Goal: Task Accomplishment & Management: Use online tool/utility

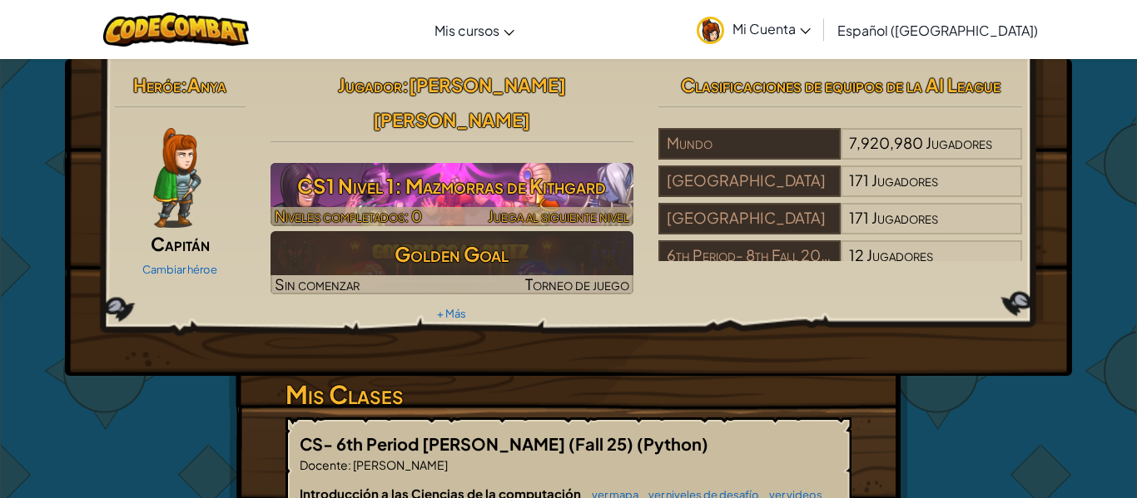
click at [468, 167] on h3 "CS1 Nivel 1: Mazmorras de Kithgard" at bounding box center [452, 185] width 364 height 37
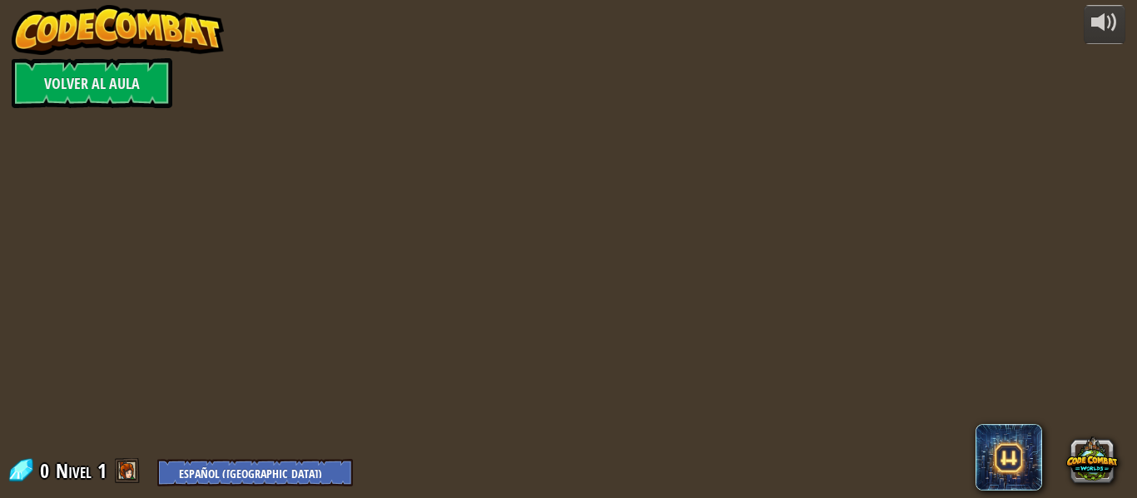
select select "es-419"
click at [468, 158] on div "powered by Volver al aula 0 Nivel 1 English ([GEOGRAPHIC_DATA]) English ([GEOGR…" at bounding box center [568, 249] width 1137 height 498
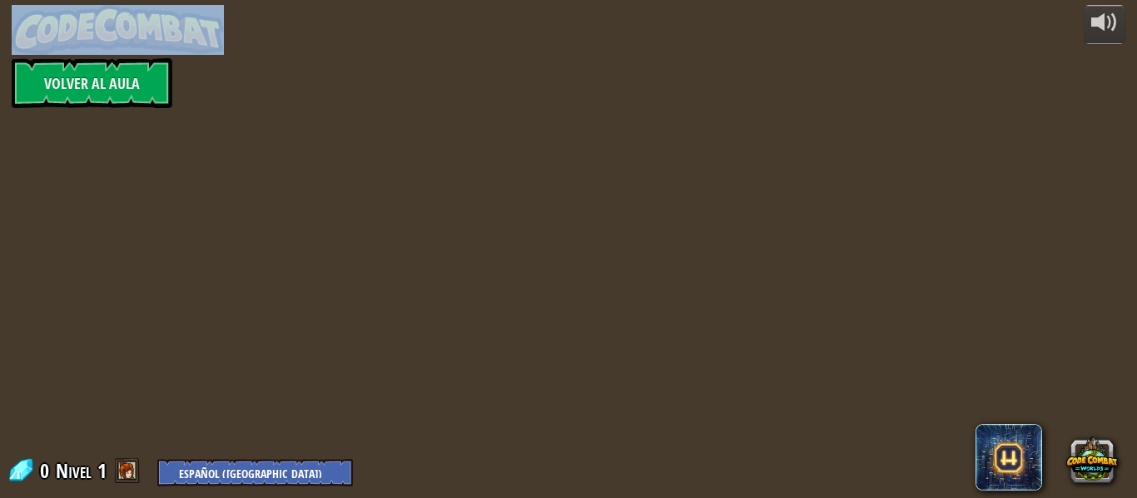
select select "es-419"
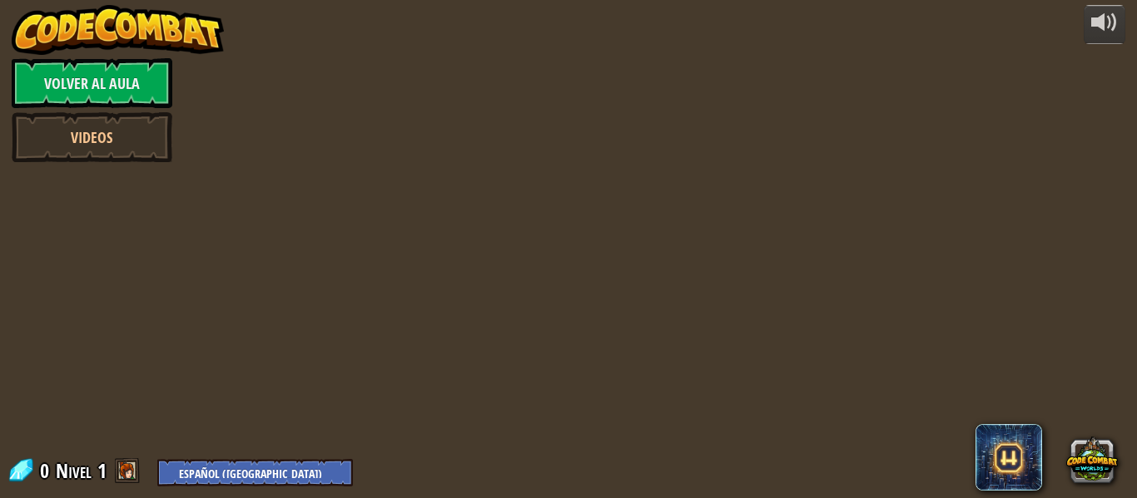
select select "es-419"
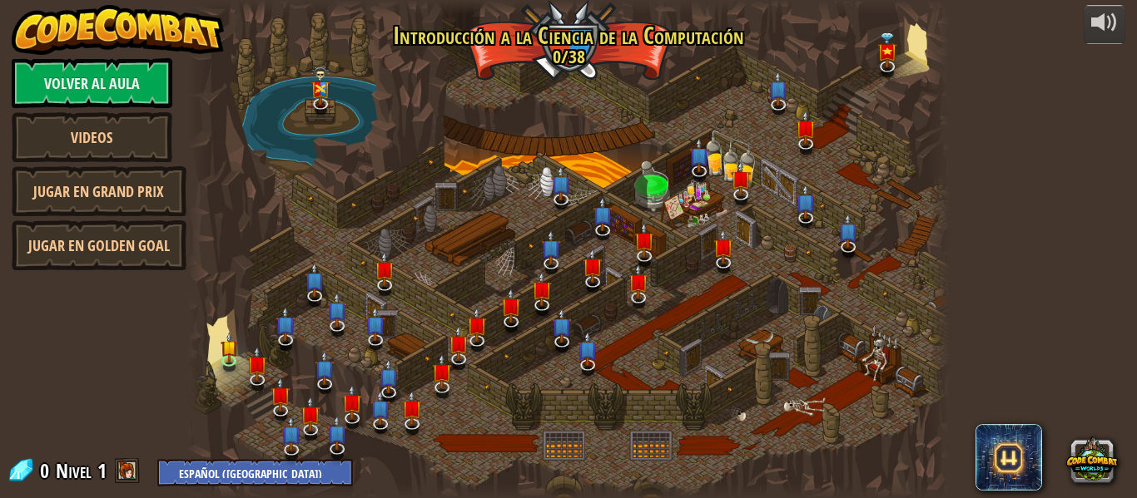
select select "es-419"
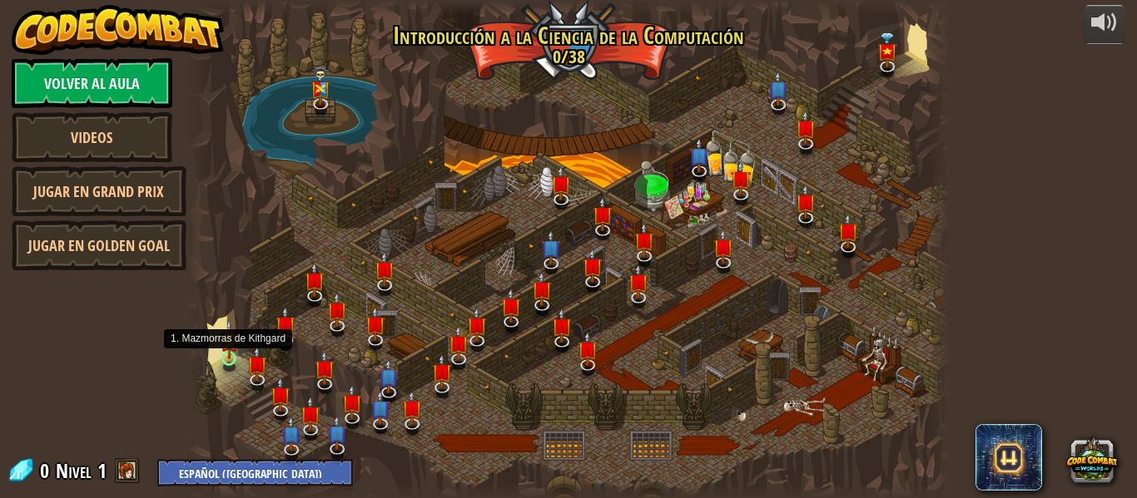
click at [235, 359] on img at bounding box center [229, 340] width 17 height 40
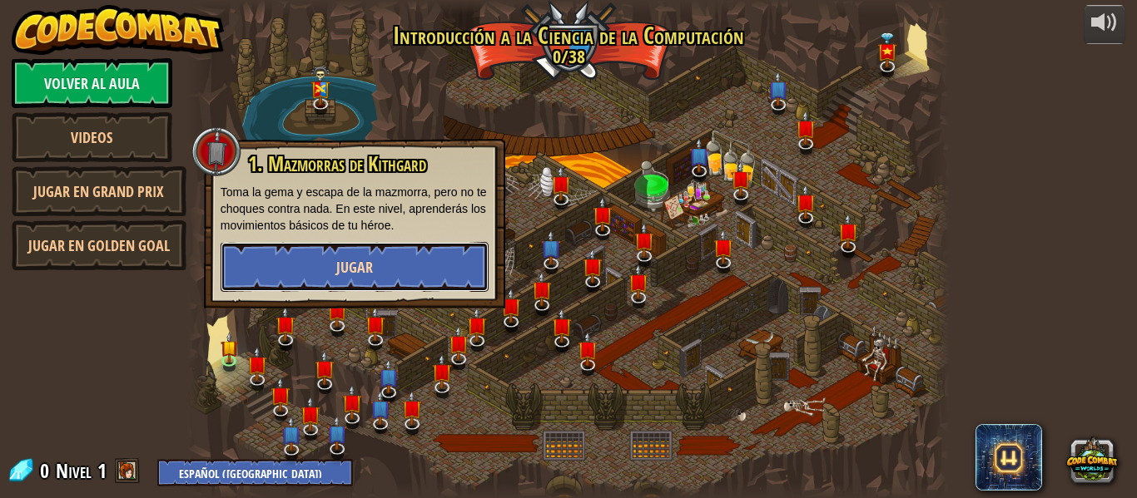
click at [433, 277] on button "Jugar" at bounding box center [355, 267] width 268 height 50
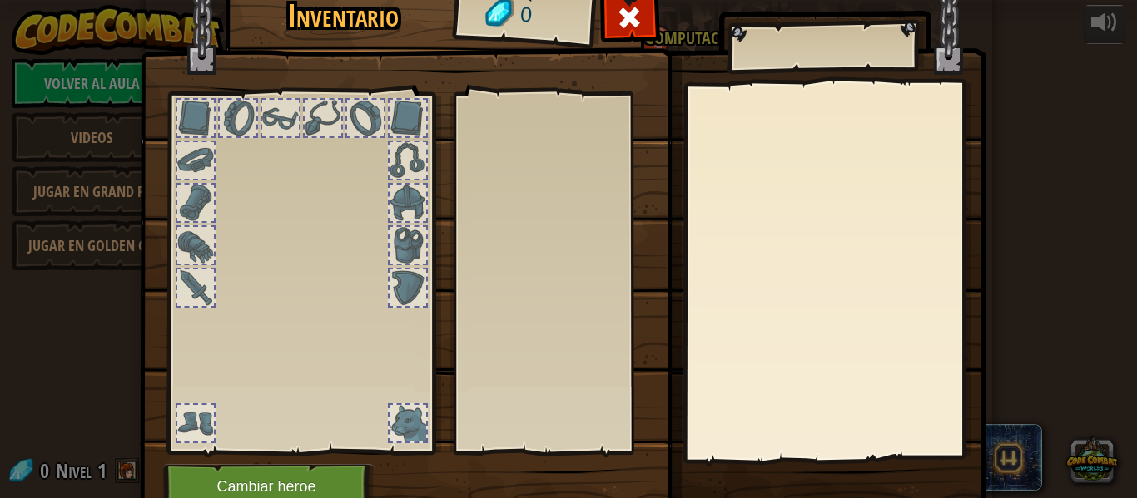
click at [344, 110] on div at bounding box center [300, 269] width 275 height 374
click at [638, 14] on span at bounding box center [629, 17] width 27 height 27
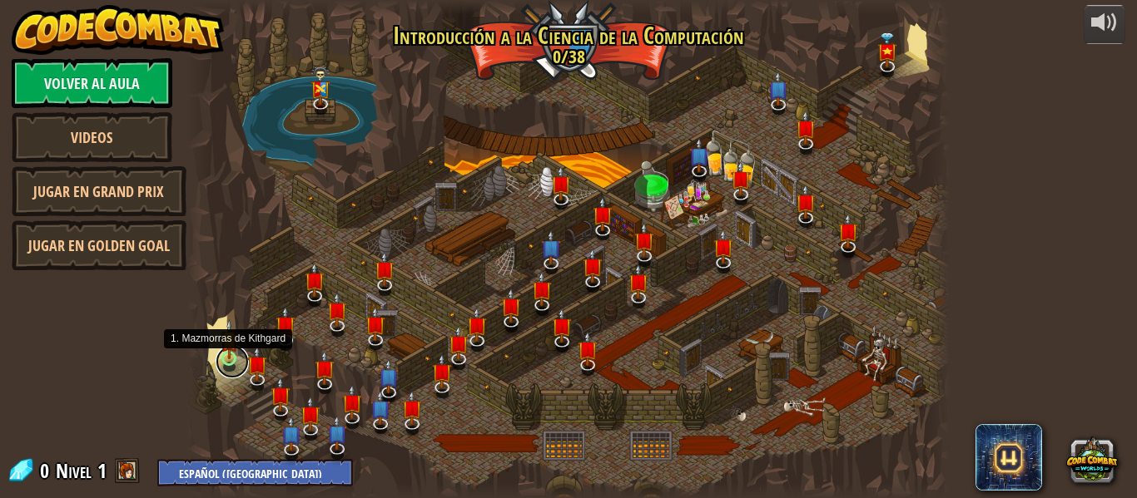
click at [219, 354] on link at bounding box center [232, 361] width 33 height 33
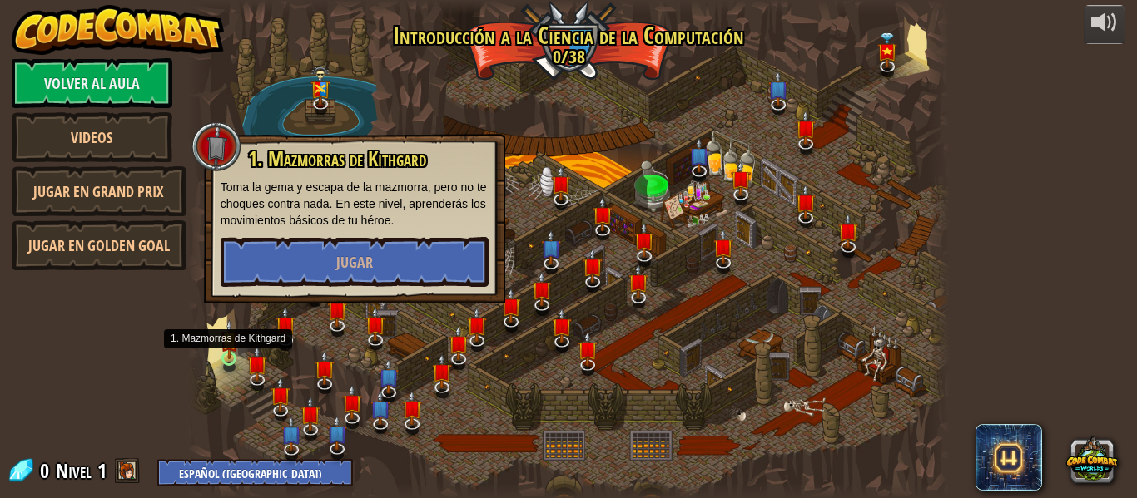
select select "es-419"
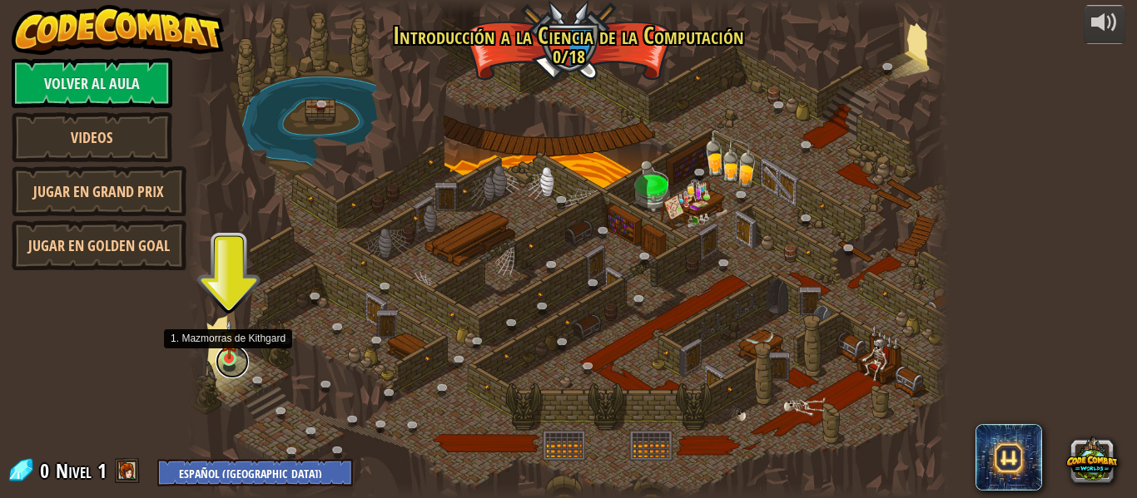
click at [241, 360] on link at bounding box center [232, 361] width 33 height 33
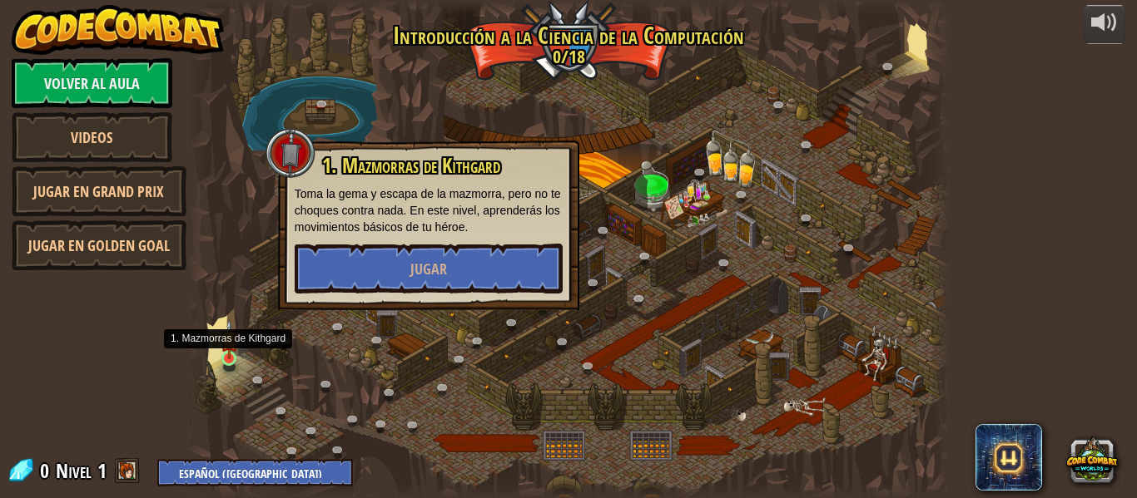
click at [232, 359] on img at bounding box center [229, 340] width 17 height 40
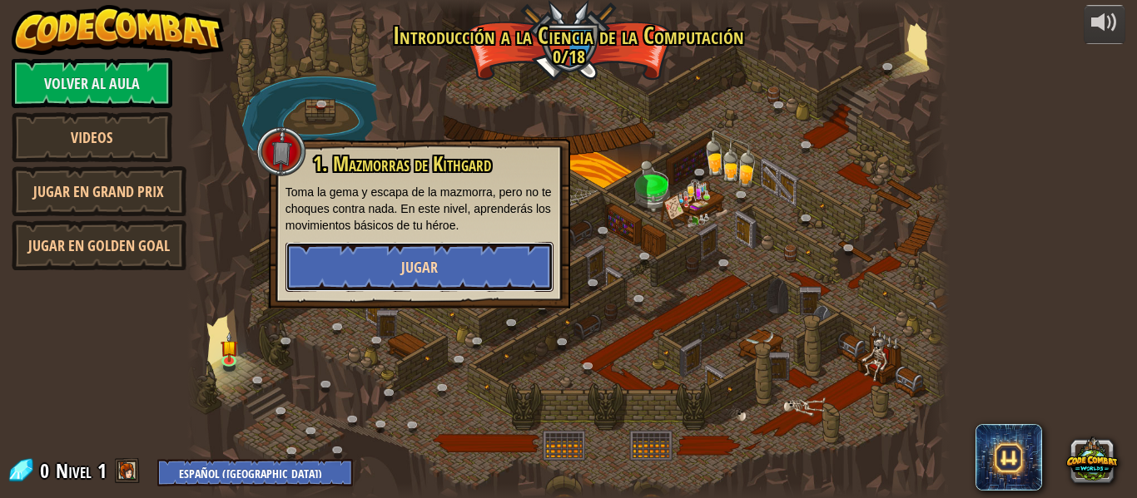
click at [387, 258] on button "Jugar" at bounding box center [419, 267] width 268 height 50
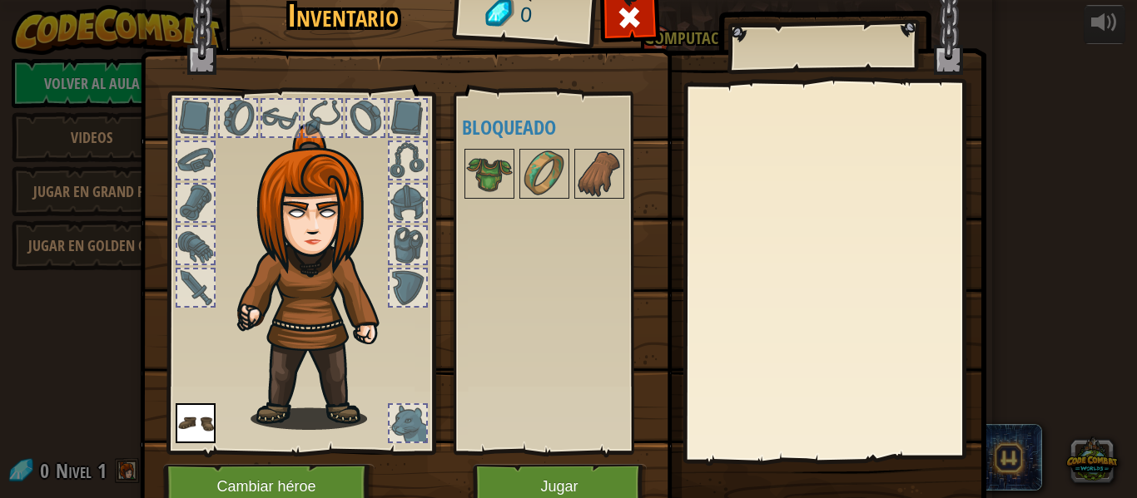
click at [210, 434] on img at bounding box center [196, 424] width 40 height 40
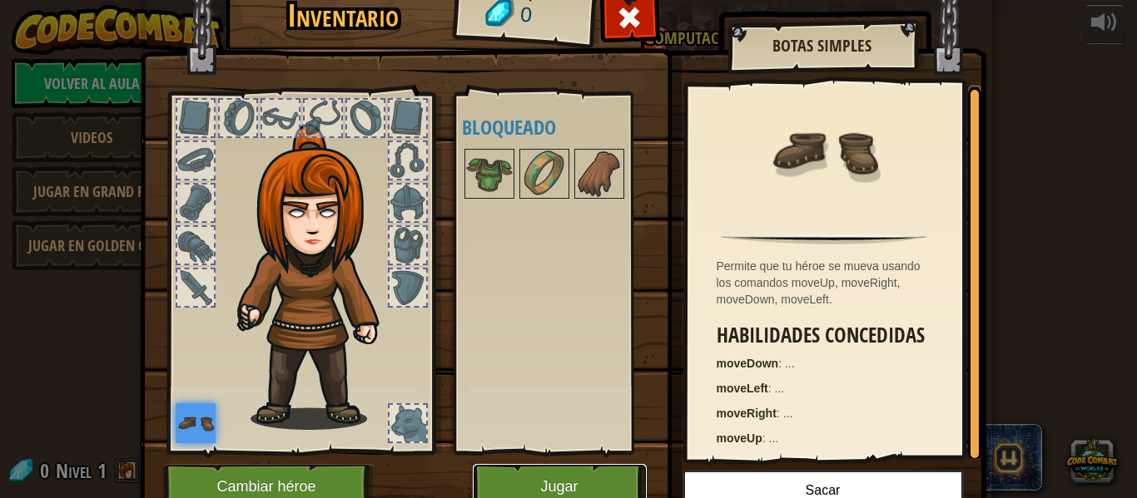
click at [625, 483] on button "Jugar" at bounding box center [560, 487] width 174 height 46
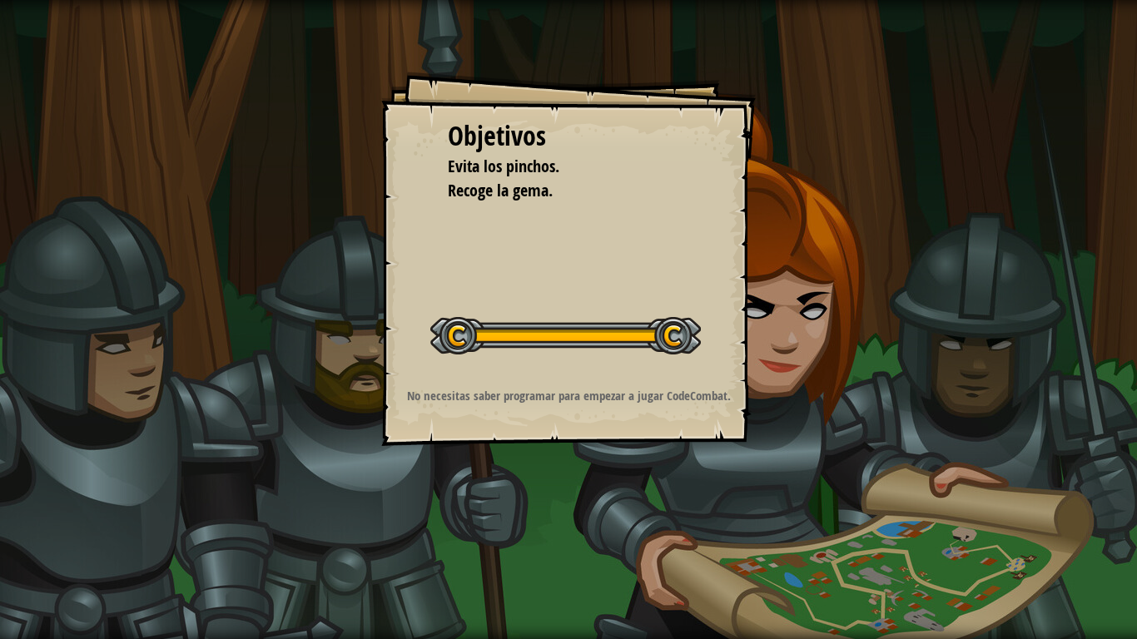
click at [531, 216] on div "Objetivos Evita los pinchos. Recoge la gema. Iniciar nivel Error cargando del s…" at bounding box center [568, 259] width 374 height 374
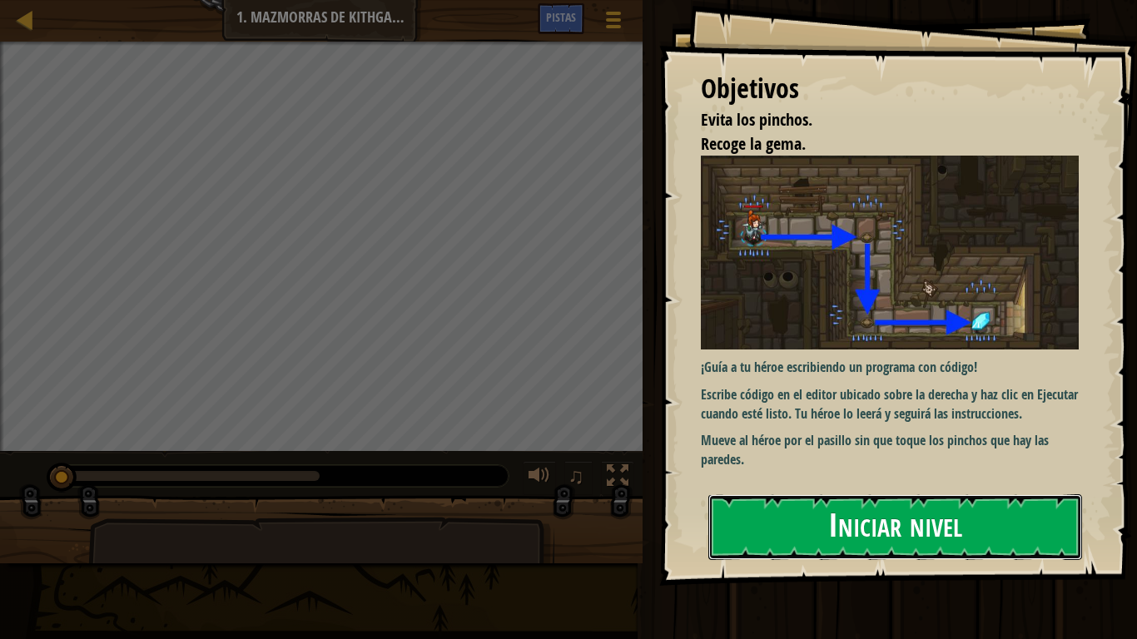
click at [1014, 498] on button "Iniciar nivel" at bounding box center [895, 527] width 374 height 66
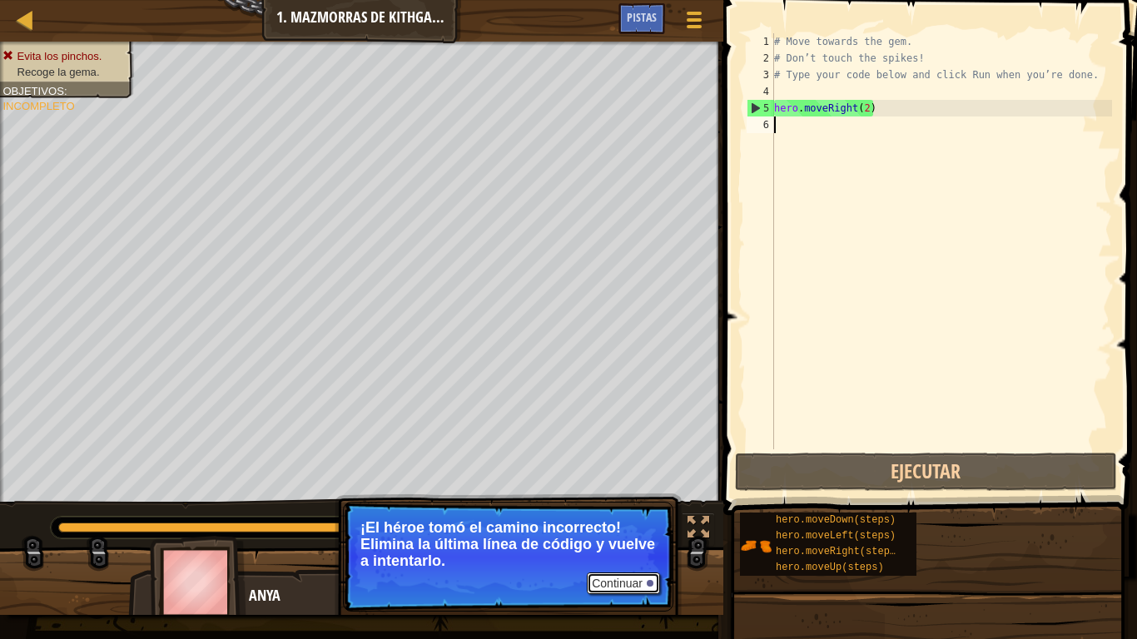
click at [637, 498] on button "Continuar" at bounding box center [623, 583] width 73 height 22
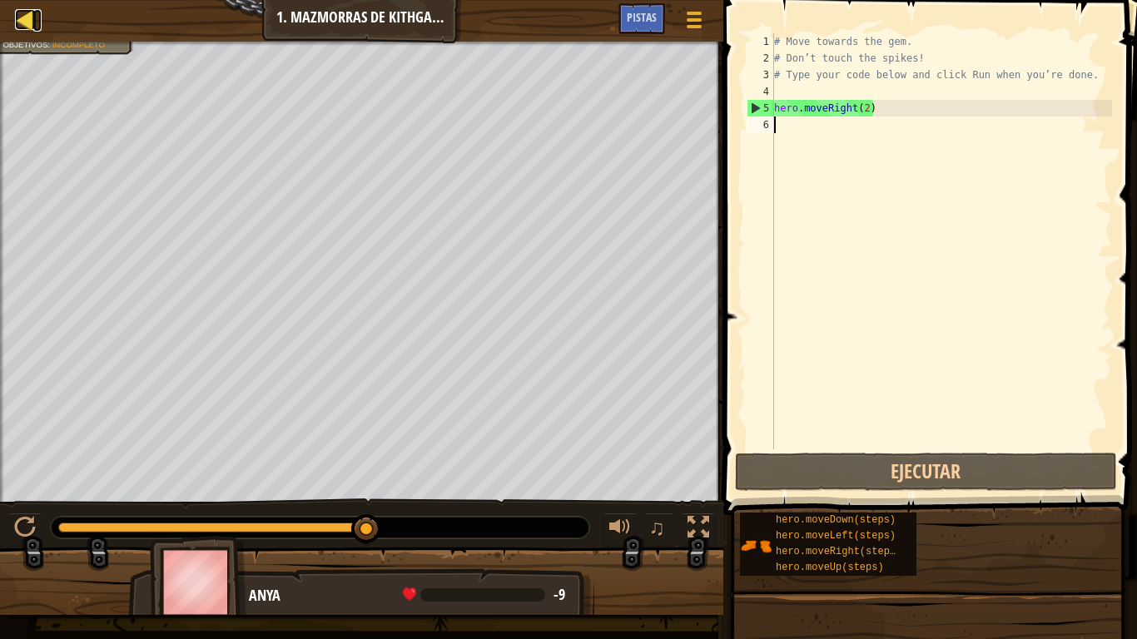
click at [28, 22] on div at bounding box center [25, 19] width 21 height 21
select select "es-419"
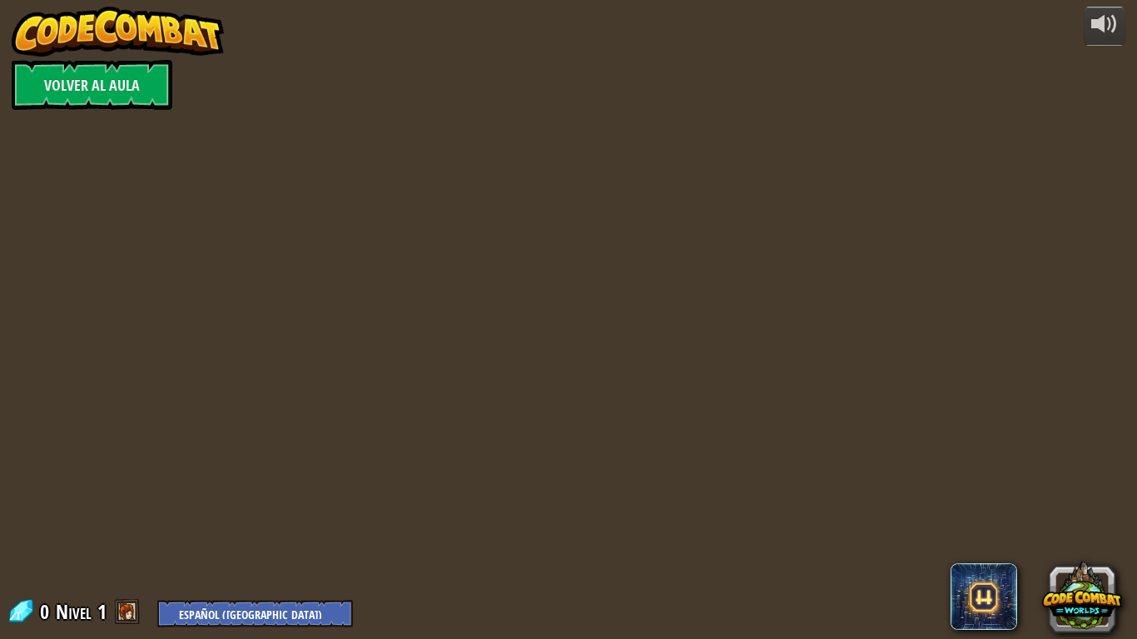
select select "es-419"
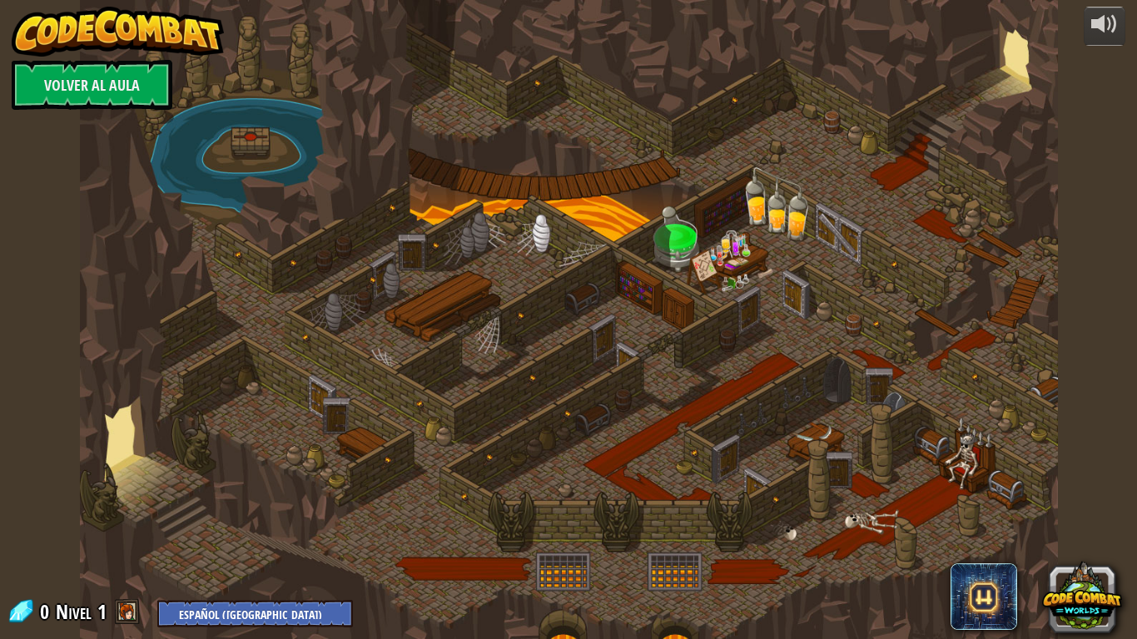
select select "es-419"
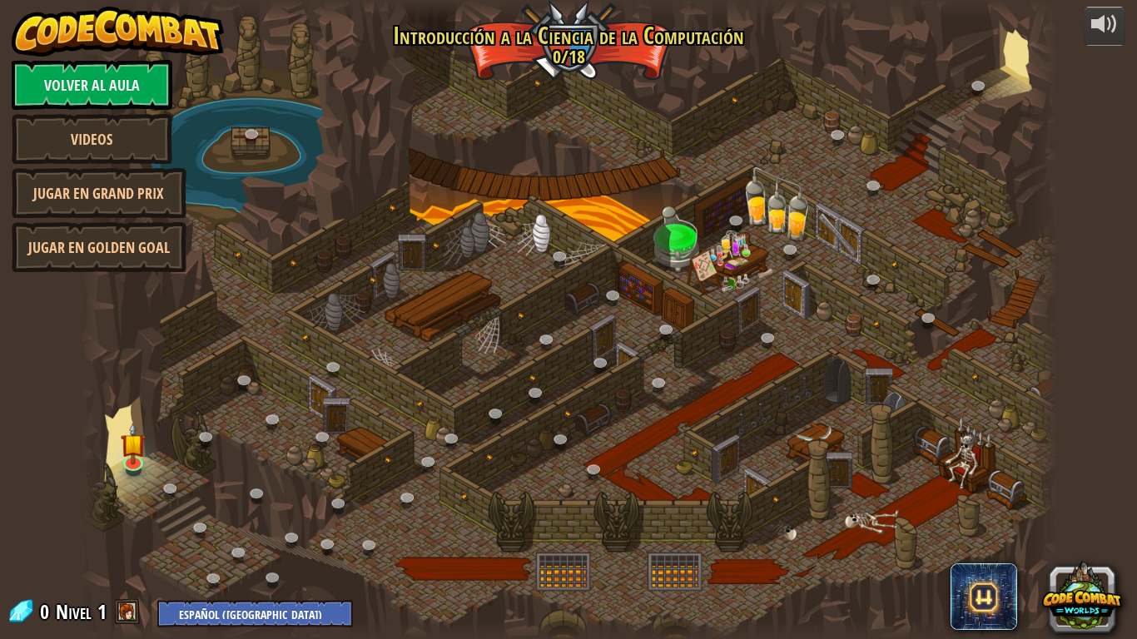
select select "es-419"
click at [134, 467] on link at bounding box center [133, 460] width 33 height 33
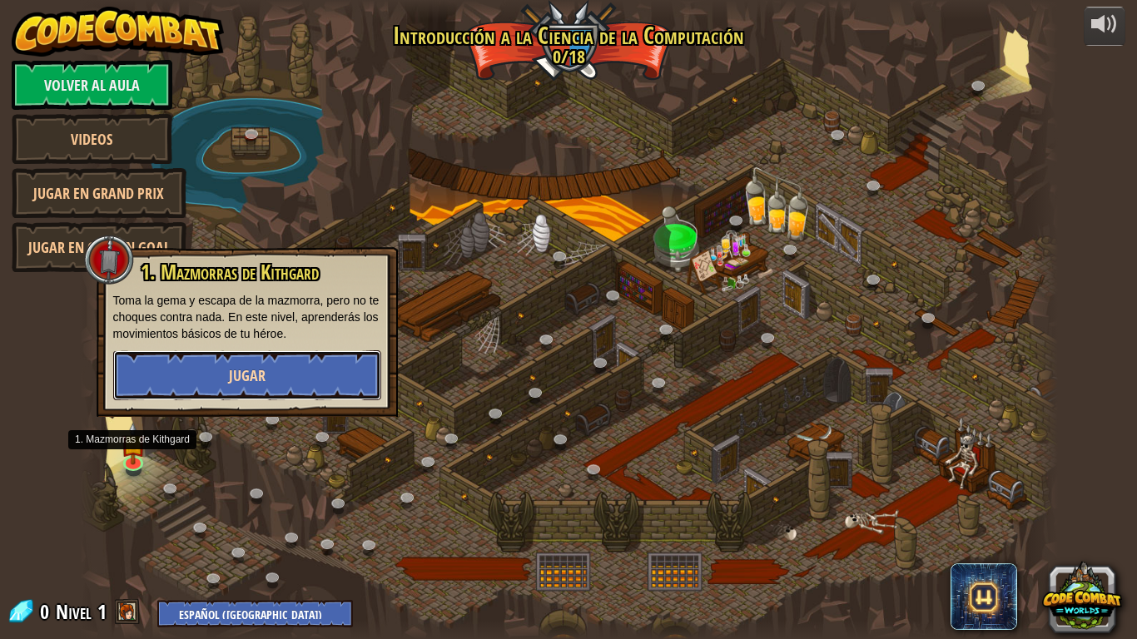
click at [234, 370] on span "Jugar" at bounding box center [247, 375] width 37 height 21
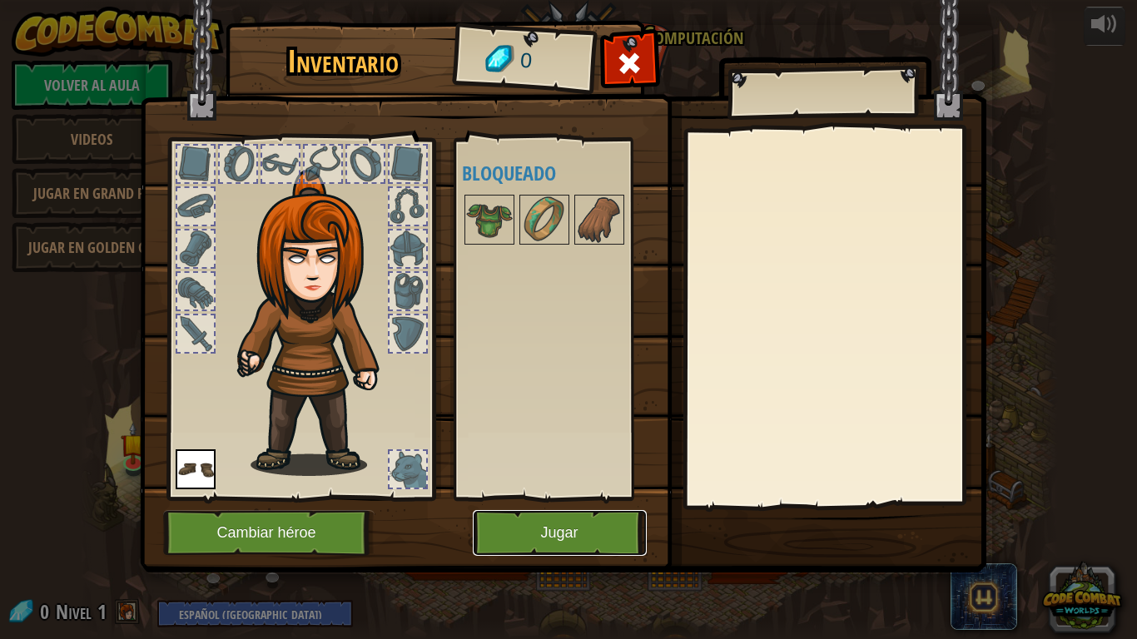
click at [553, 498] on button "Jugar" at bounding box center [560, 533] width 174 height 46
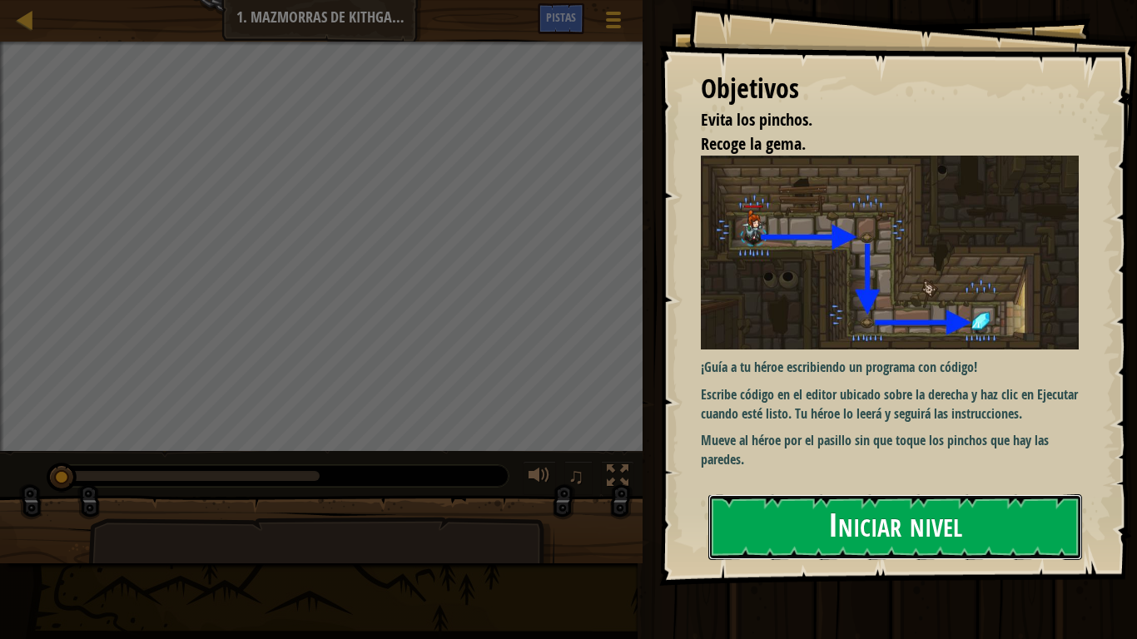
click at [920, 498] on button "Iniciar nivel" at bounding box center [895, 527] width 374 height 66
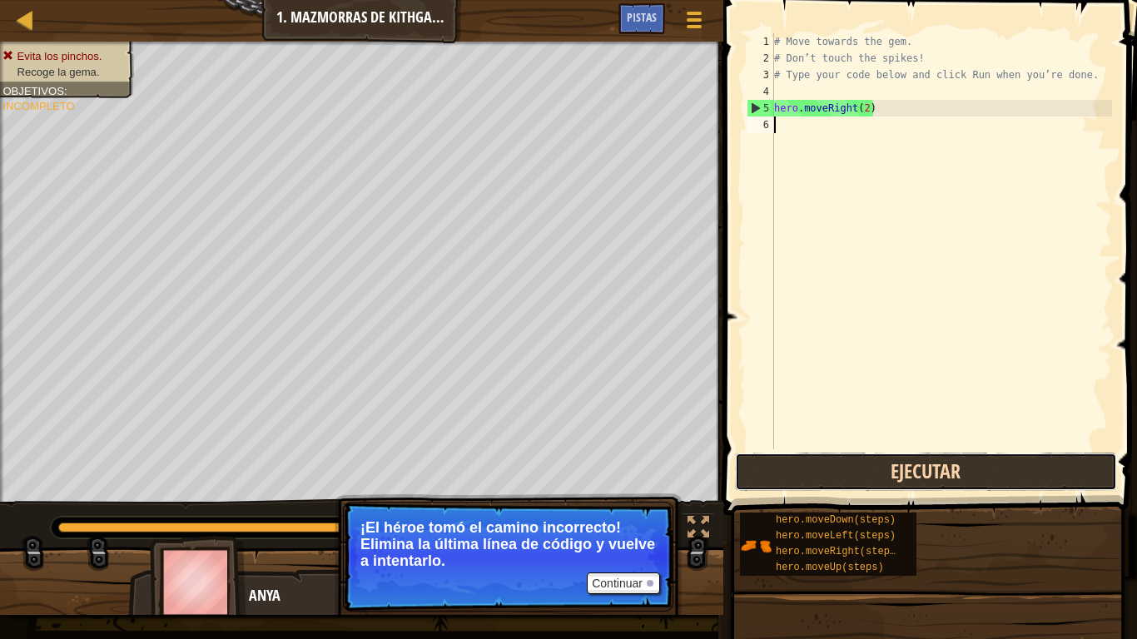
click at [928, 479] on button "Ejecutar" at bounding box center [926, 472] width 382 height 38
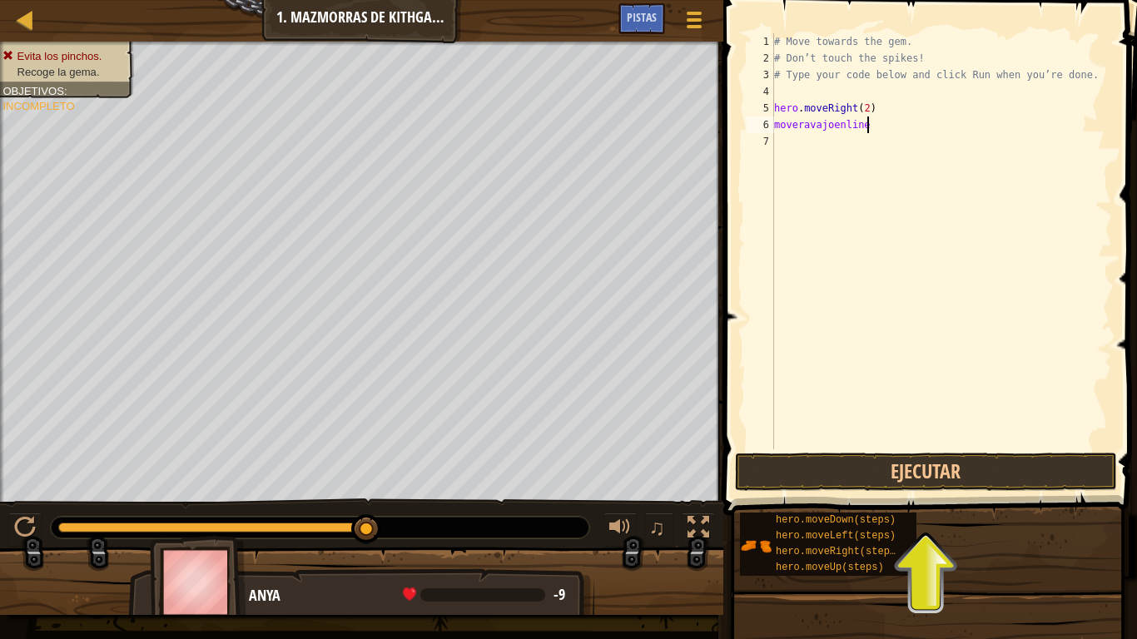
scroll to position [7, 13]
click at [998, 472] on button "Ejecutar" at bounding box center [926, 472] width 382 height 38
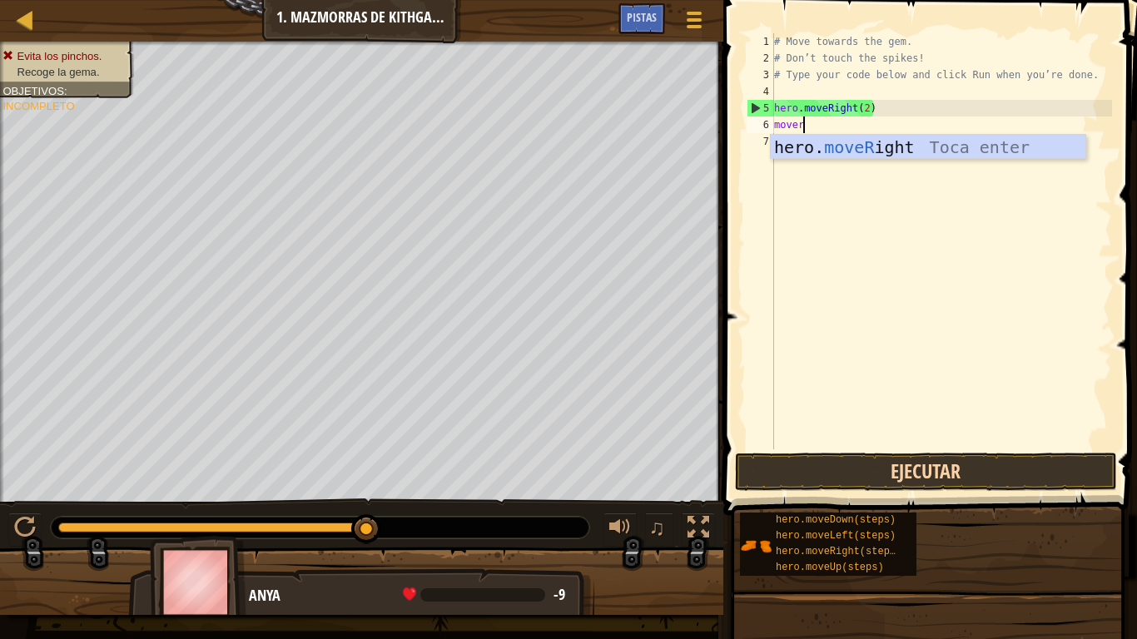
scroll to position [7, 3]
click at [1062, 0] on body "Mapa Introducción a las Ciencias de la computación 1. Mazmorras de Kithgard Men…" at bounding box center [568, 0] width 1137 height 0
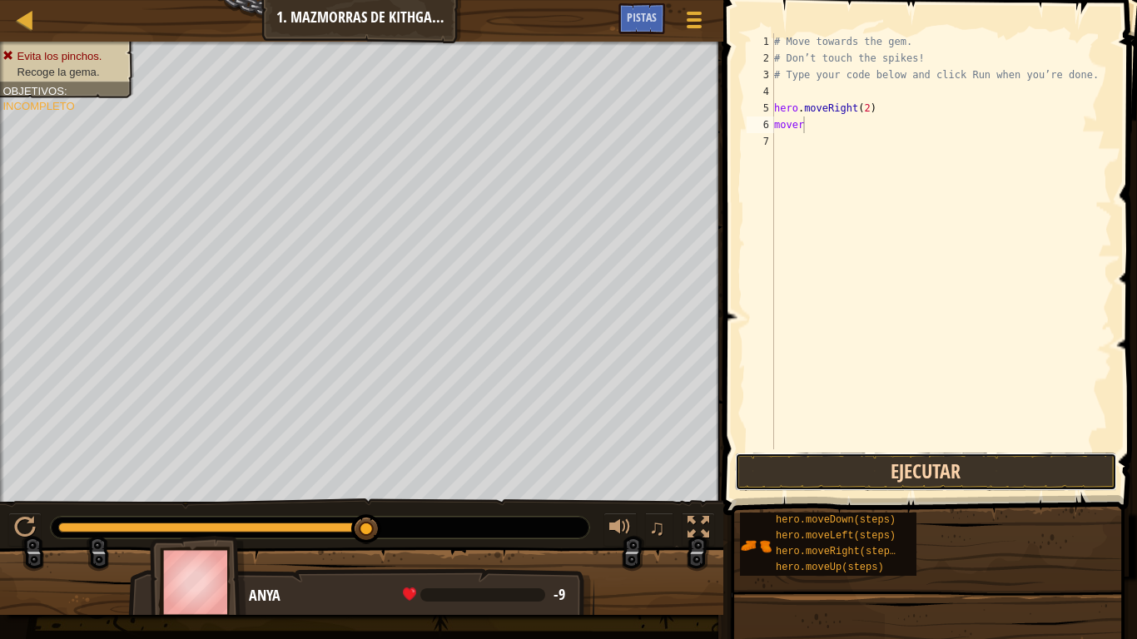
click at [1001, 490] on button "Ejecutar" at bounding box center [926, 472] width 382 height 38
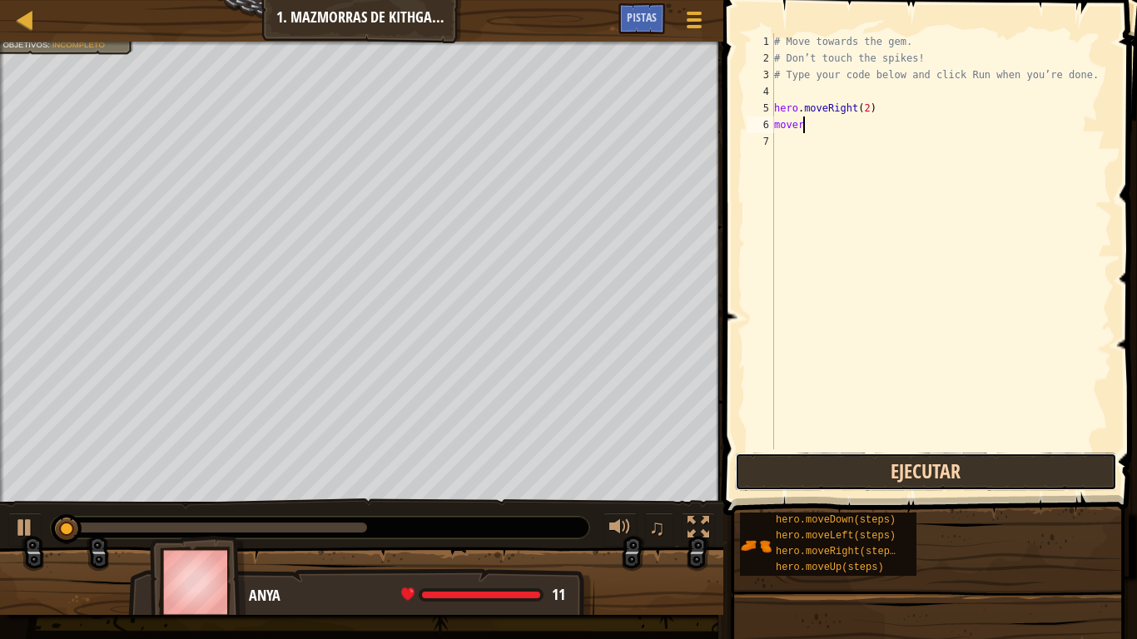
click at [996, 468] on button "Ejecutar" at bounding box center [926, 472] width 382 height 38
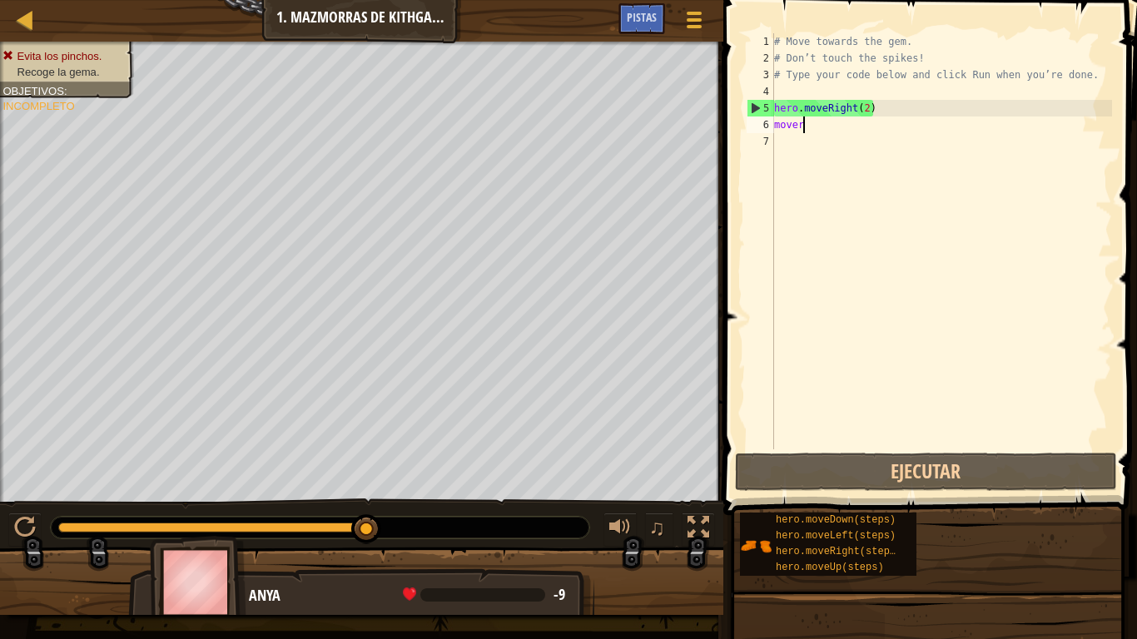
click at [919, 126] on div "# Move towards the gem. # Don’t touch the spikes! # Type your code below and cl…" at bounding box center [941, 257] width 341 height 449
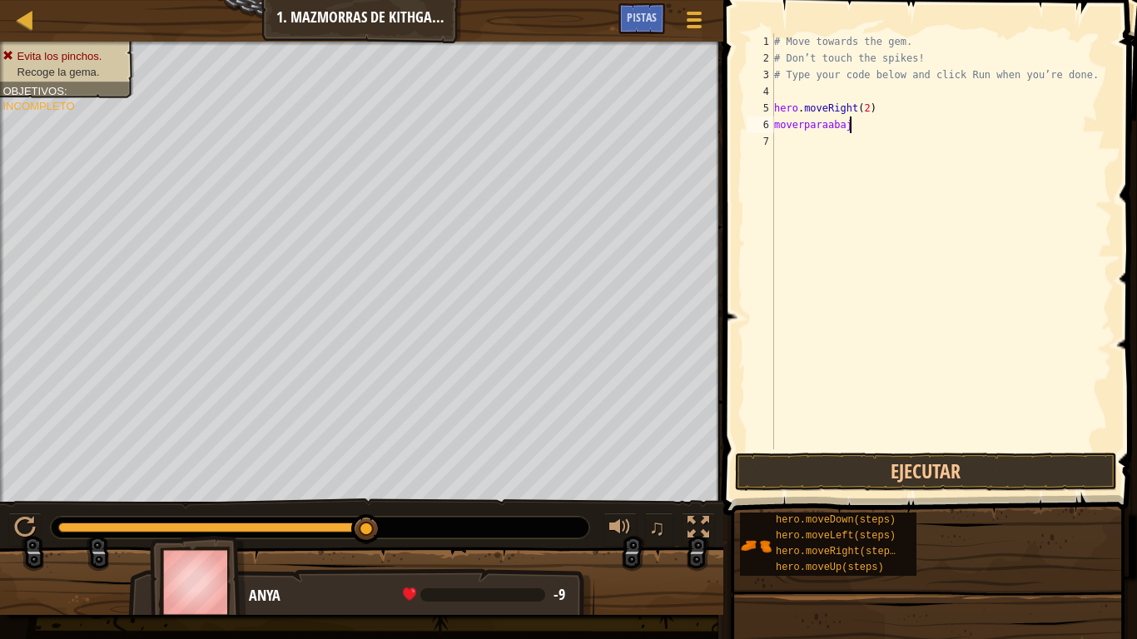
scroll to position [7, 11]
click at [898, 488] on button "Ejecutar" at bounding box center [926, 472] width 382 height 38
type textarea "m"
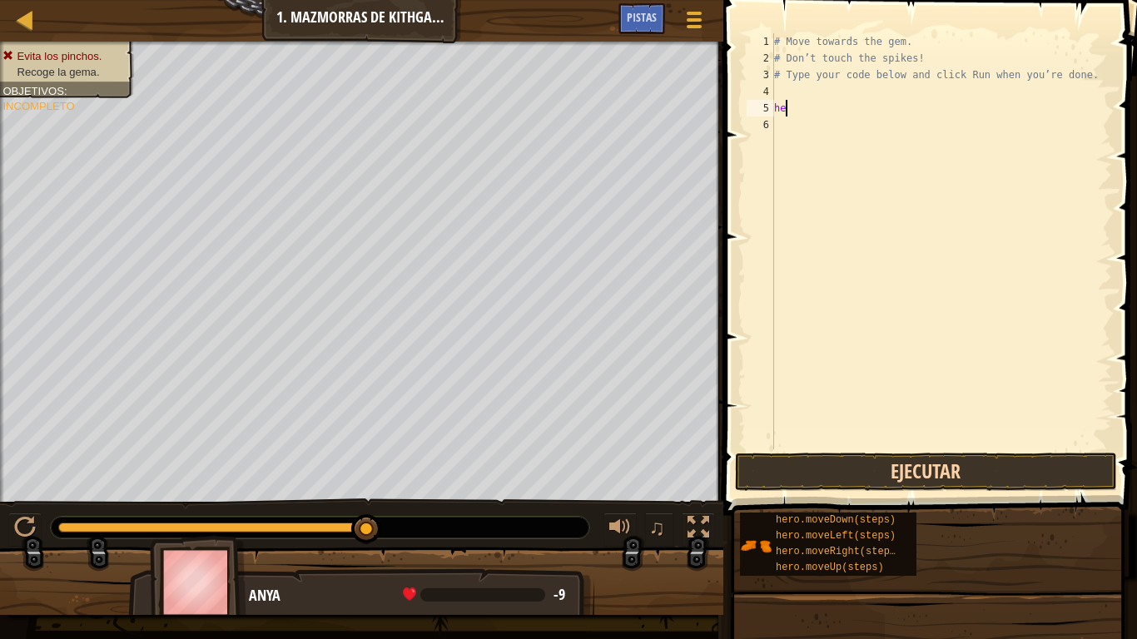
type textarea "h"
click at [776, 87] on div "# Move towards the gem. # Don’t touch the spikes! # Type your code below and cl…" at bounding box center [941, 257] width 341 height 449
type textarea "moverhaciaabajo"
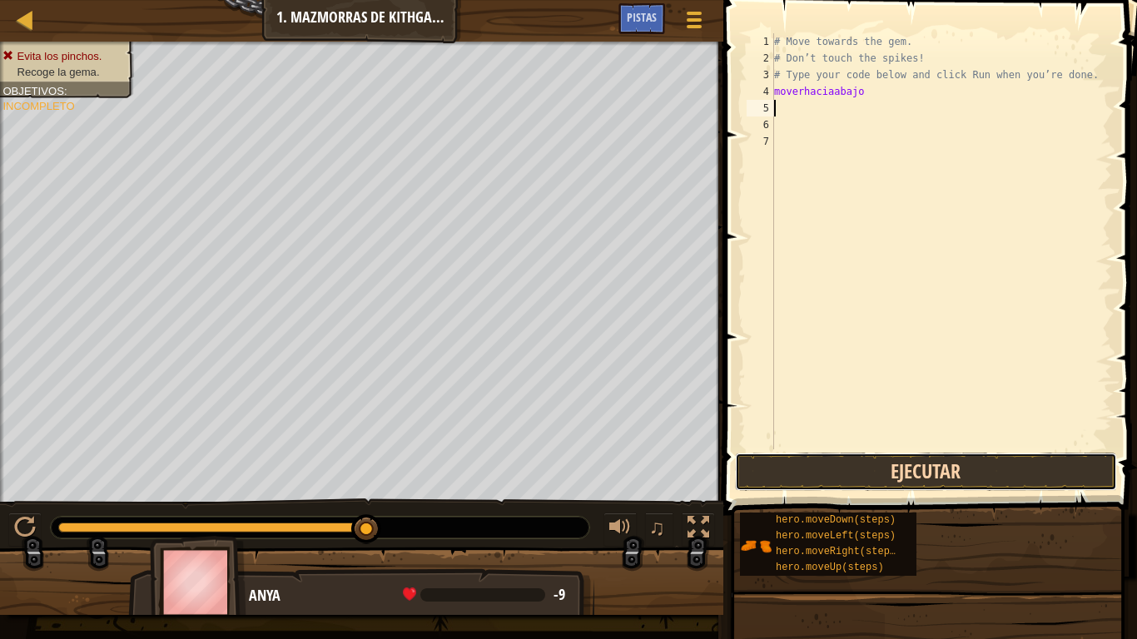
click at [987, 469] on button "Ejecutar" at bounding box center [926, 472] width 382 height 38
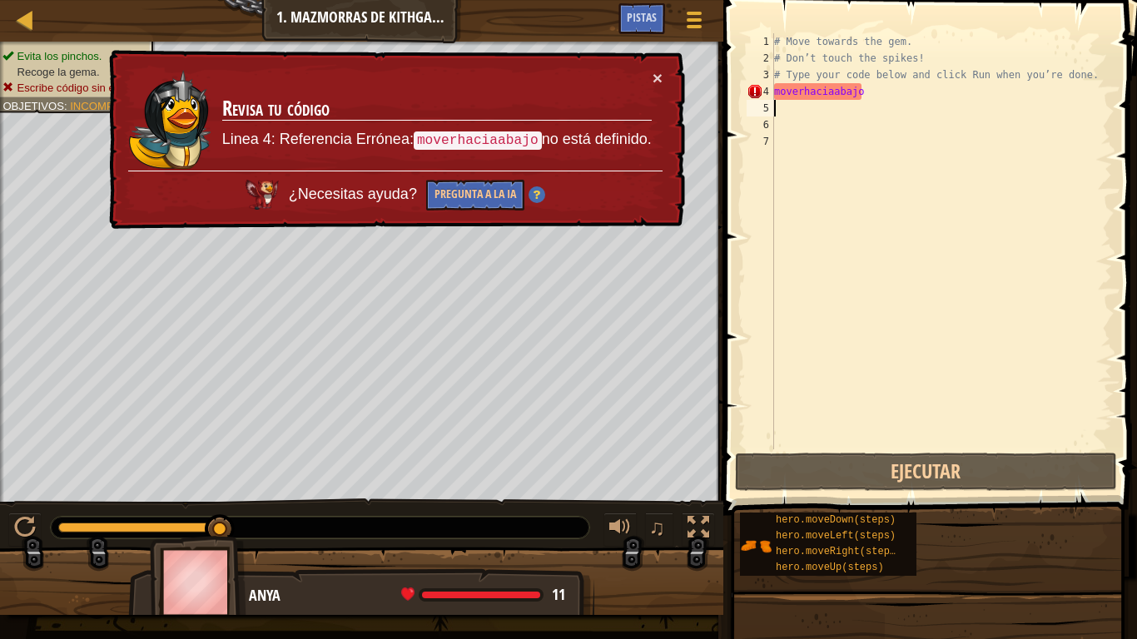
click at [890, 93] on div "# Move towards the gem. # Don’t touch the spikes! # Type your code below and cl…" at bounding box center [941, 257] width 341 height 449
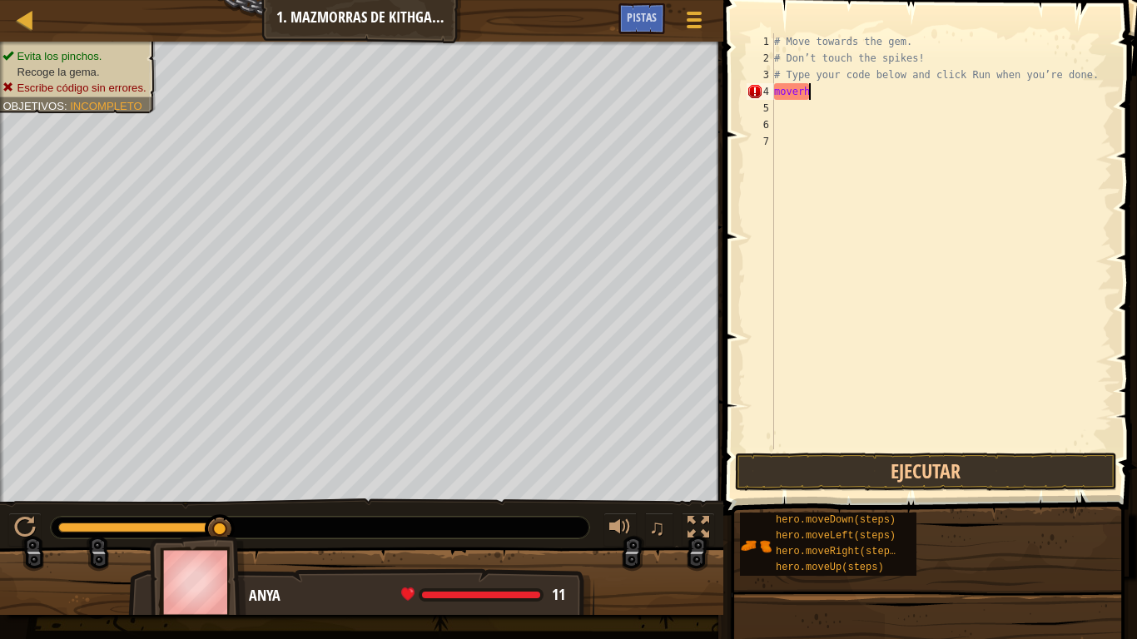
type textarea "m"
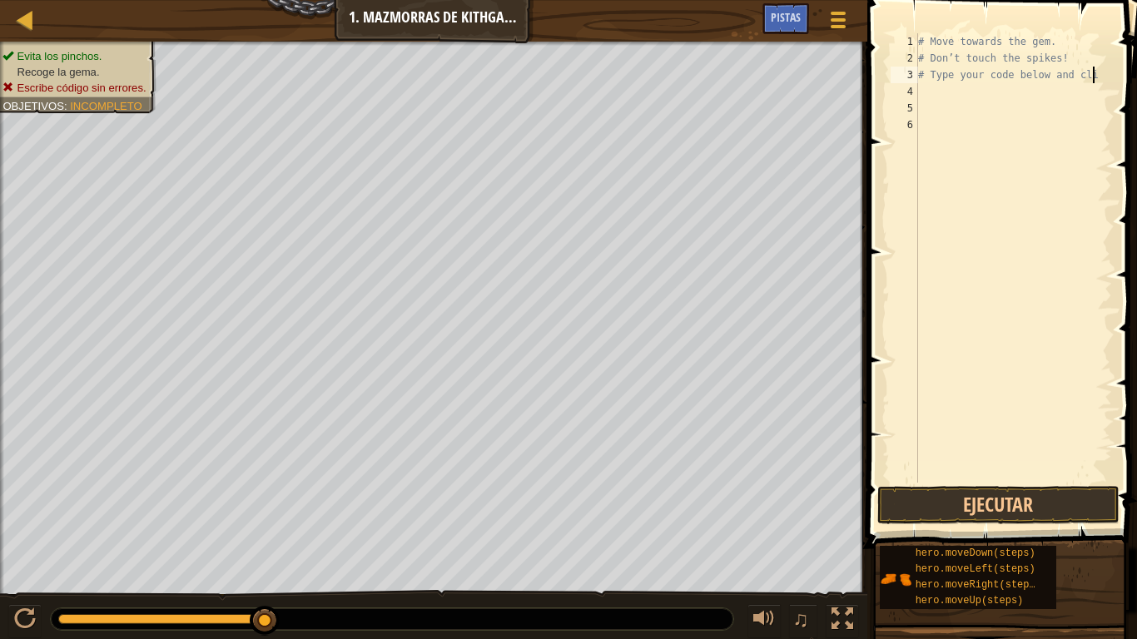
click at [1044, 73] on div "# Move towards the gem. # Don’t touch the spikes! # Type your code below and cli" at bounding box center [1012, 274] width 197 height 483
type textarea "# Type your code below and cli"
click at [935, 90] on div "# Move towards the gem. # Don’t touch the spikes! # Type your code below and cli" at bounding box center [1012, 274] width 197 height 483
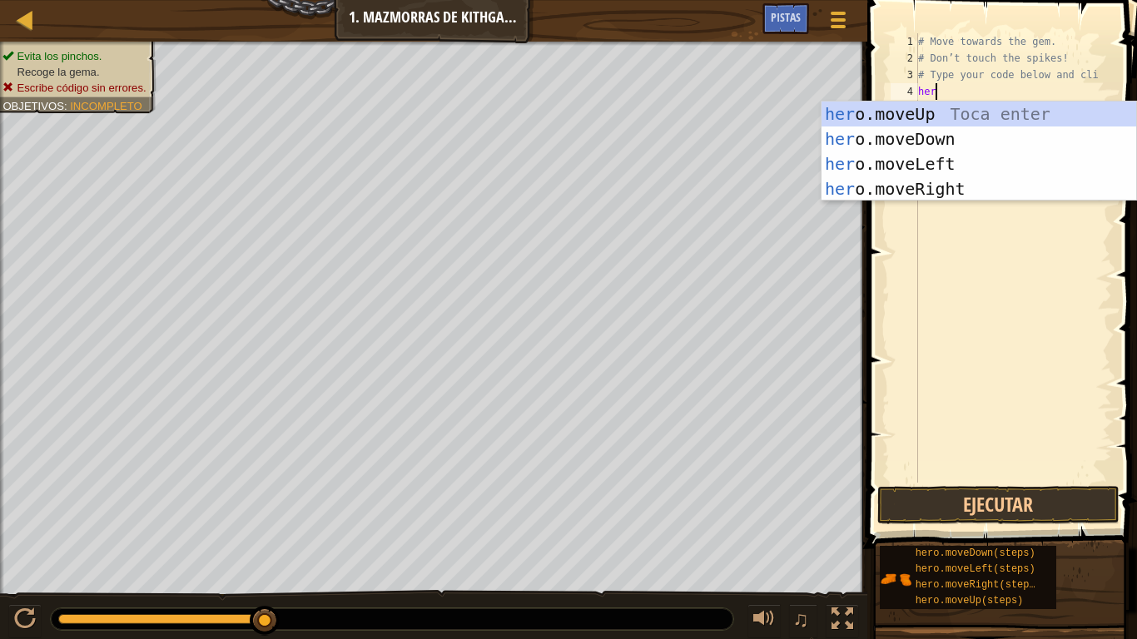
scroll to position [7, 2]
type textarea "hero"
click at [1068, 108] on div "hero .moveUp Toca enter hero .moveDown Toca enter hero .moveLeft Toca enter her…" at bounding box center [978, 177] width 315 height 150
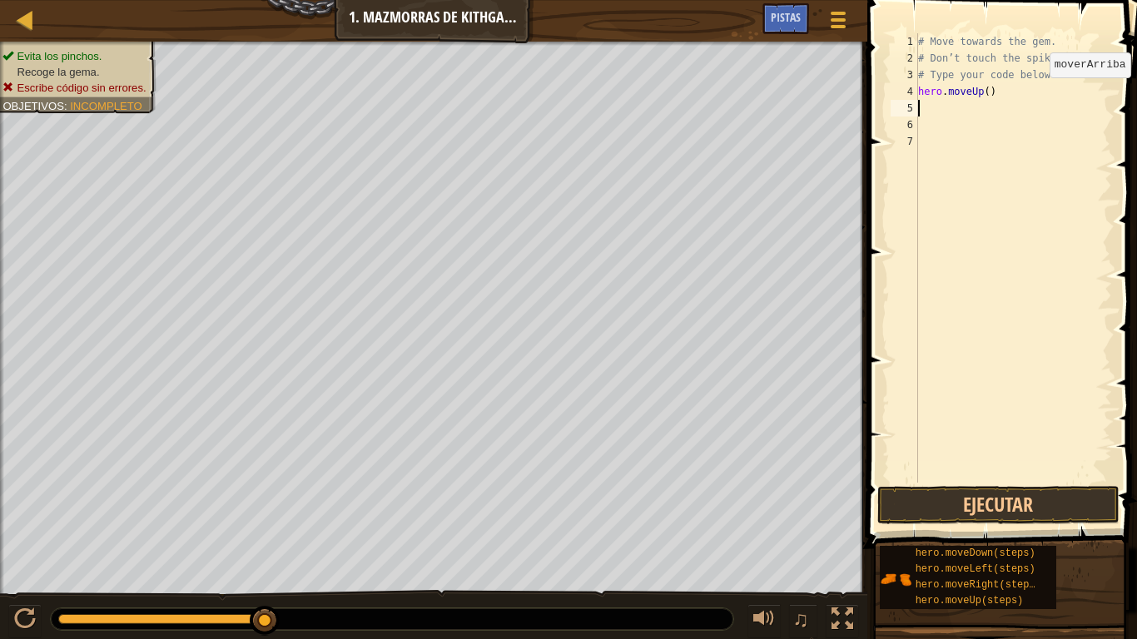
scroll to position [7, 0]
click at [1001, 88] on div "# Move towards the gem. # Don’t touch the spikes! # Type your code below and cl…" at bounding box center [1012, 274] width 197 height 483
click at [1018, 497] on button "Ejecutar" at bounding box center [998, 505] width 242 height 38
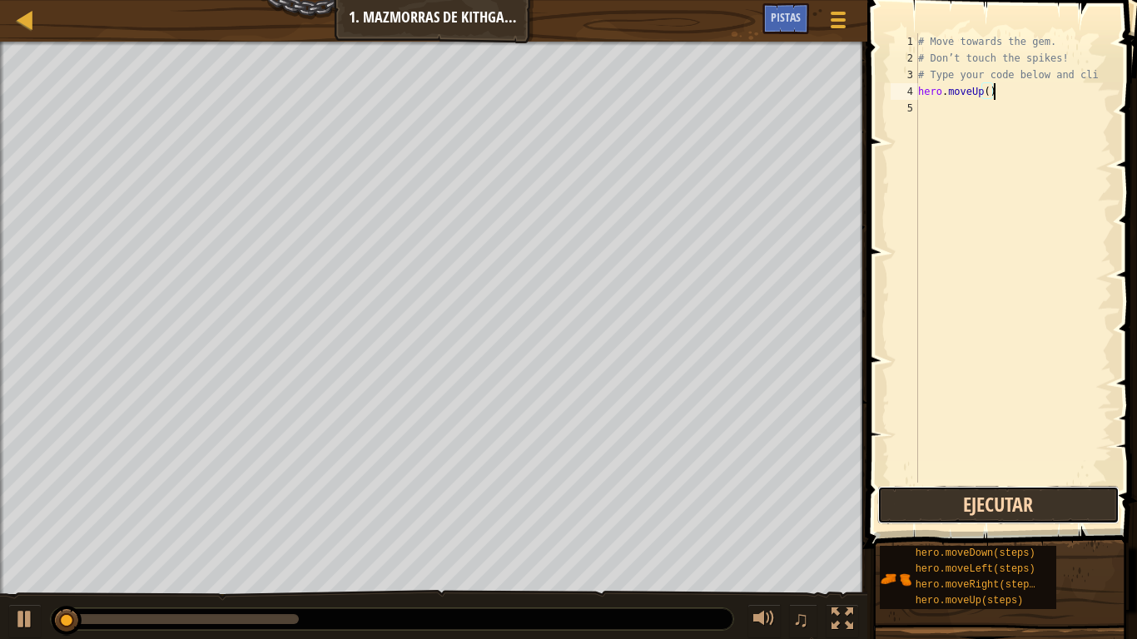
click at [1018, 497] on button "Ejecutar" at bounding box center [998, 505] width 242 height 38
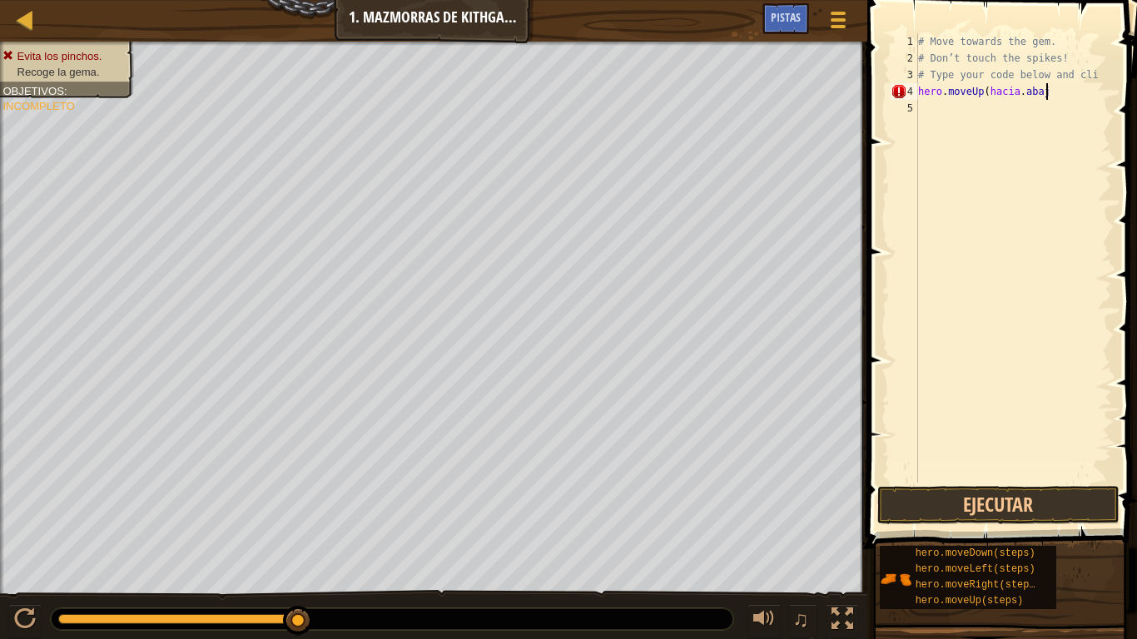
scroll to position [7, 18]
type textarea "hero.moveUp(hacia.abajo)"
click at [1030, 498] on button "Ejecutar" at bounding box center [998, 505] width 242 height 38
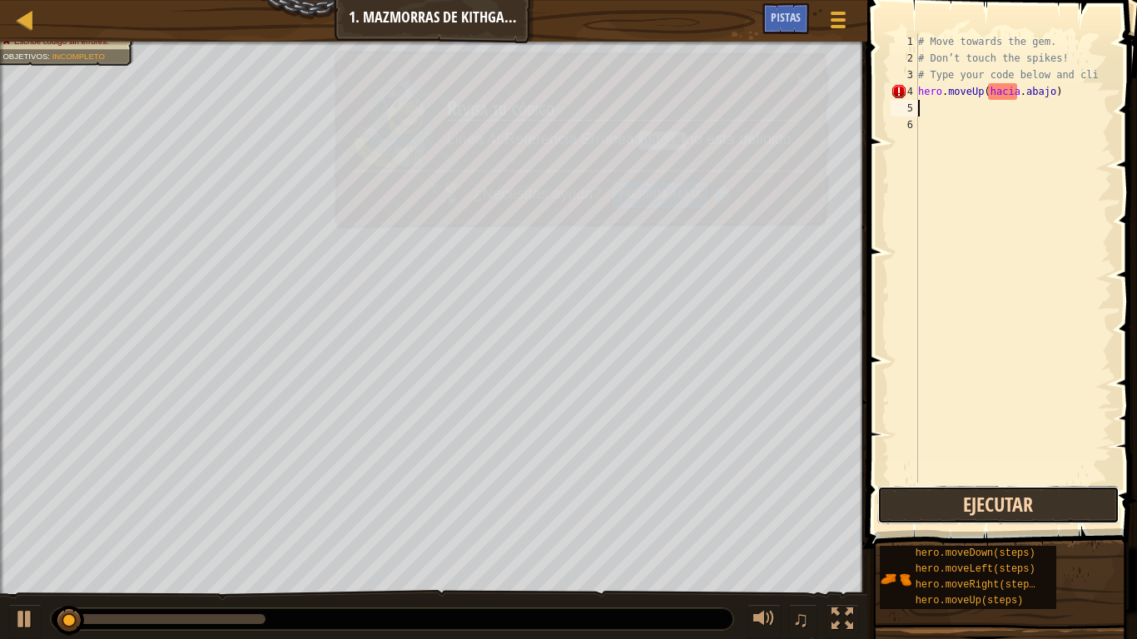
click at [1006, 498] on button "Ejecutar" at bounding box center [998, 505] width 242 height 38
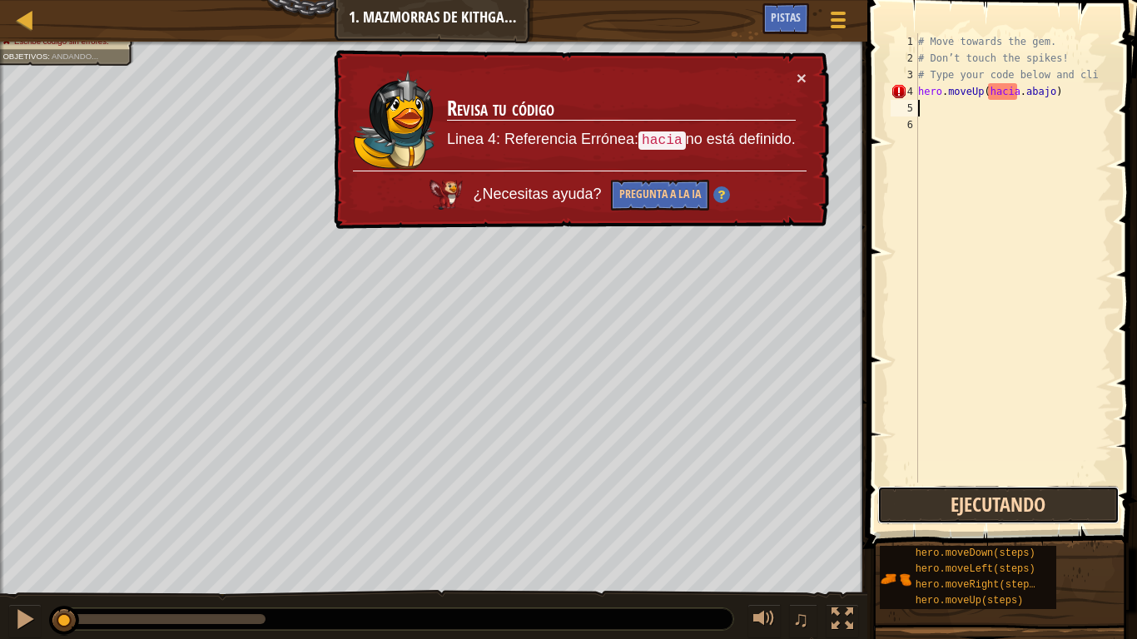
click at [1028, 498] on button "Ejecutando" at bounding box center [998, 505] width 242 height 38
click at [1028, 498] on button "Ejecutar" at bounding box center [998, 505] width 242 height 38
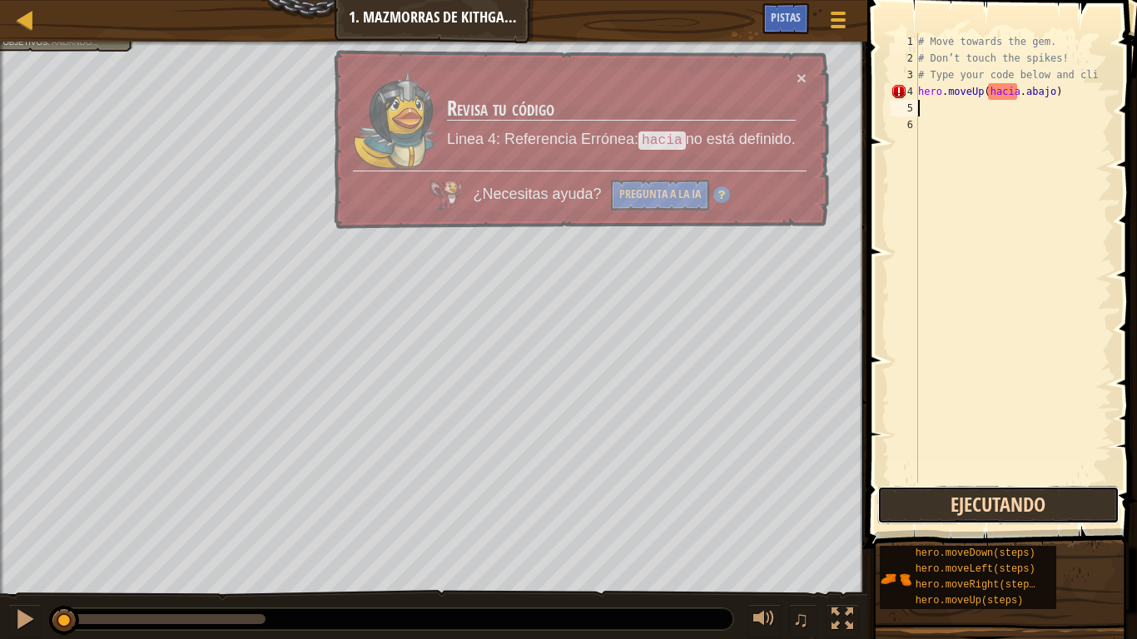
click at [1001, 498] on button "Ejecutando" at bounding box center [998, 505] width 242 height 38
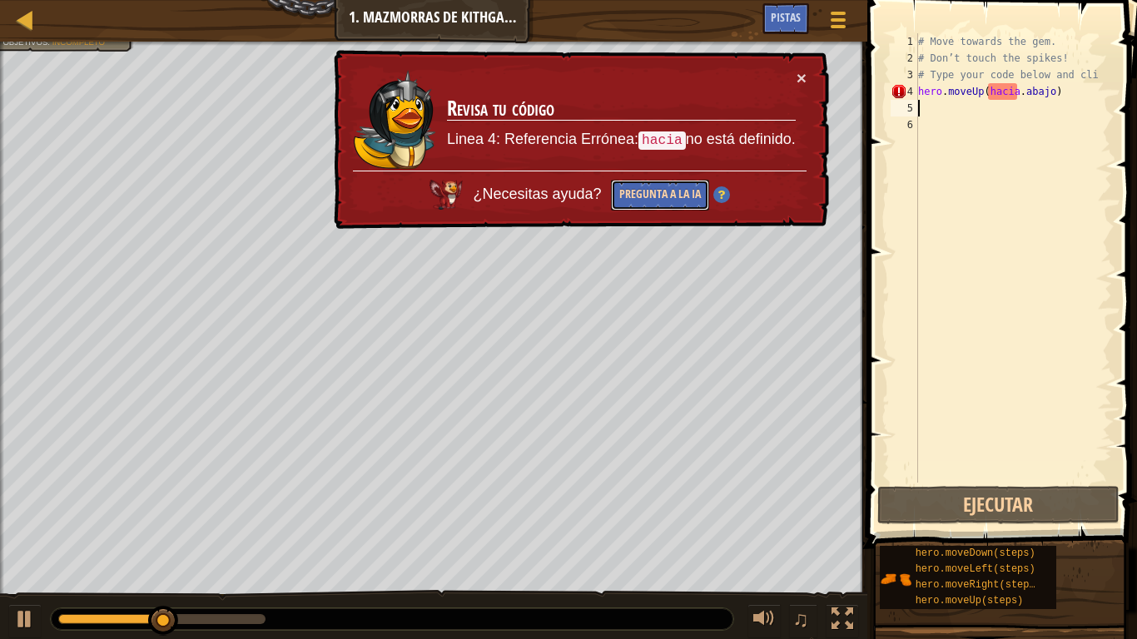
click at [652, 208] on button "Pregunta a la IA" at bounding box center [658, 196] width 99 height 32
click at [650, 194] on button "Pregunta a la IA" at bounding box center [659, 196] width 98 height 32
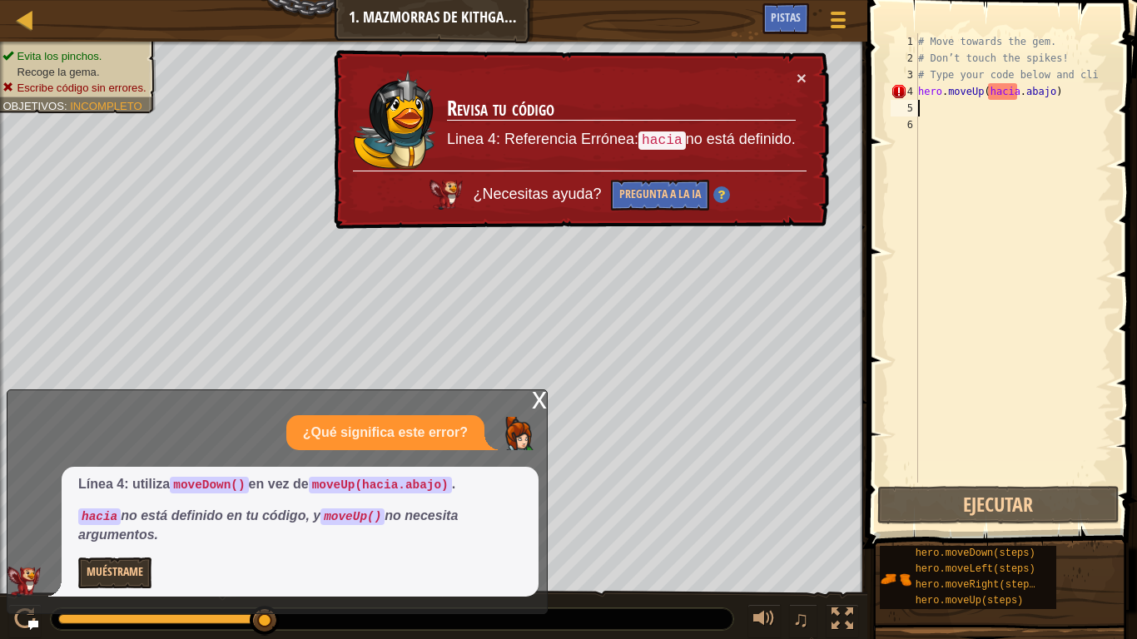
click at [1081, 92] on div "# Move towards the gem. # Don’t touch the spikes! # Type your code below and cl…" at bounding box center [1012, 274] width 197 height 483
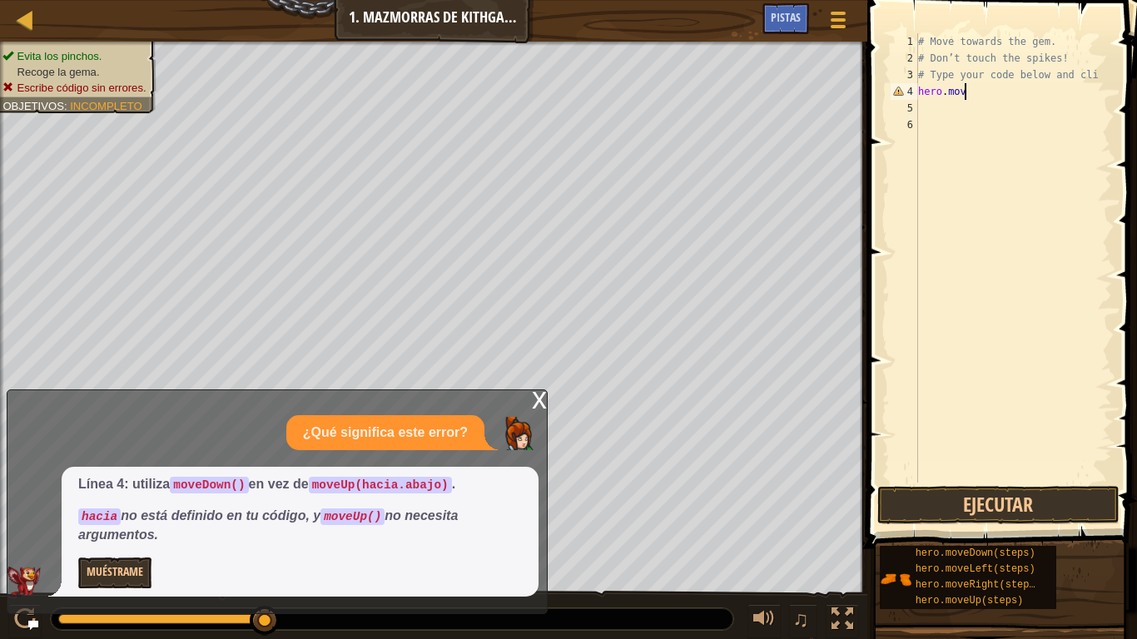
type textarea "hero.move"
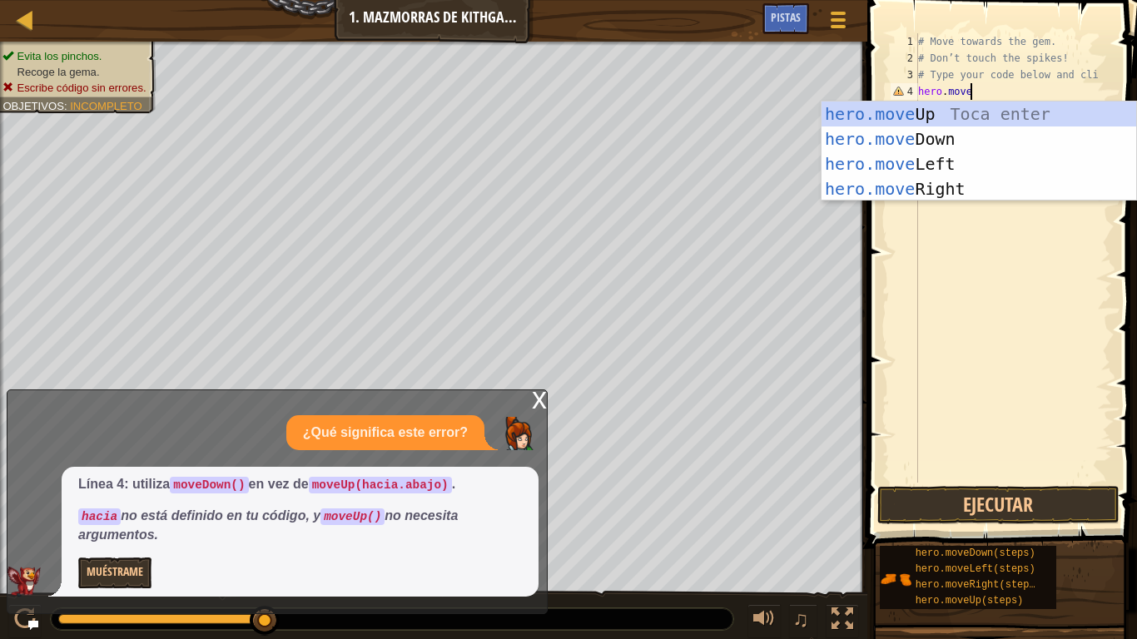
click at [1039, 135] on div "hero.move Up Toca enter hero.move Down Toca enter hero.move Left Toca enter her…" at bounding box center [978, 177] width 315 height 150
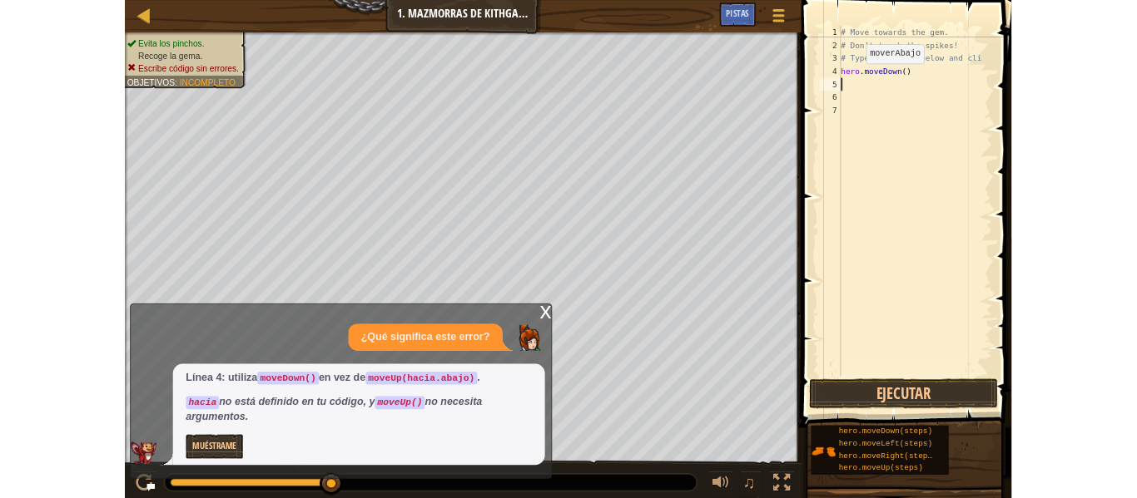
scroll to position [7, 0]
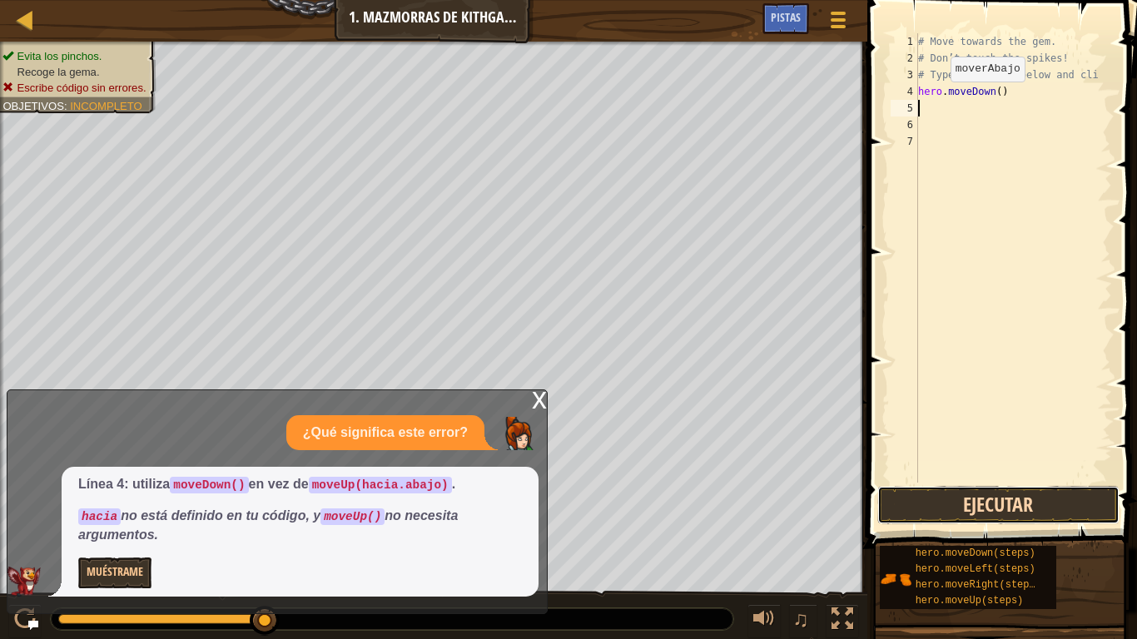
click at [999, 498] on button "Ejecutar" at bounding box center [998, 505] width 242 height 38
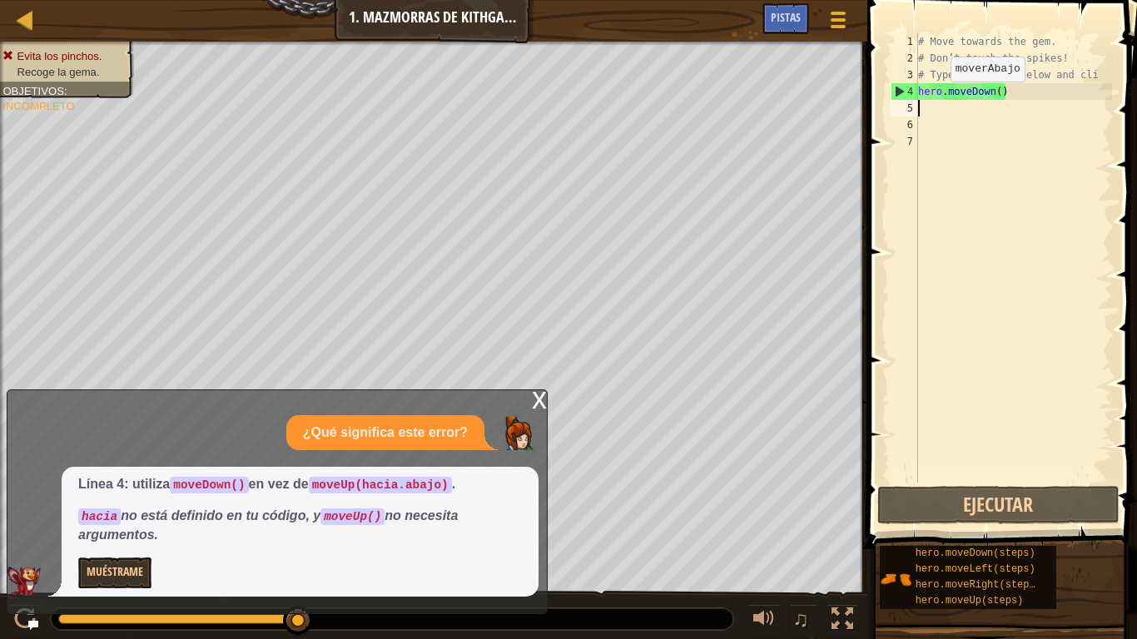
click at [1048, 42] on div "# Move towards the gem. # Don’t touch the spikes! # Type your code below and cl…" at bounding box center [1012, 274] width 197 height 483
click at [1086, 61] on div "# Move towards the gem. # Don’t touch the spikes! # Type your code below and cl…" at bounding box center [1012, 274] width 197 height 483
type textarea "# Type your code below and cli"
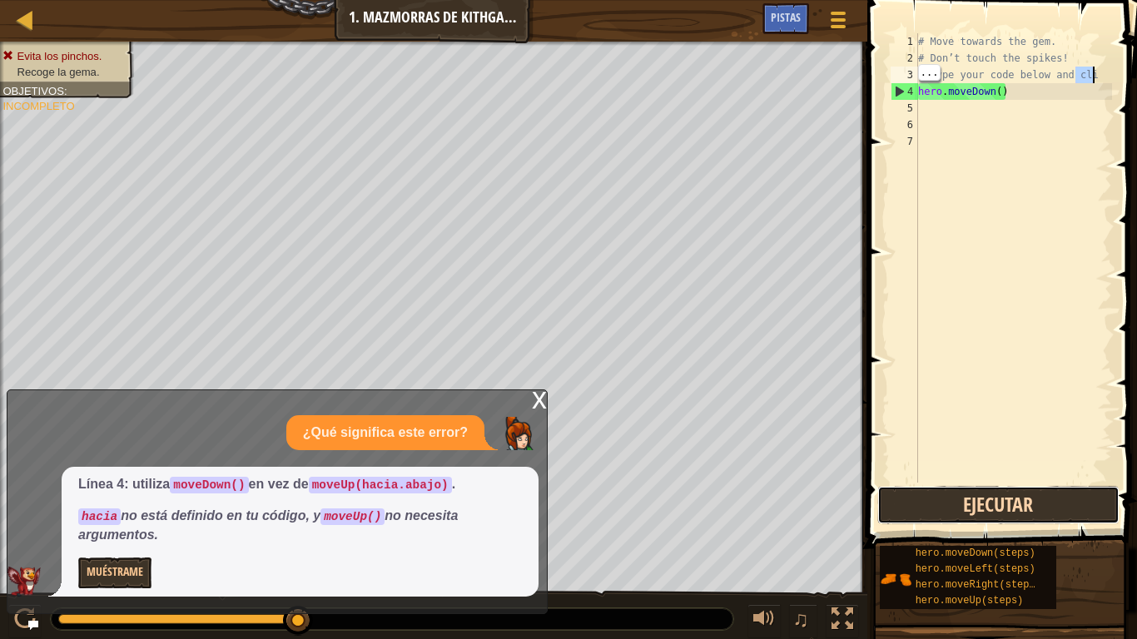
click at [1043, 498] on button "Ejecutar" at bounding box center [998, 505] width 242 height 38
click at [533, 390] on div "x" at bounding box center [539, 398] width 15 height 17
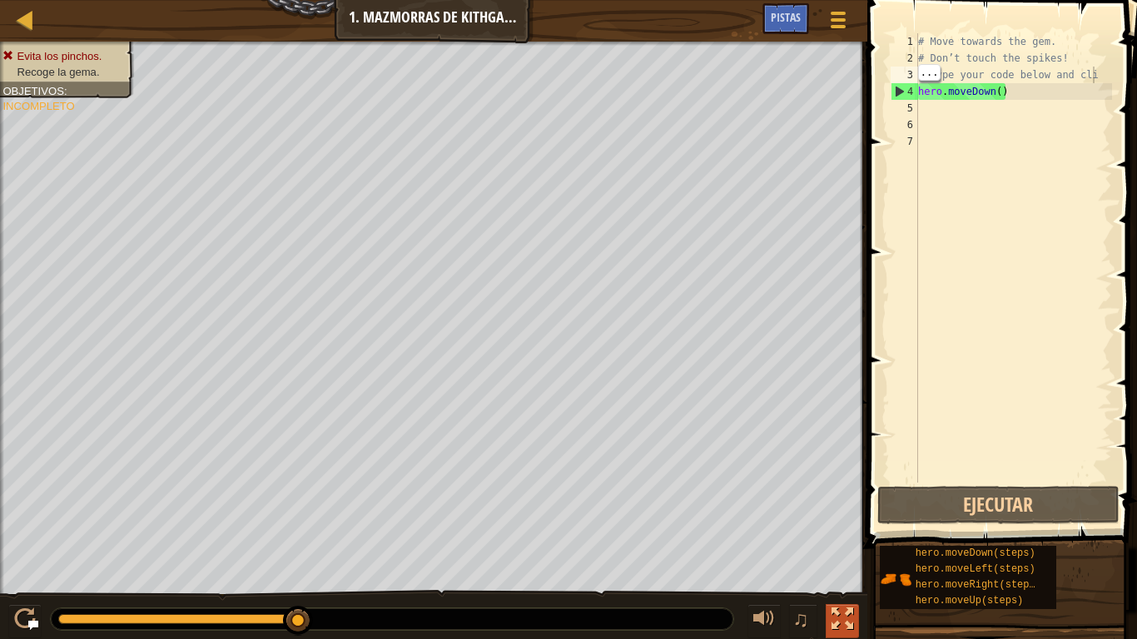
click at [855, 498] on button at bounding box center [841, 621] width 33 height 34
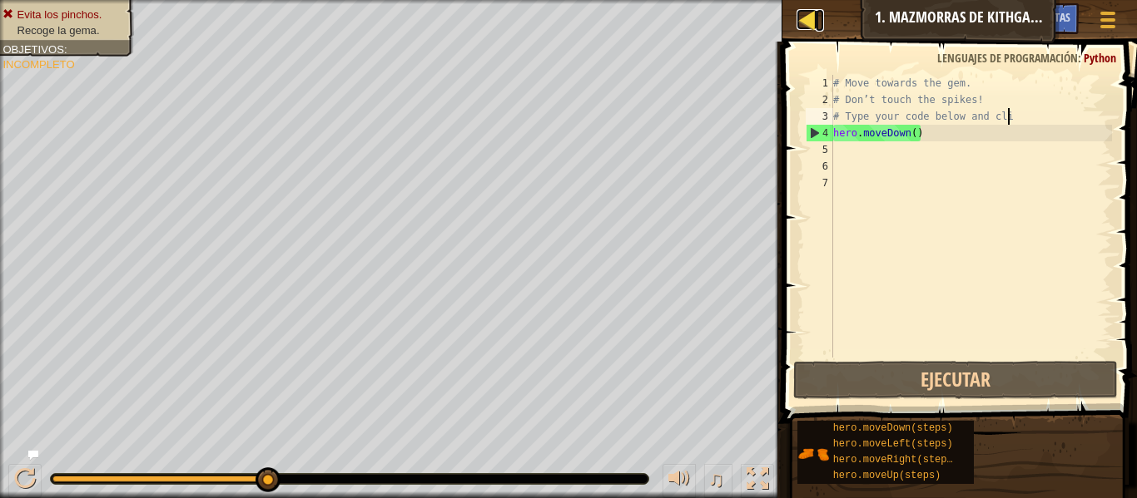
click at [815, 17] on div at bounding box center [806, 19] width 21 height 21
select select "es-419"
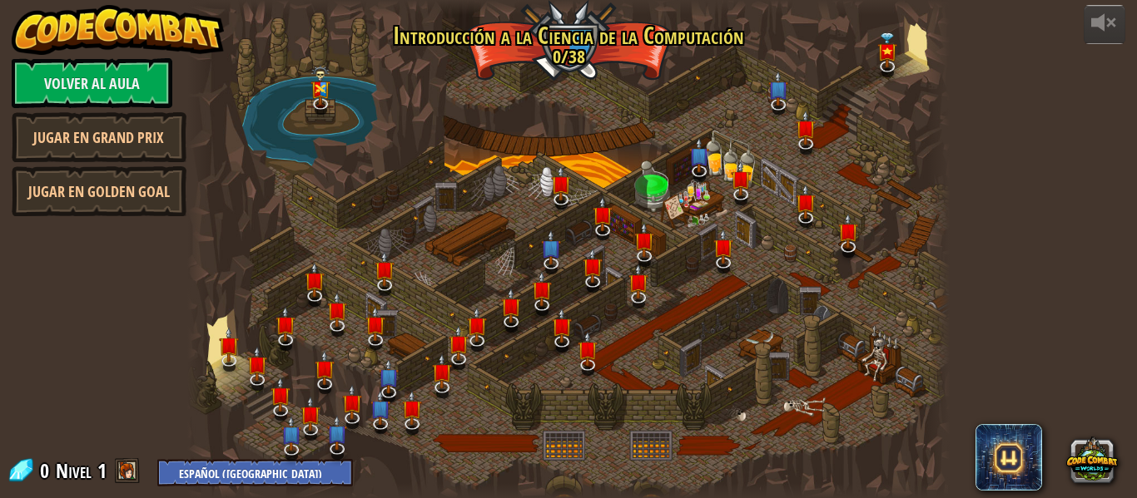
select select "es-419"
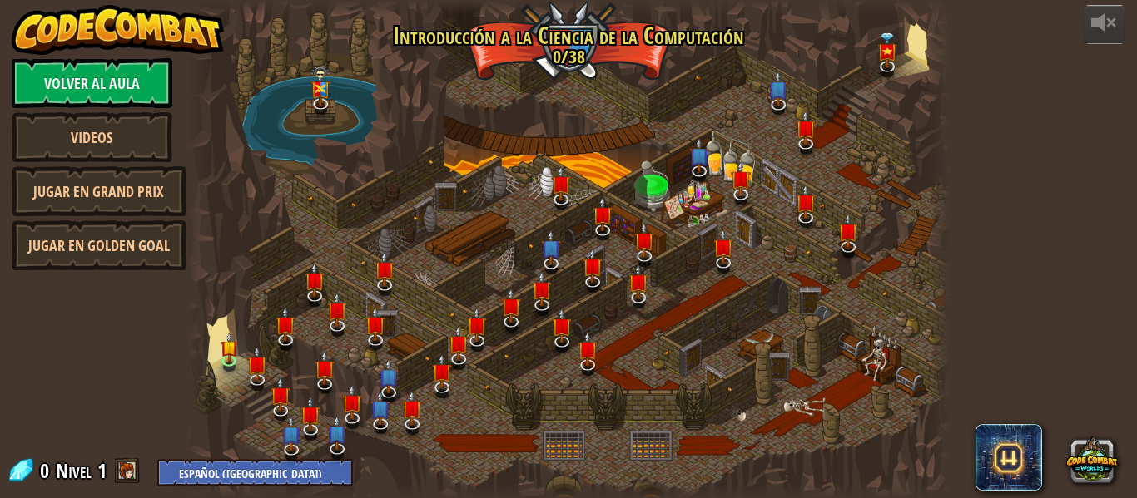
select select "es-419"
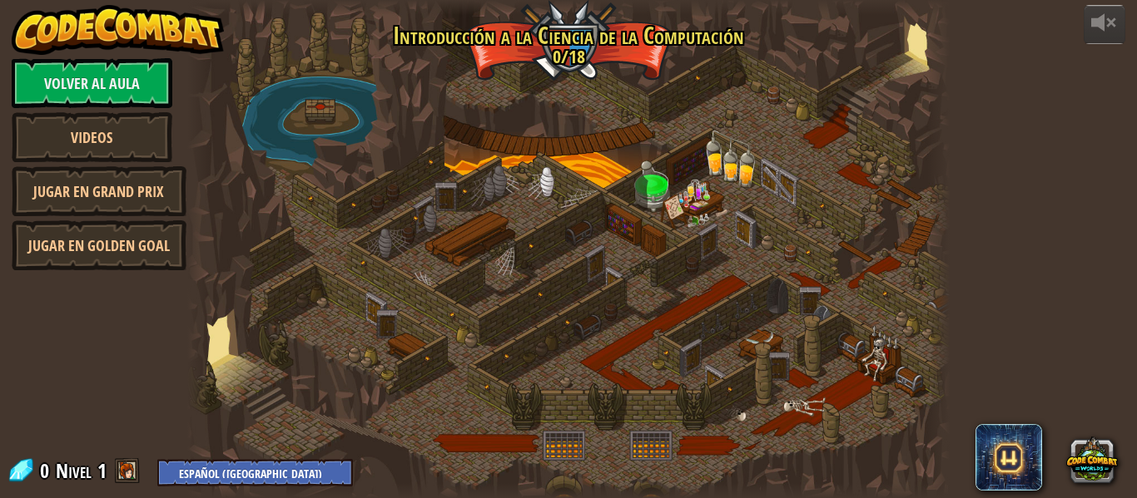
select select "es-419"
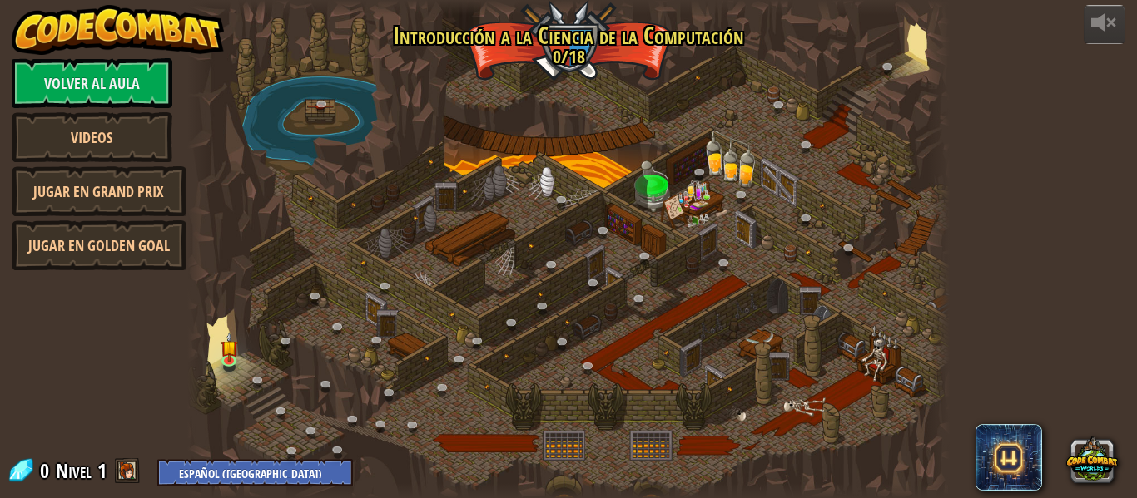
select select "es-419"
click at [239, 362] on link at bounding box center [232, 361] width 33 height 33
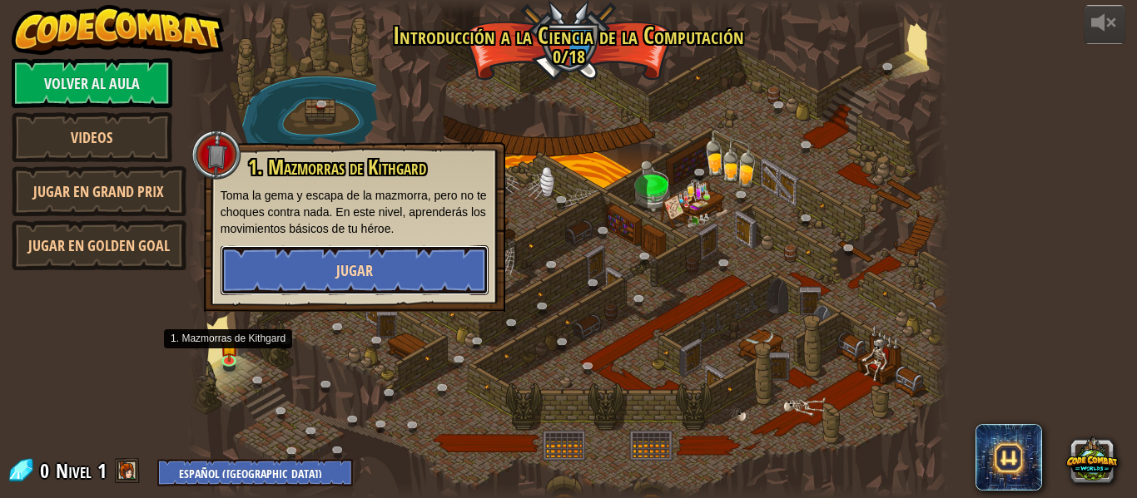
click at [427, 259] on button "Jugar" at bounding box center [355, 270] width 268 height 50
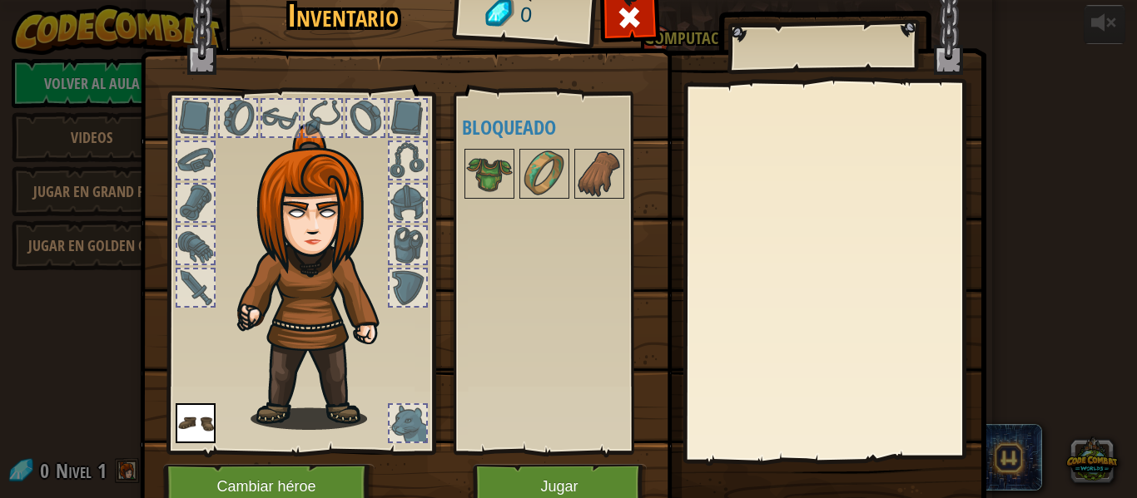
click at [389, 258] on div at bounding box center [407, 245] width 37 height 37
click at [504, 171] on img at bounding box center [489, 174] width 47 height 47
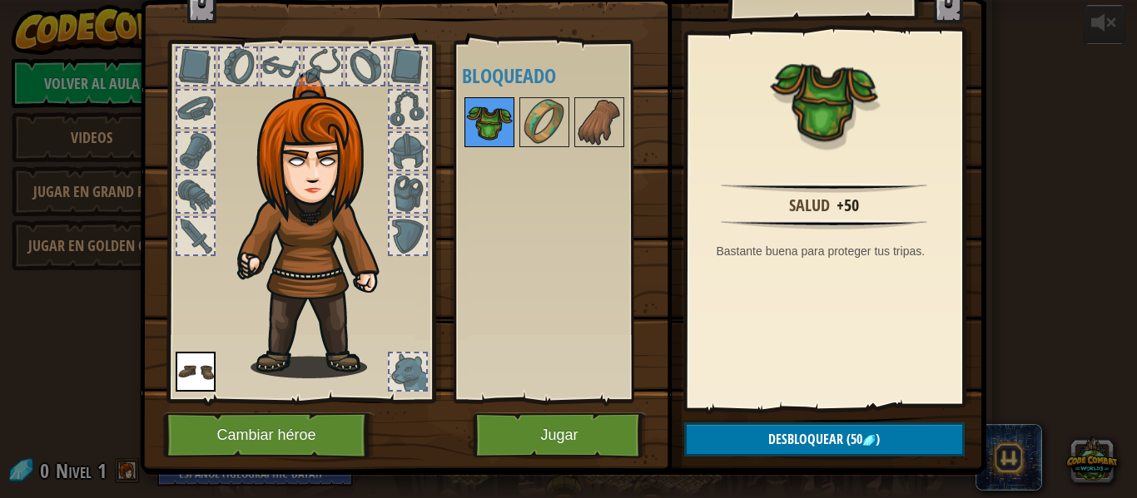
scroll to position [52, 0]
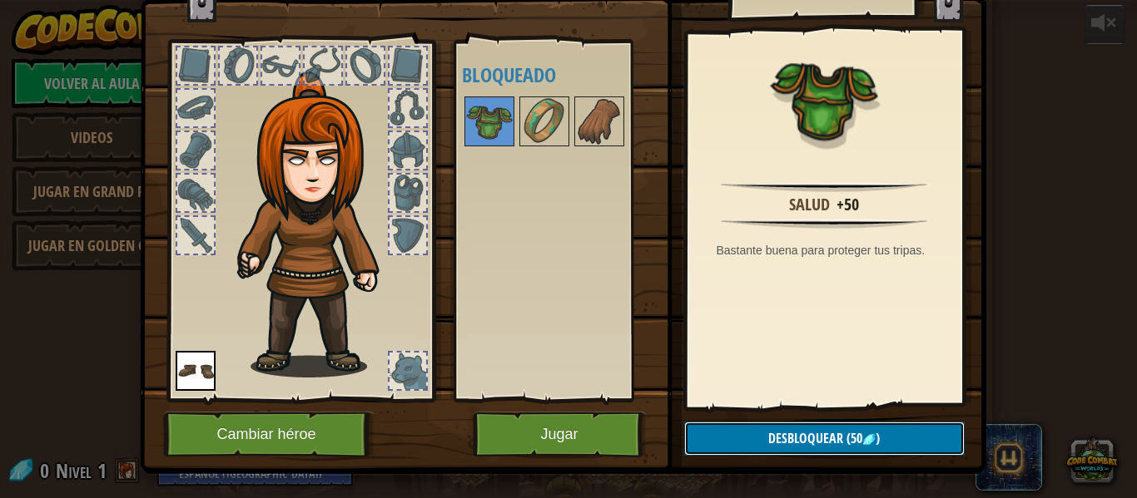
click at [930, 446] on button "Desbloquear (50 )" at bounding box center [824, 439] width 280 height 34
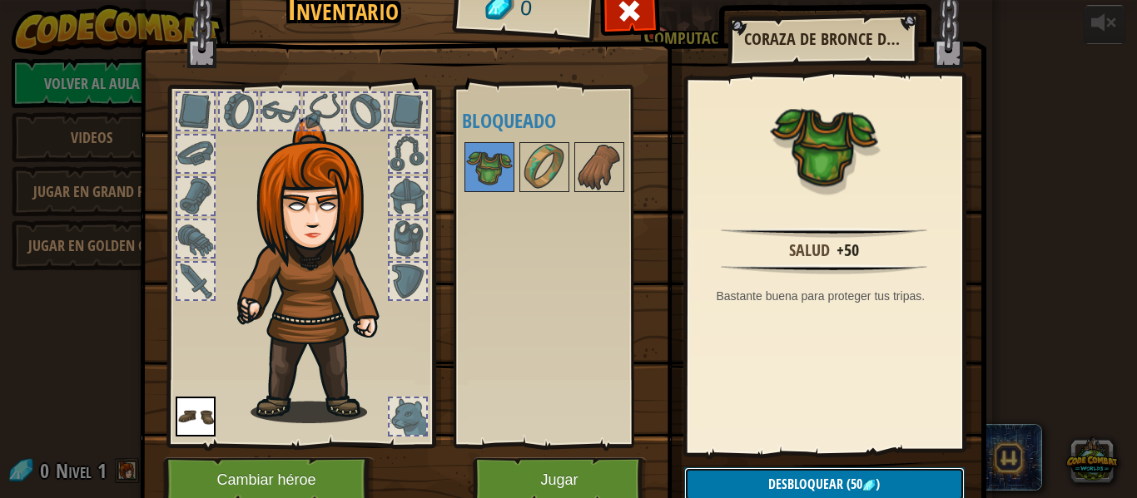
scroll to position [0, 0]
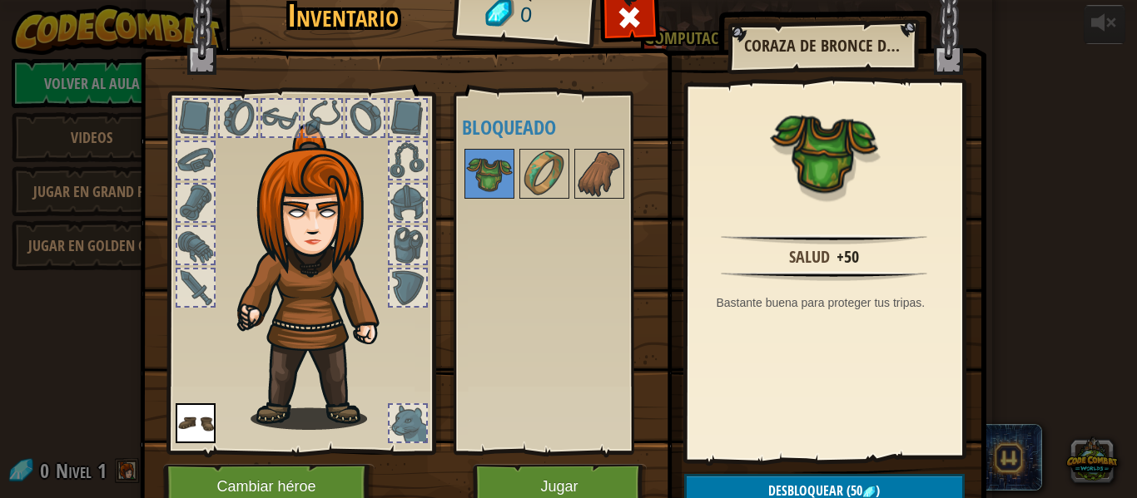
click at [413, 422] on div at bounding box center [407, 423] width 37 height 37
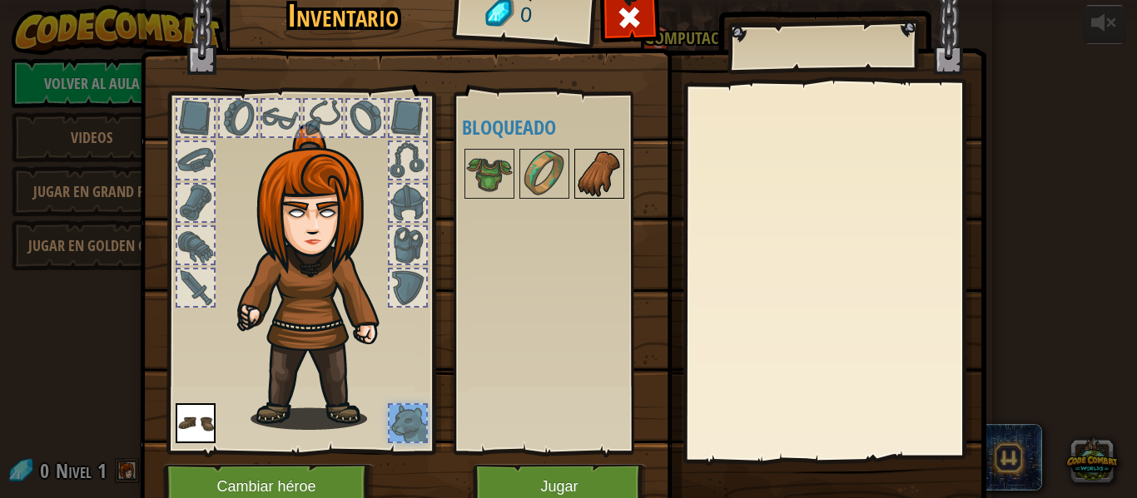
click at [594, 177] on img at bounding box center [599, 174] width 47 height 47
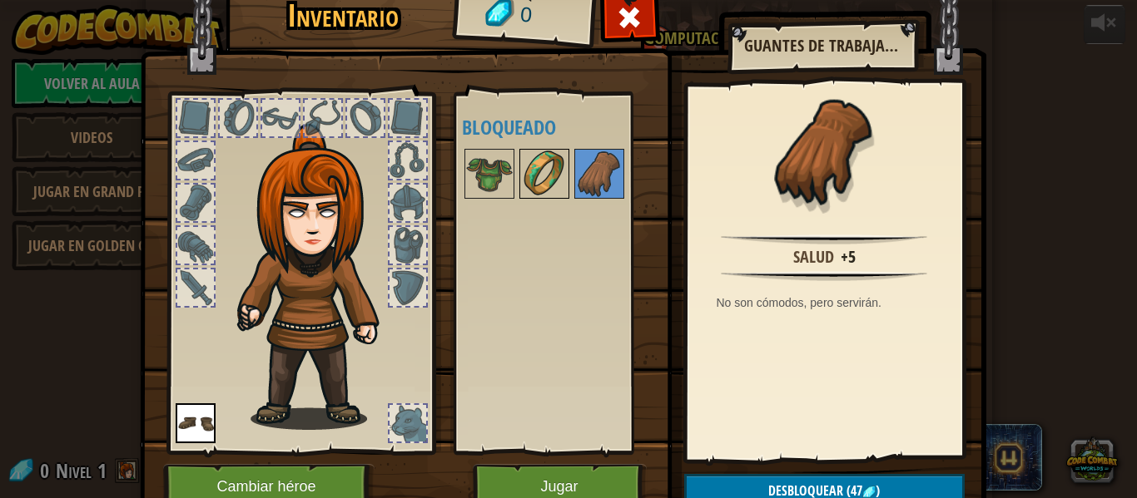
click at [551, 178] on img at bounding box center [544, 174] width 47 height 47
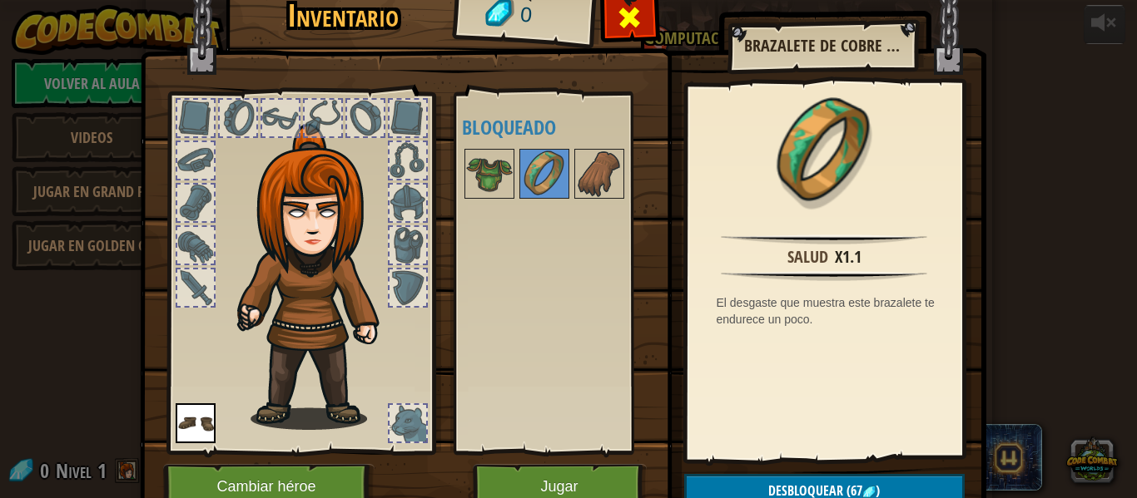
click at [607, 24] on div at bounding box center [629, 22] width 52 height 52
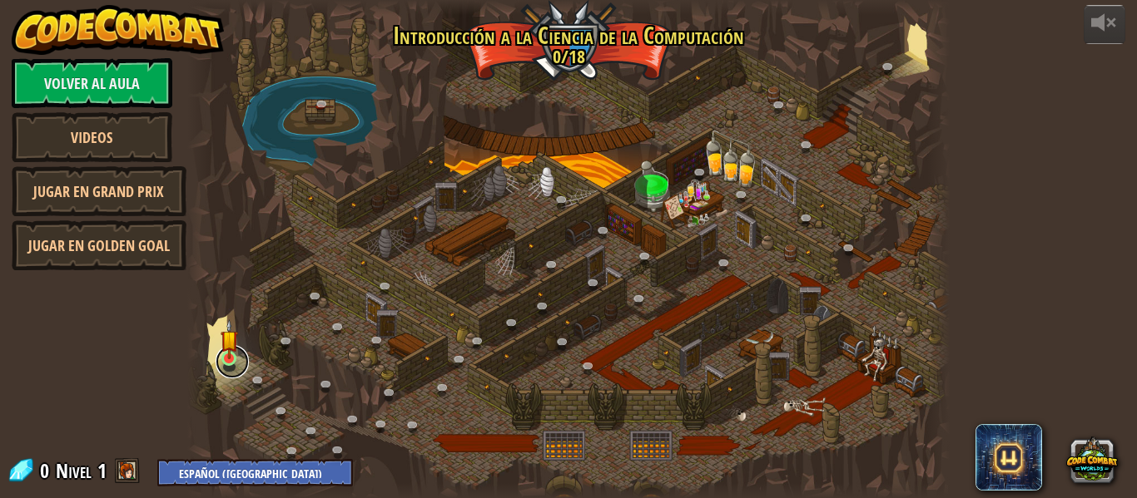
click at [216, 362] on link at bounding box center [232, 361] width 33 height 33
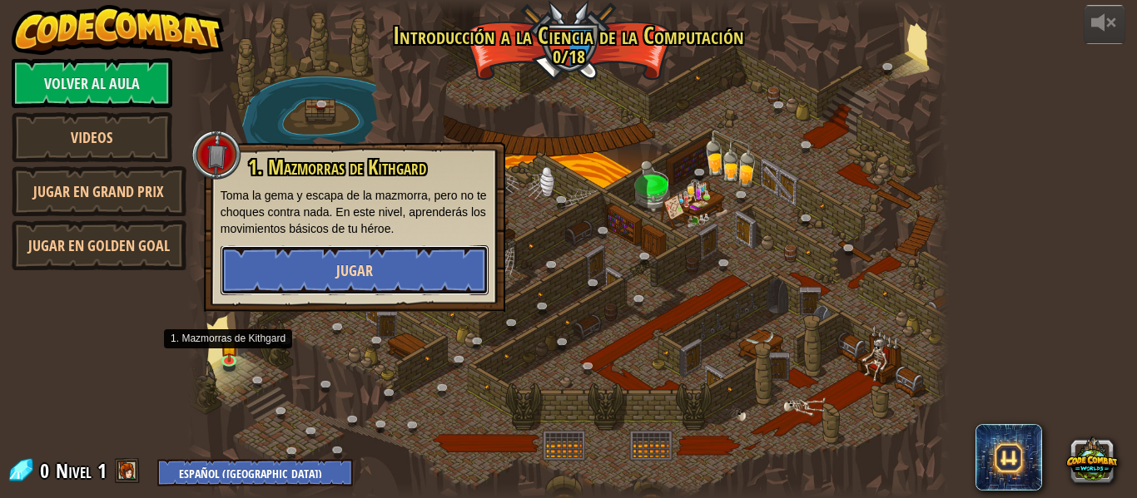
click at [451, 260] on button "Jugar" at bounding box center [355, 270] width 268 height 50
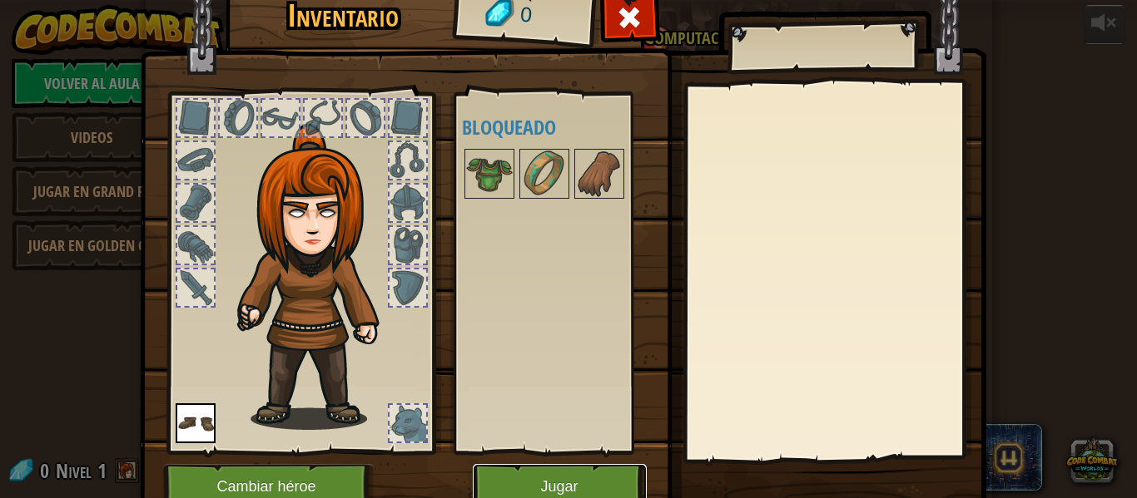
click at [585, 477] on button "Jugar" at bounding box center [560, 487] width 174 height 46
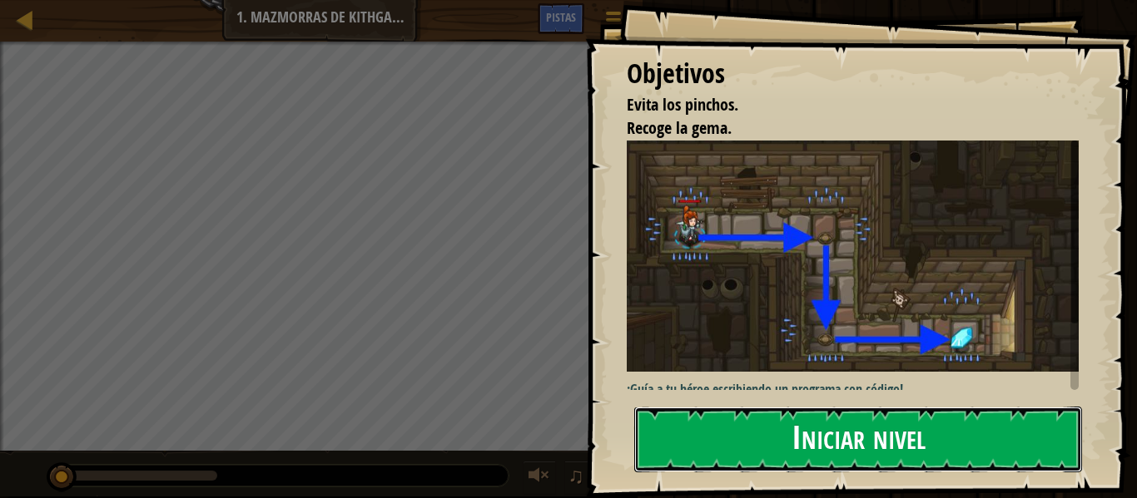
click at [959, 444] on button "Iniciar nivel" at bounding box center [858, 440] width 448 height 66
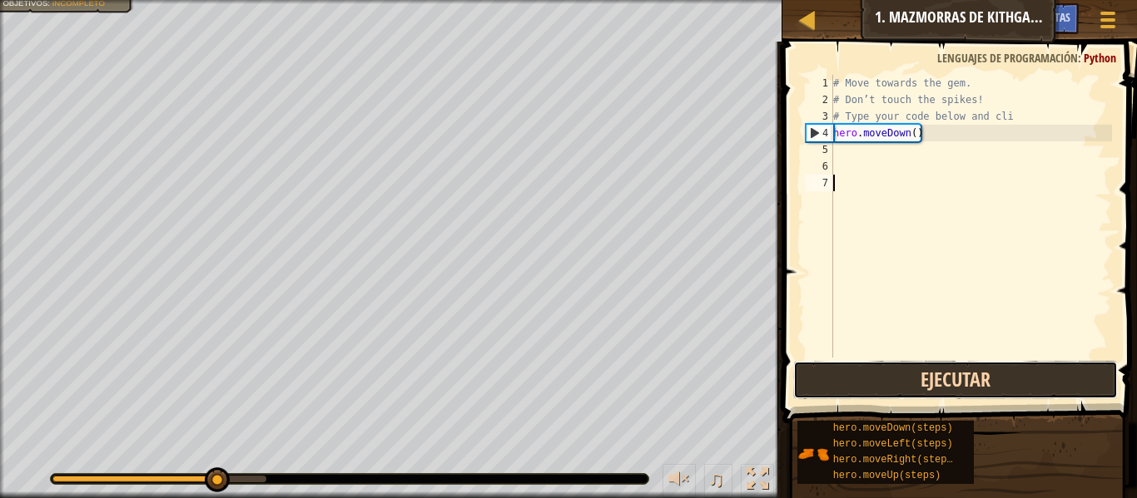
click at [1043, 389] on button "Ejecutar" at bounding box center [955, 380] width 325 height 38
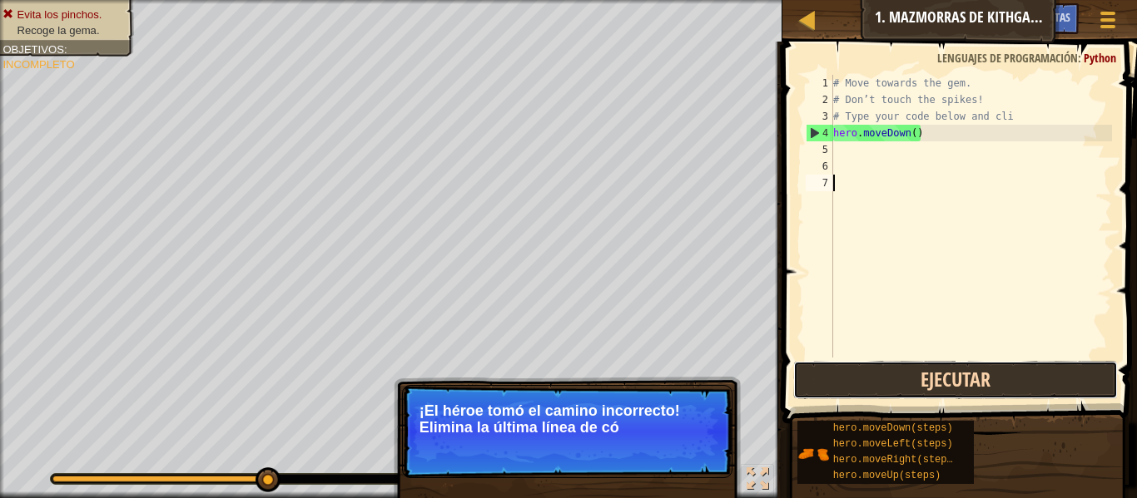
click at [958, 378] on button "Ejecutar" at bounding box center [955, 380] width 325 height 38
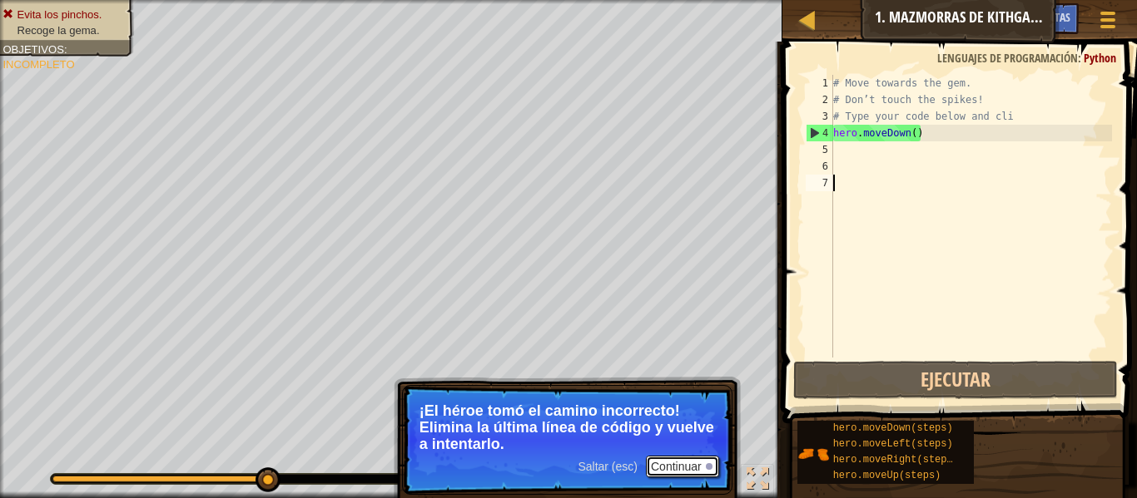
click at [692, 471] on button "Continuar" at bounding box center [682, 467] width 73 height 22
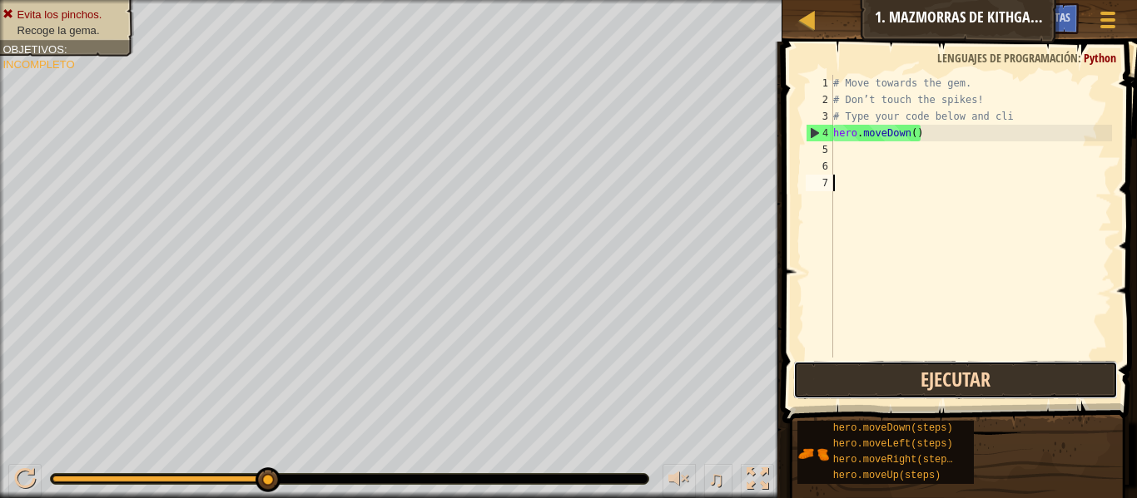
click at [949, 385] on button "Ejecutar" at bounding box center [955, 380] width 325 height 38
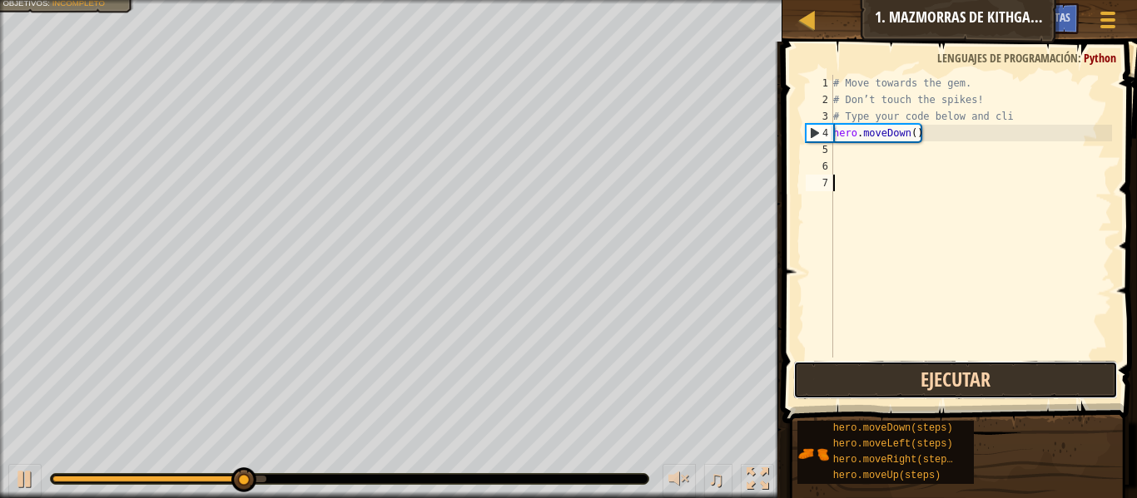
click at [995, 369] on button "Ejecutar" at bounding box center [955, 380] width 325 height 38
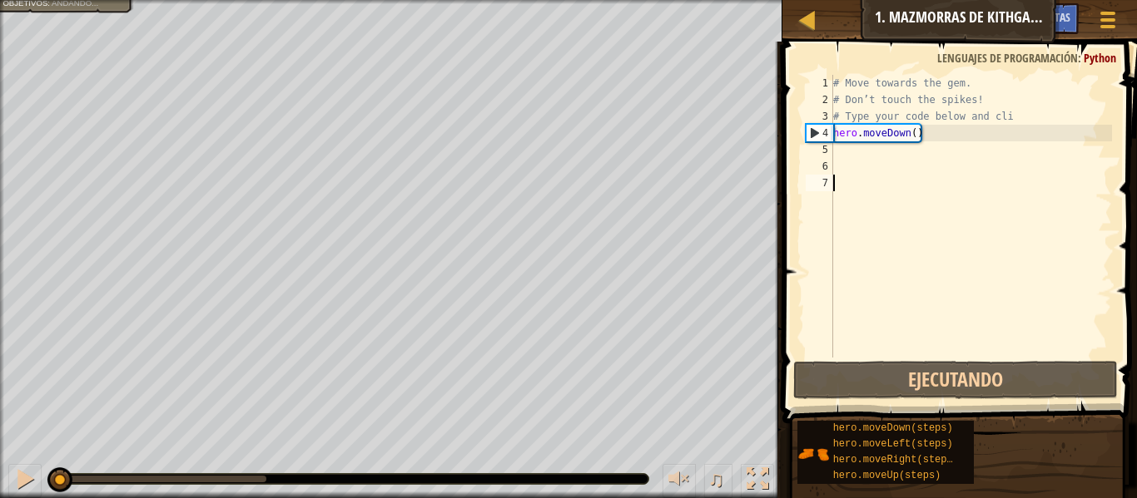
click at [985, 358] on span at bounding box center [961, 208] width 368 height 431
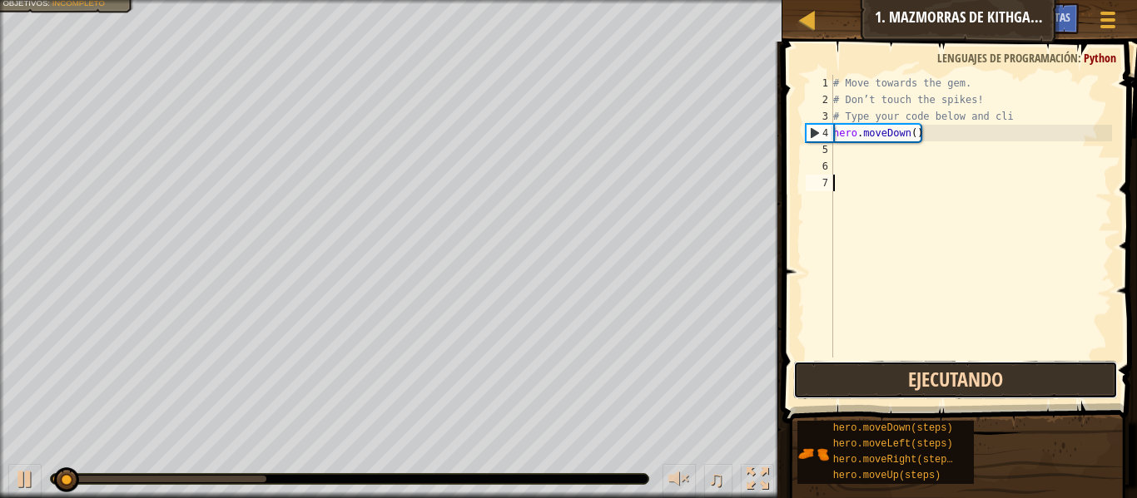
click at [970, 370] on button "Ejecutando" at bounding box center [955, 380] width 325 height 38
click at [974, 372] on button "Ejecutando" at bounding box center [955, 380] width 325 height 38
click at [969, 382] on button "Ejecutando" at bounding box center [955, 380] width 325 height 38
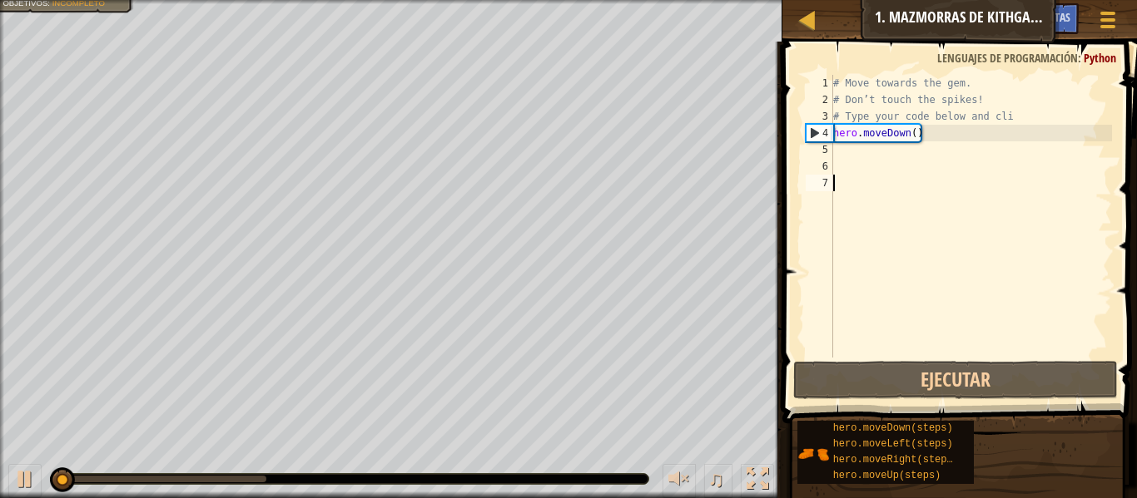
click at [1057, 108] on div "# Move towards the gem. # Don’t touch the spikes! # Type your code below and cl…" at bounding box center [971, 233] width 282 height 316
click at [1034, 84] on div "# Move towards the gem. # Don’t touch the spikes! # Type your code below and cl…" at bounding box center [971, 233] width 282 height 316
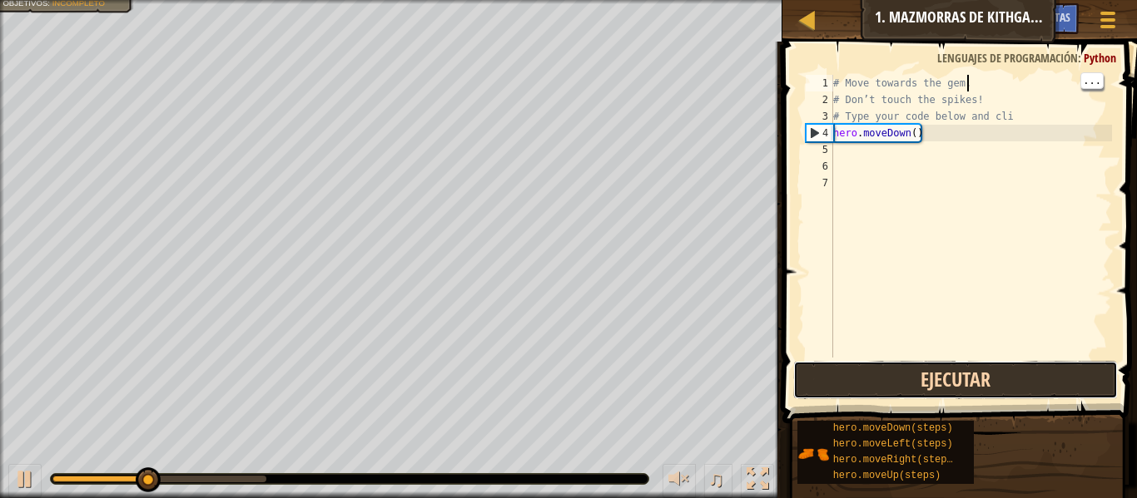
click at [992, 389] on button "Ejecutar" at bounding box center [955, 380] width 325 height 38
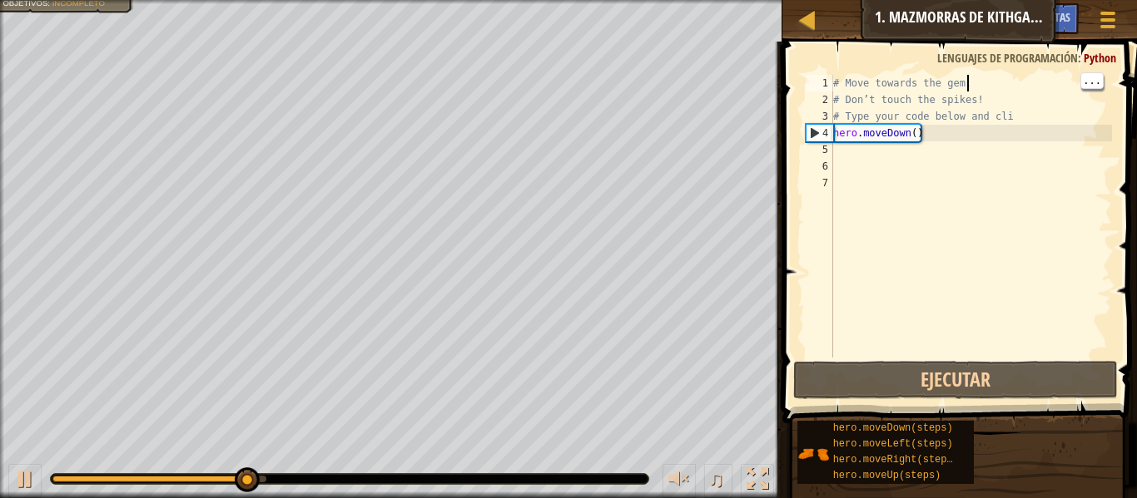
click at [889, 127] on div "# Move towards the gem. # Don’t touch the spikes! # Type your code below and cl…" at bounding box center [971, 233] width 282 height 316
click at [934, 107] on div "# Move towards the gem. # Don’t touch the spikes! # Type your code below and cl…" at bounding box center [971, 233] width 282 height 316
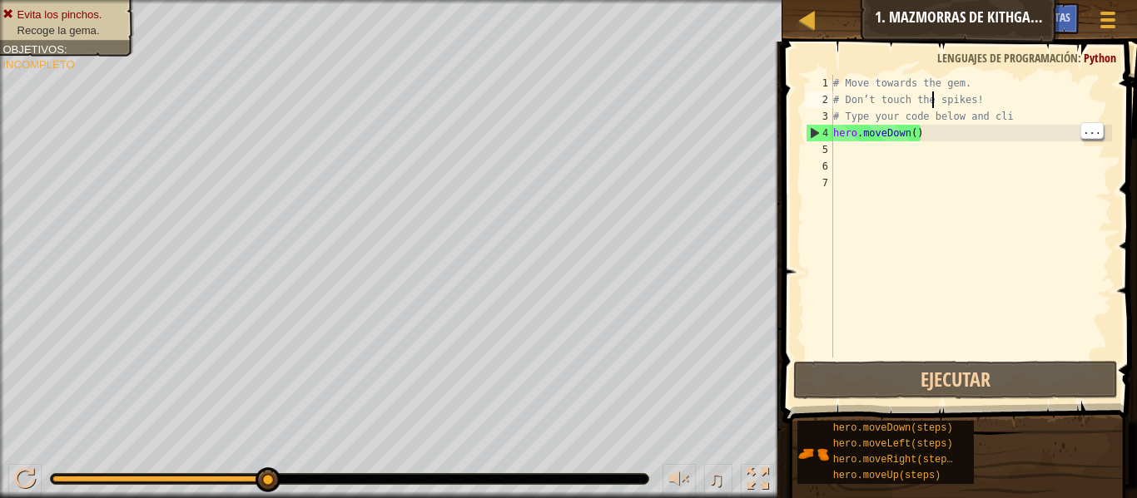
click at [1012, 116] on div "# Move towards the gem. # Don’t touch the spikes! # Type your code below and cl…" at bounding box center [971, 233] width 282 height 316
click at [1008, 87] on div "# Move towards the gem. # Don’t touch the spikes! # Type your code below and cl…" at bounding box center [971, 233] width 282 height 316
click at [1015, 60] on span "Lenguajes de programación" at bounding box center [1007, 58] width 141 height 16
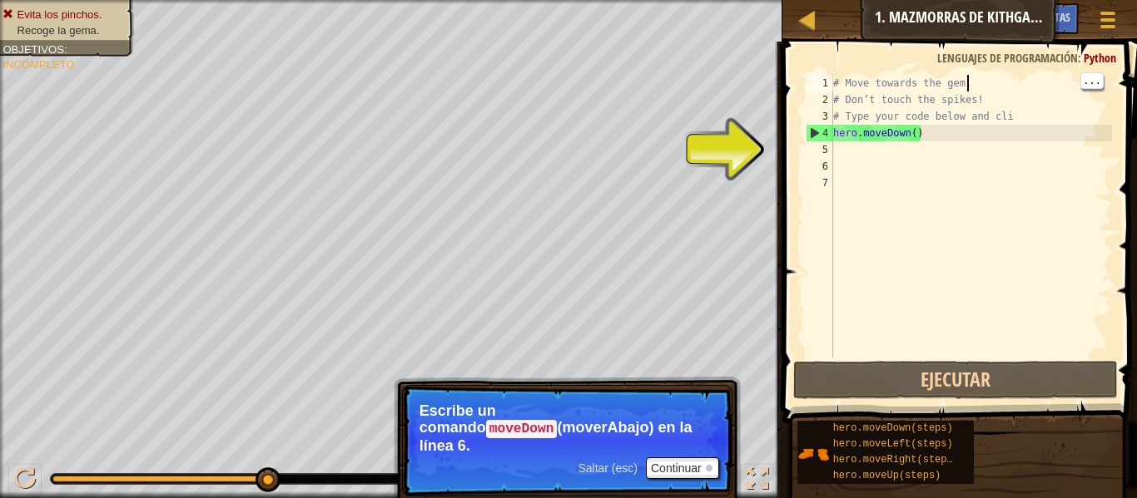
click at [993, 128] on div "# Move towards the gem. # Don’t touch the spikes! # Type your code below and cl…" at bounding box center [971, 233] width 282 height 316
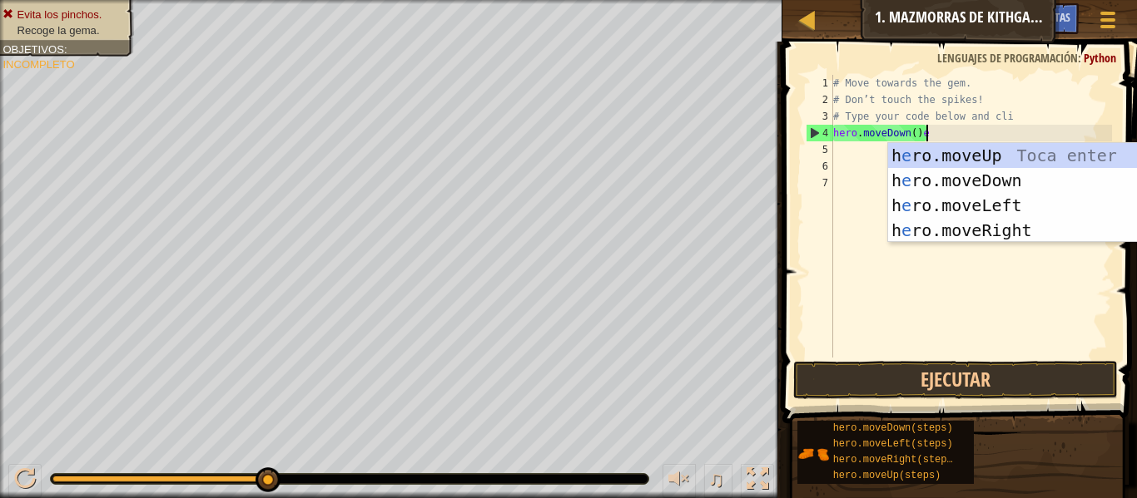
scroll to position [7, 13]
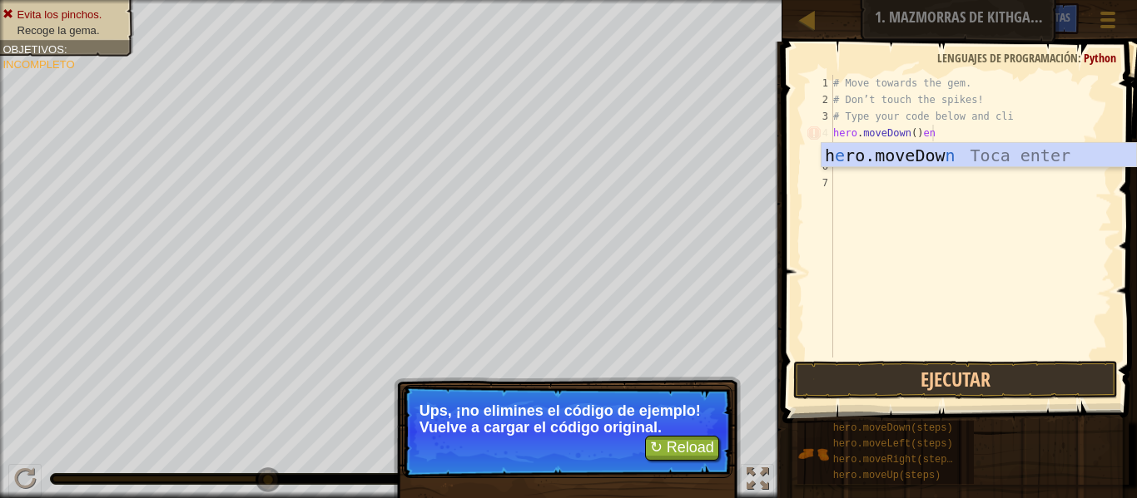
click at [1068, 156] on div "h e ro.moveDow n Toca enter" at bounding box center [978, 180] width 315 height 75
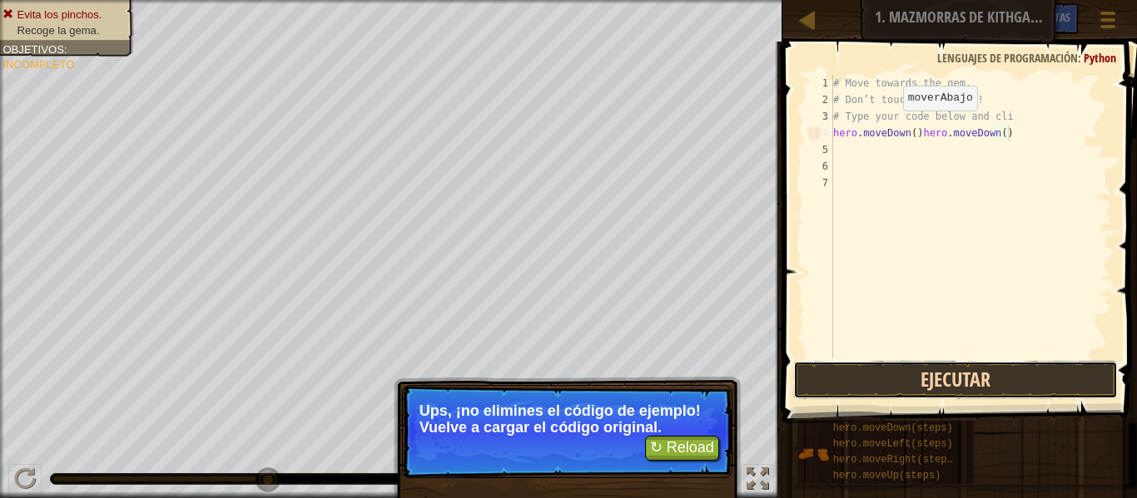
click at [1028, 394] on button "Ejecutar" at bounding box center [955, 380] width 325 height 38
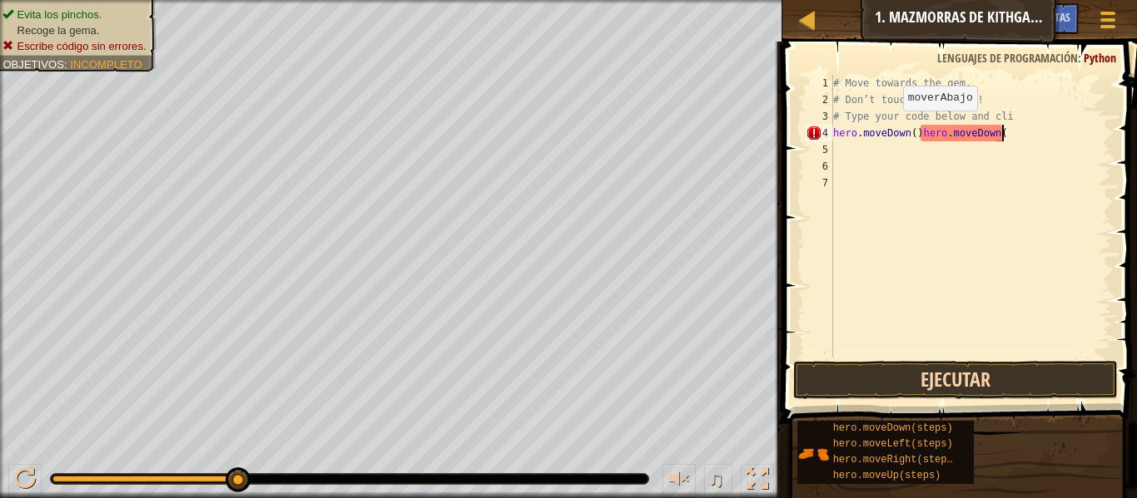
scroll to position [7, 22]
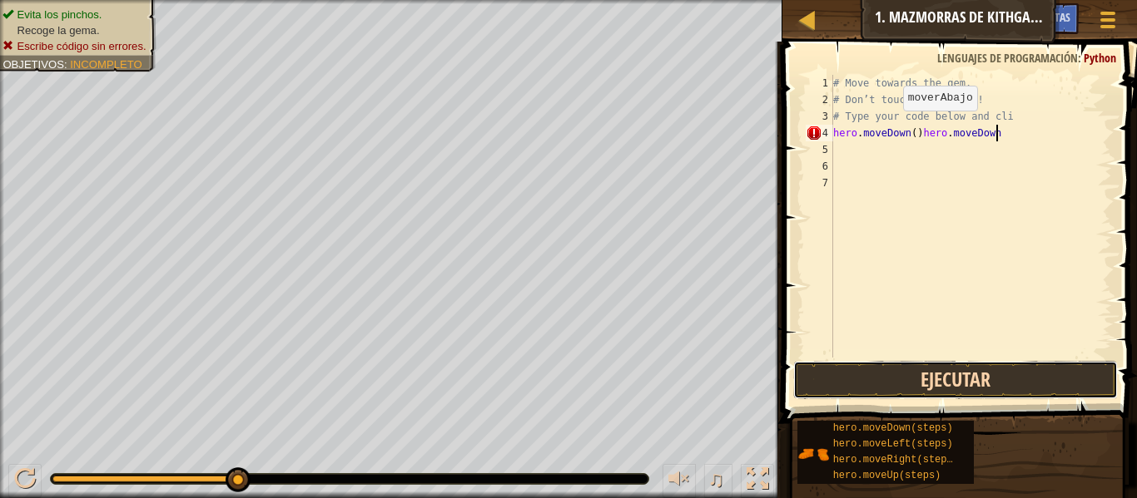
click at [1072, 361] on button "Ejecutar" at bounding box center [955, 380] width 325 height 38
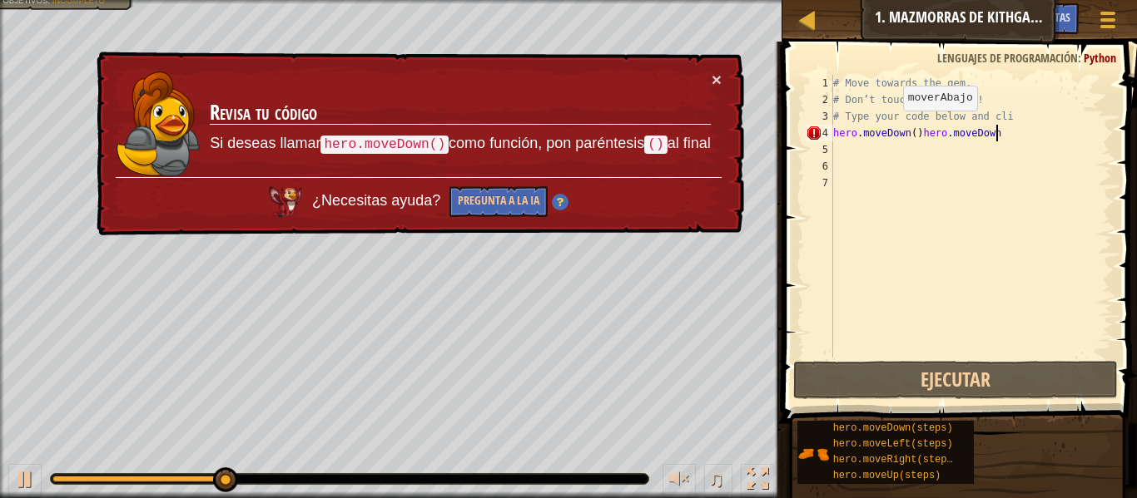
click at [919, 119] on div "# Move towards the gem. # Don’t touch the spikes! # Type your code below and cl…" at bounding box center [971, 233] width 282 height 316
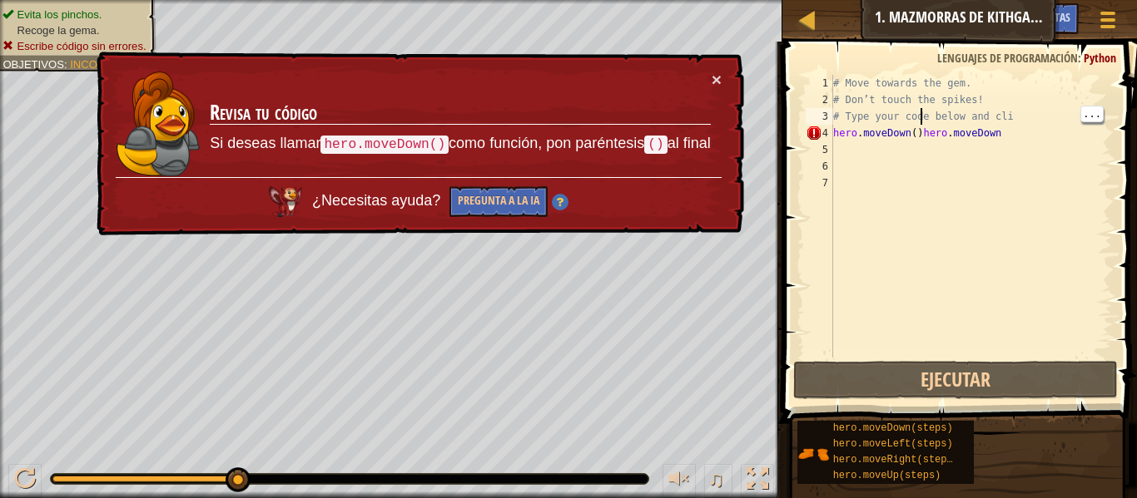
click at [923, 136] on div "# Move towards the gem. # Don’t touch the spikes! # Type your code below and cl…" at bounding box center [971, 233] width 282 height 316
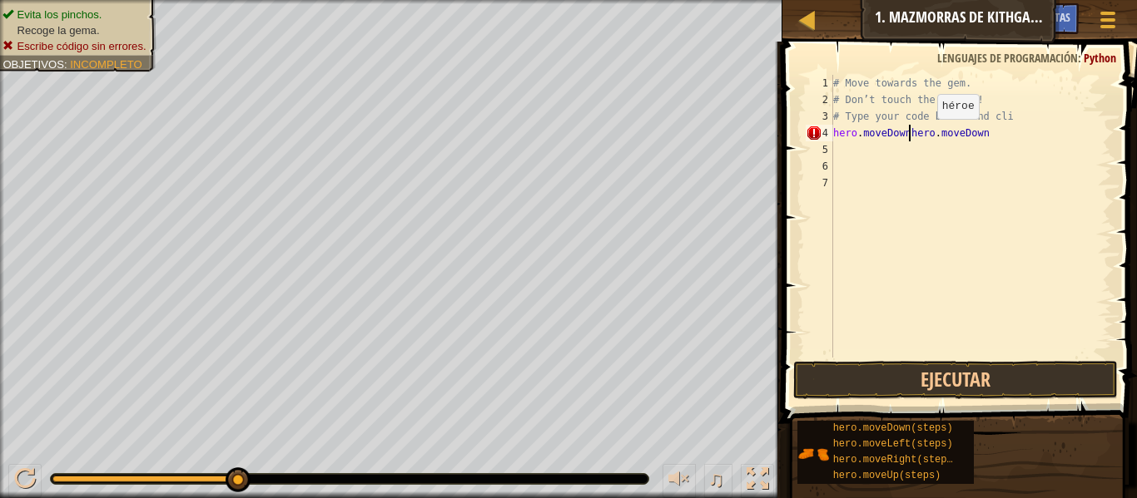
scroll to position [7, 21]
click at [1082, 393] on button "Ejecutar" at bounding box center [955, 380] width 325 height 38
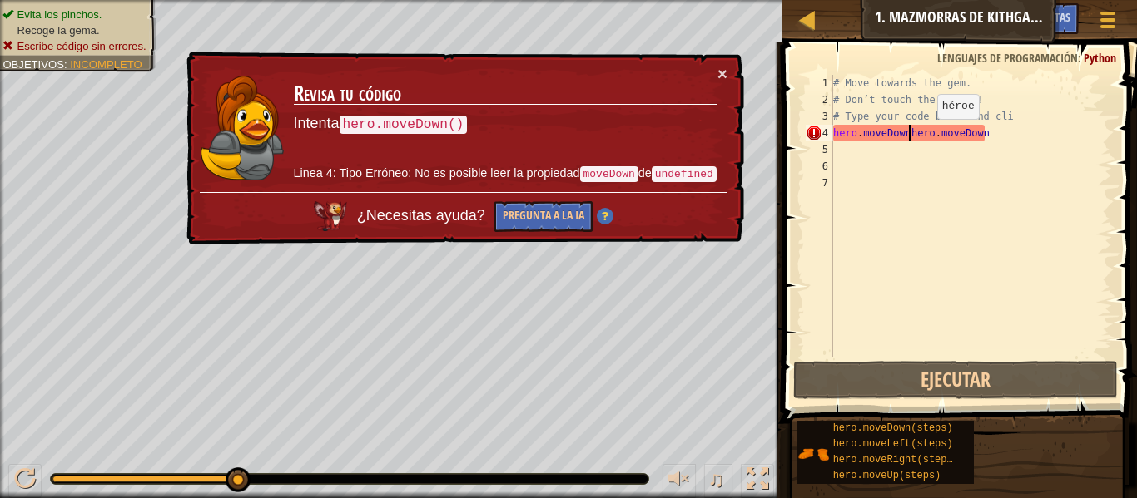
click at [1036, 126] on div "# Move towards the gem. # Don’t touch the spikes! # Type your code below and cl…" at bounding box center [971, 233] width 282 height 316
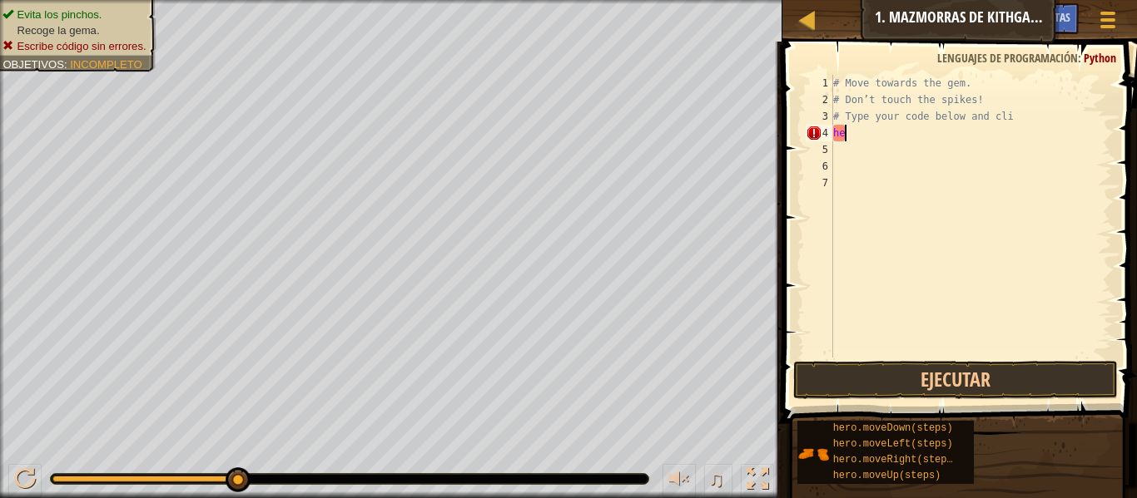
scroll to position [7, 1]
type textarea "h"
type textarea "# Type your code below and cli"
click at [946, 482] on div "hero.moveUp(steps)" at bounding box center [895, 476] width 133 height 16
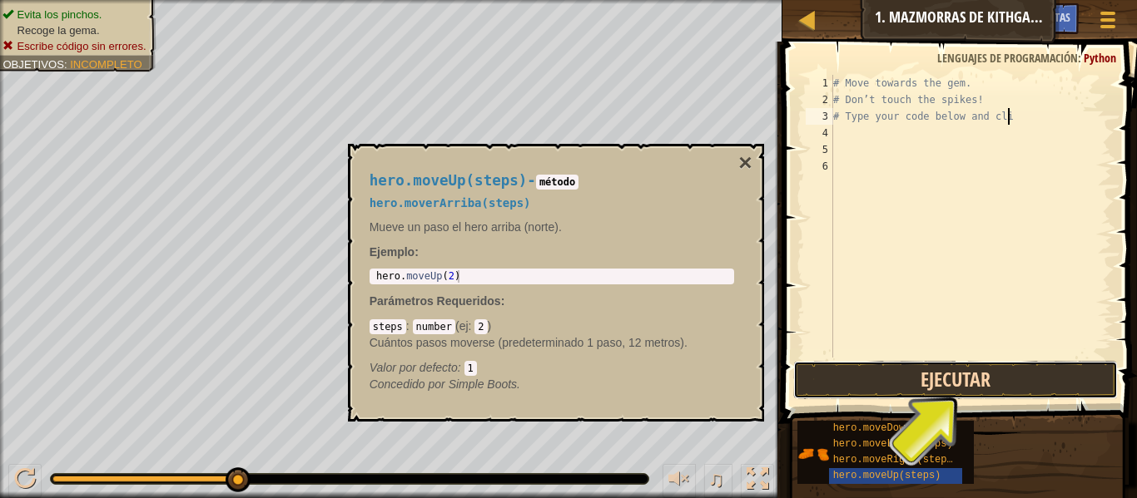
click at [985, 395] on button "Ejecutar" at bounding box center [955, 380] width 325 height 38
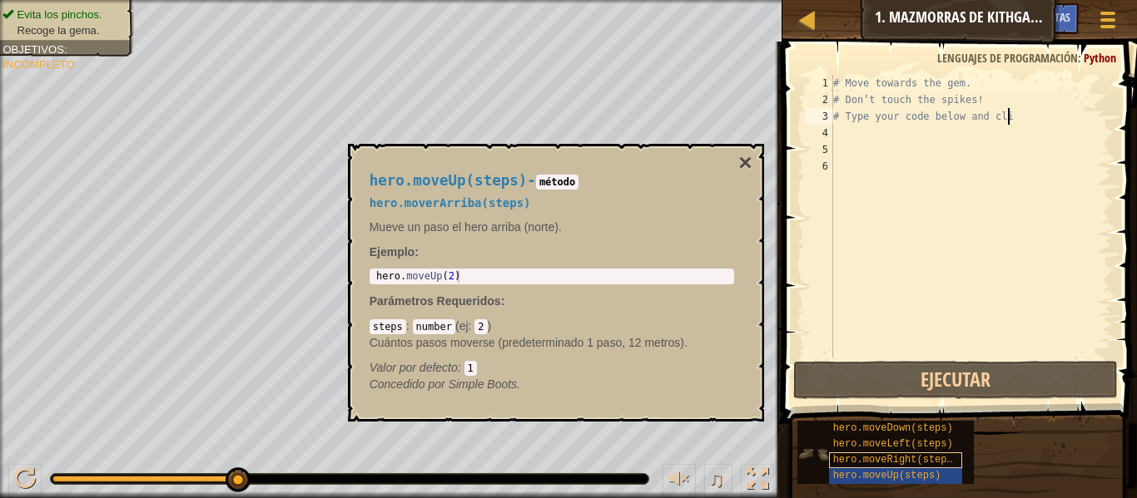
click at [939, 463] on span "hero.moveRight(steps)" at bounding box center [896, 460] width 126 height 12
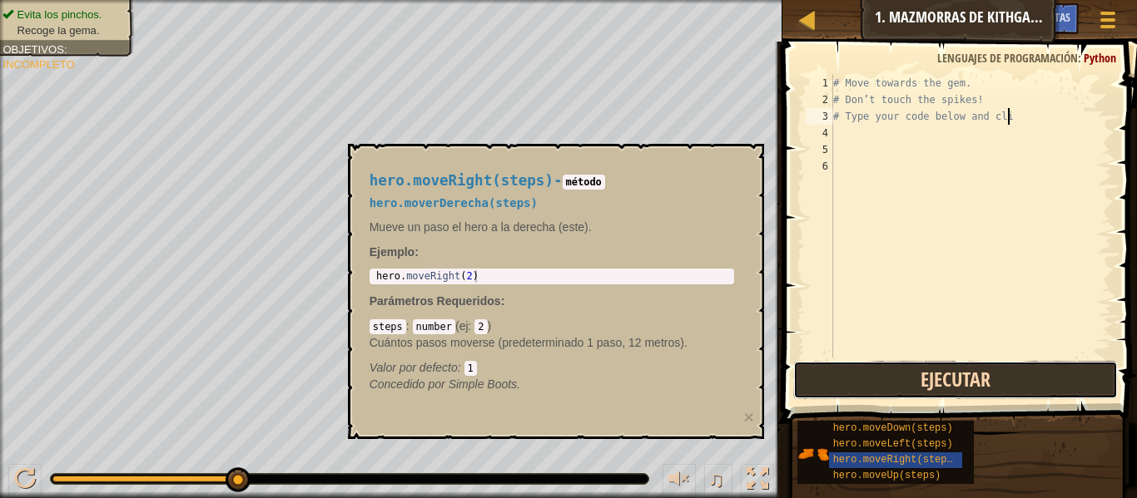
click at [1000, 384] on button "Ejecutar" at bounding box center [955, 380] width 325 height 38
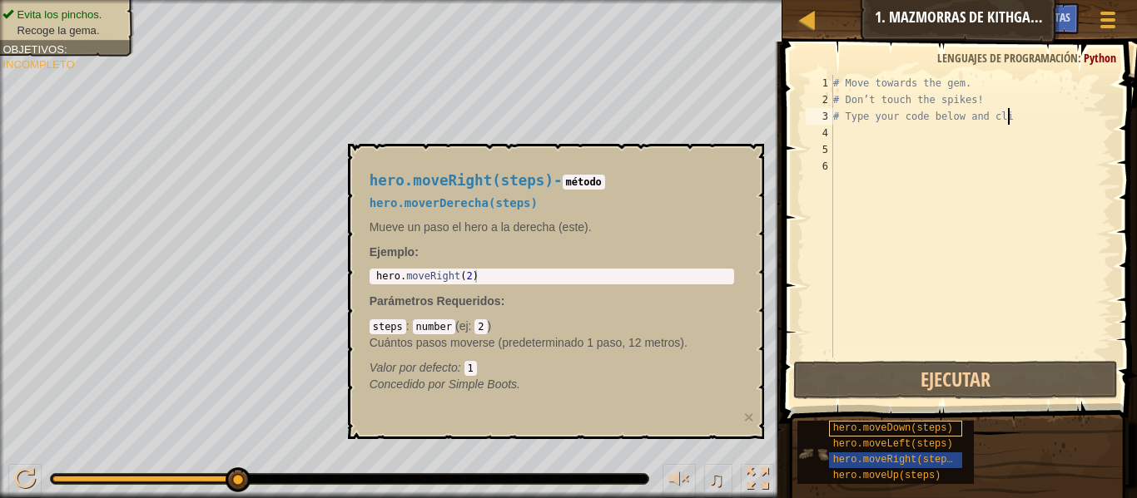
click at [946, 429] on span "hero.moveDown(steps)" at bounding box center [893, 429] width 120 height 12
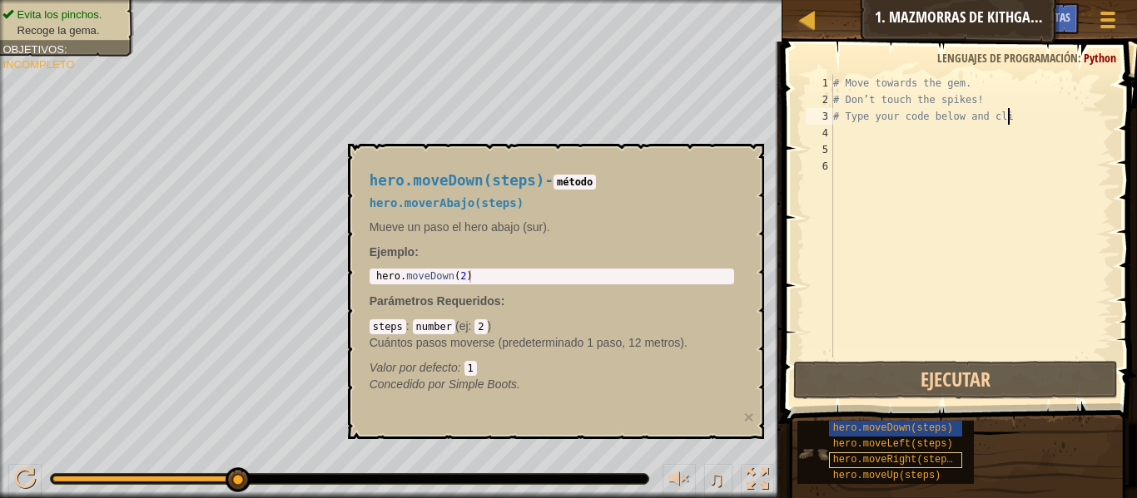
click at [928, 460] on span "hero.moveRight(steps)" at bounding box center [896, 460] width 126 height 12
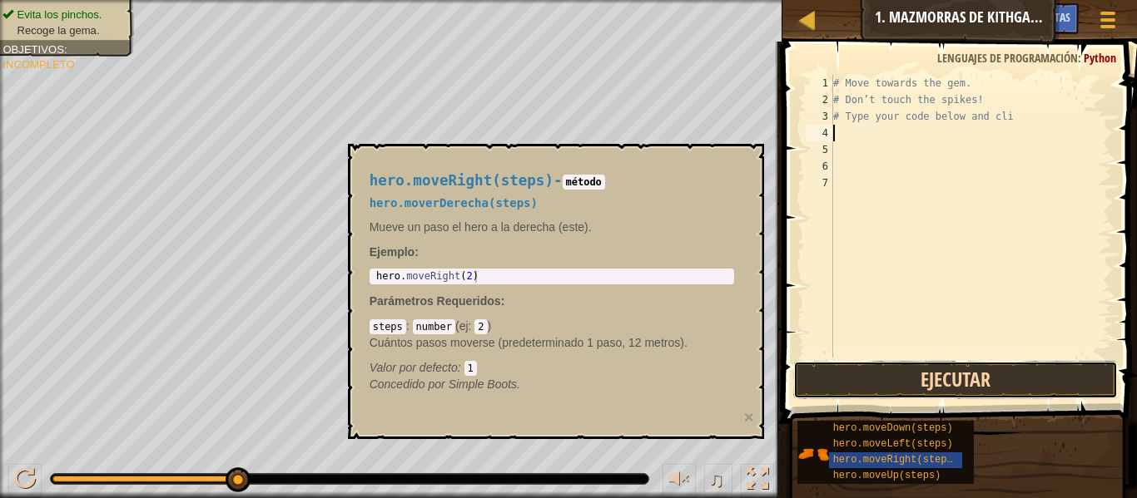
click at [1048, 384] on button "Ejecutar" at bounding box center [955, 380] width 325 height 38
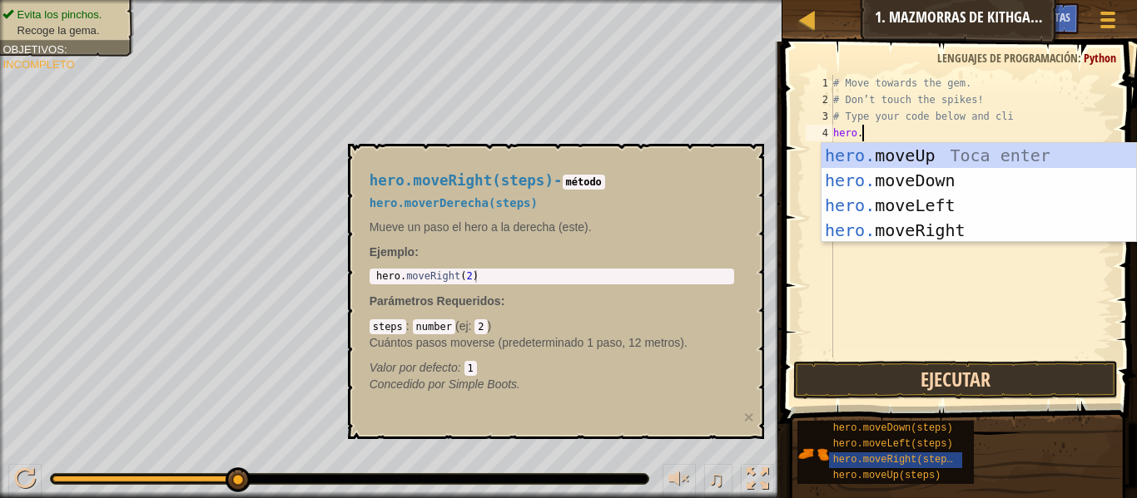
scroll to position [7, 3]
type textarea "hero.move"
click at [1006, 234] on div "hero.move Up Toca enter hero.move Down Toca enter hero.move Left Toca enter her…" at bounding box center [978, 218] width 315 height 150
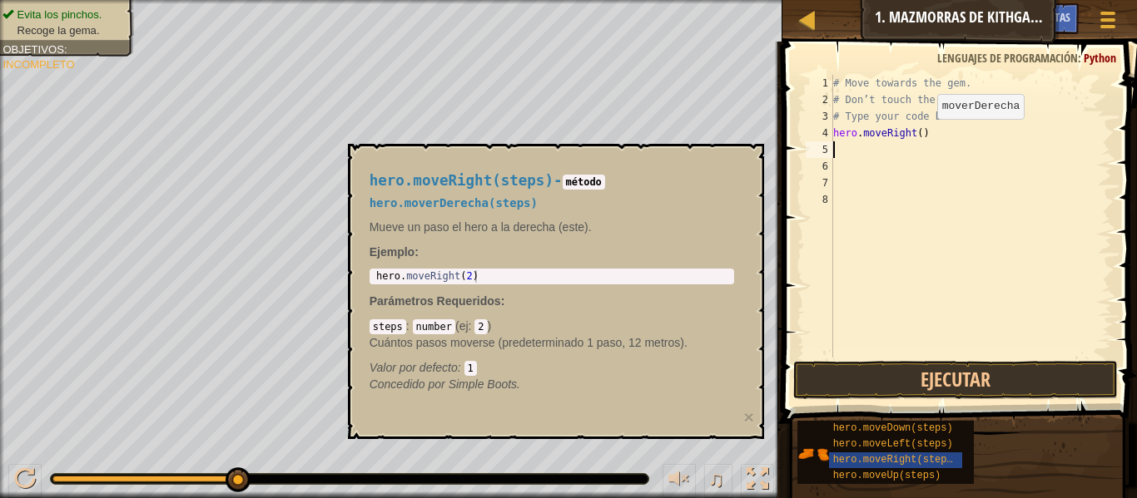
click at [945, 127] on div "# Move towards the gem. # Don’t touch the spikes! # Type your code below and cl…" at bounding box center [971, 233] width 282 height 316
type textarea "hero.moveRight(2)"
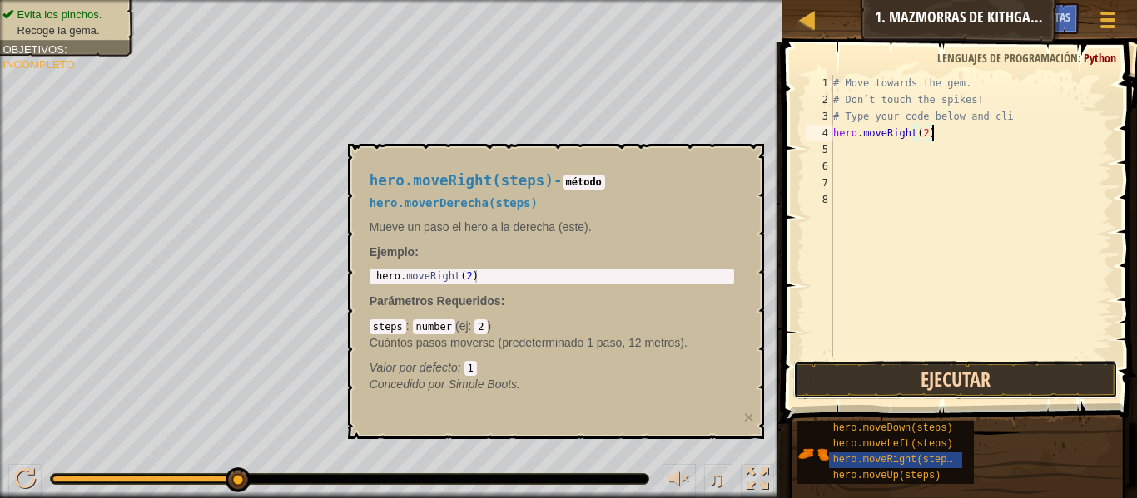
click at [1103, 384] on button "Ejecutar" at bounding box center [955, 380] width 325 height 38
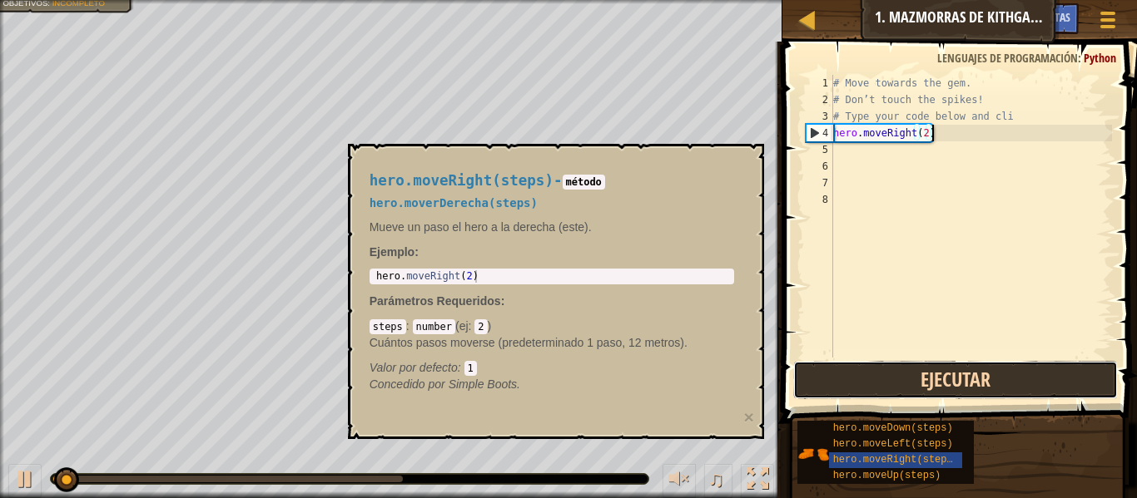
click at [1098, 381] on button "Ejecutar" at bounding box center [955, 380] width 325 height 38
click at [1062, 364] on button "Ejecutar" at bounding box center [955, 380] width 325 height 38
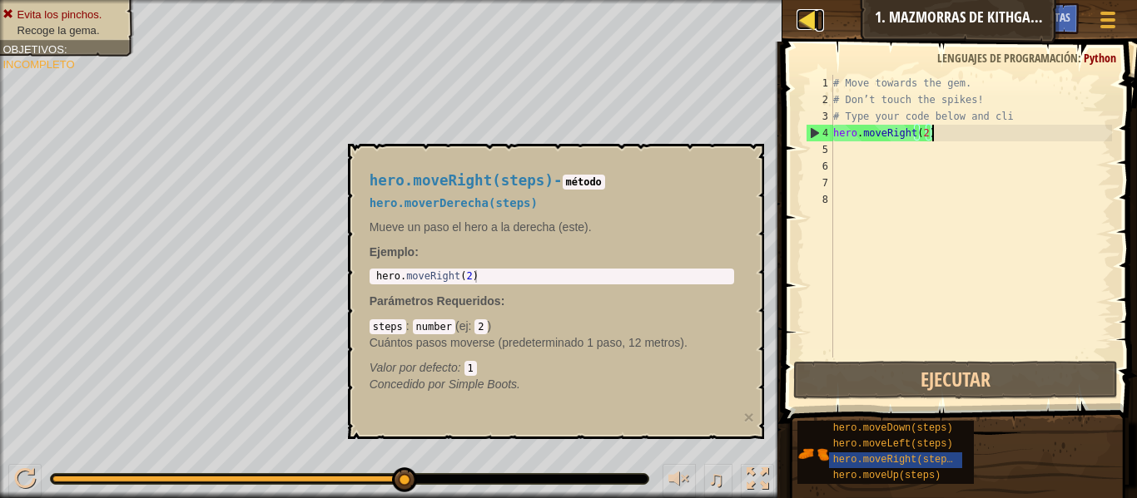
click at [801, 19] on div at bounding box center [806, 19] width 21 height 21
select select "es-419"
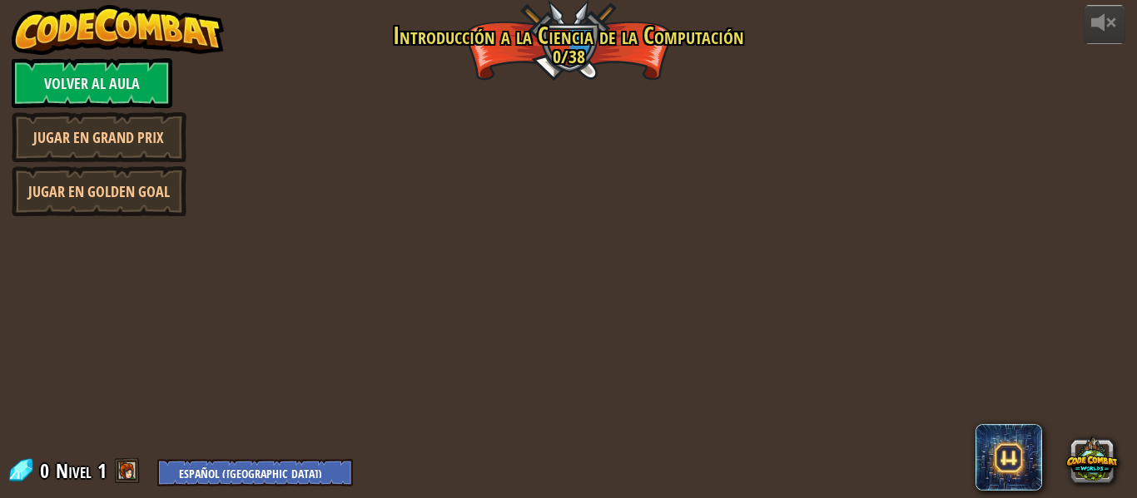
click at [796, 21] on div "powered by Volver al aula Jugar en Grand Prix Jugar en Golden Goal Puertas de K…" at bounding box center [568, 249] width 1137 height 498
select select "es-419"
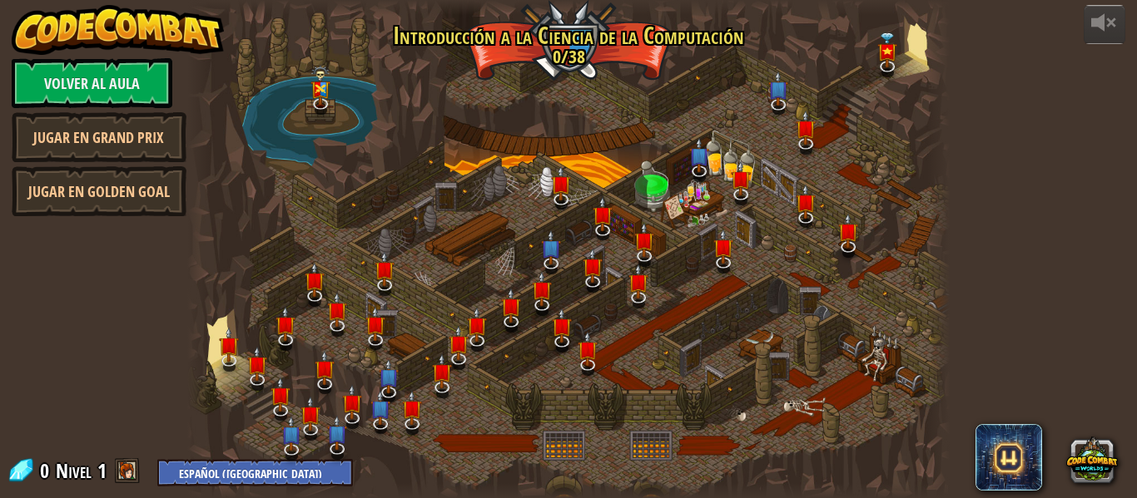
select select "es-419"
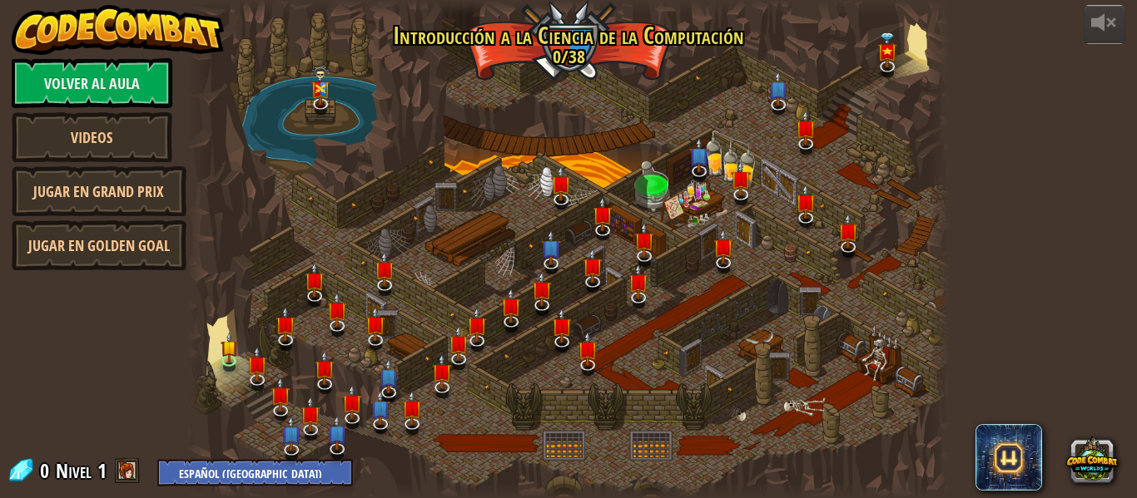
select select "es-419"
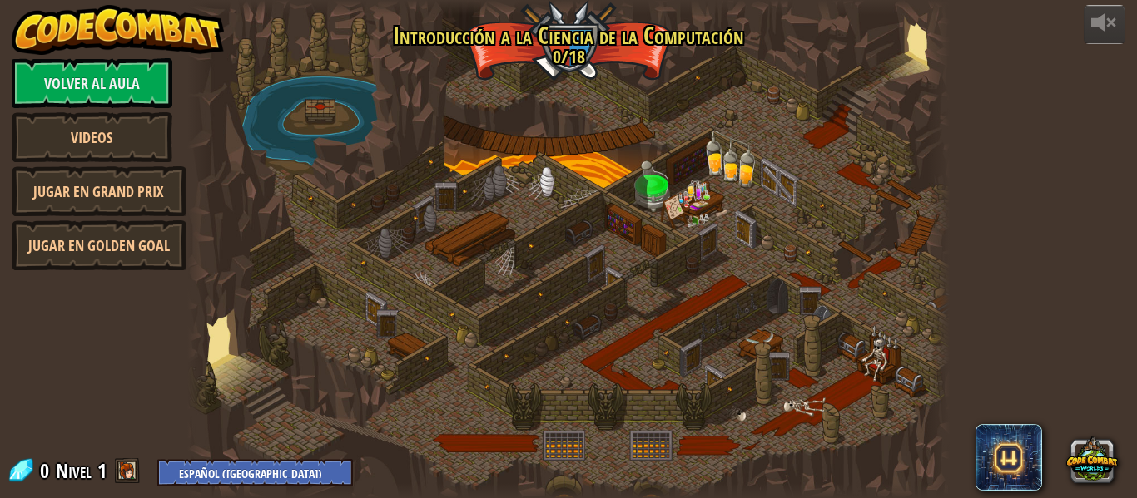
select select "es-419"
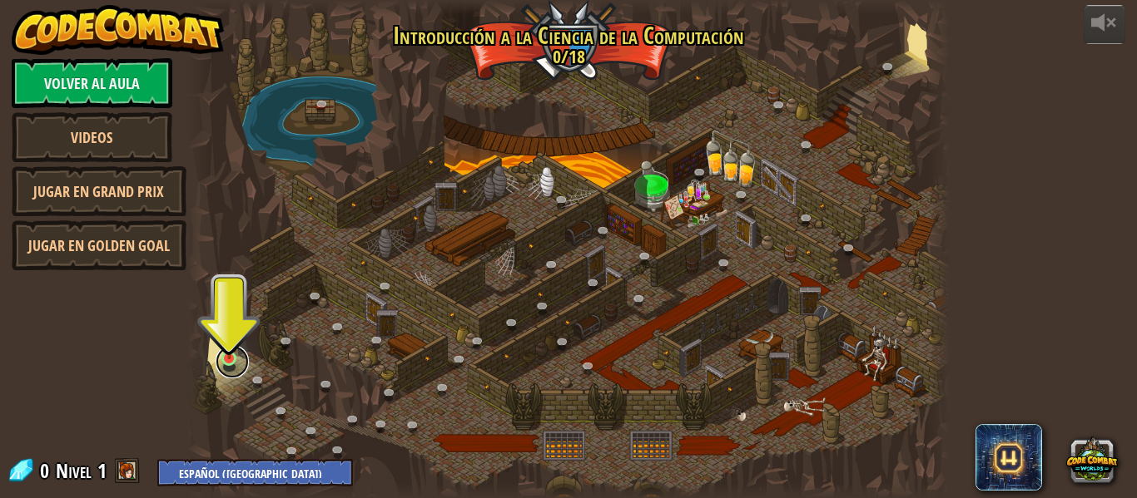
click at [223, 366] on link at bounding box center [232, 361] width 33 height 33
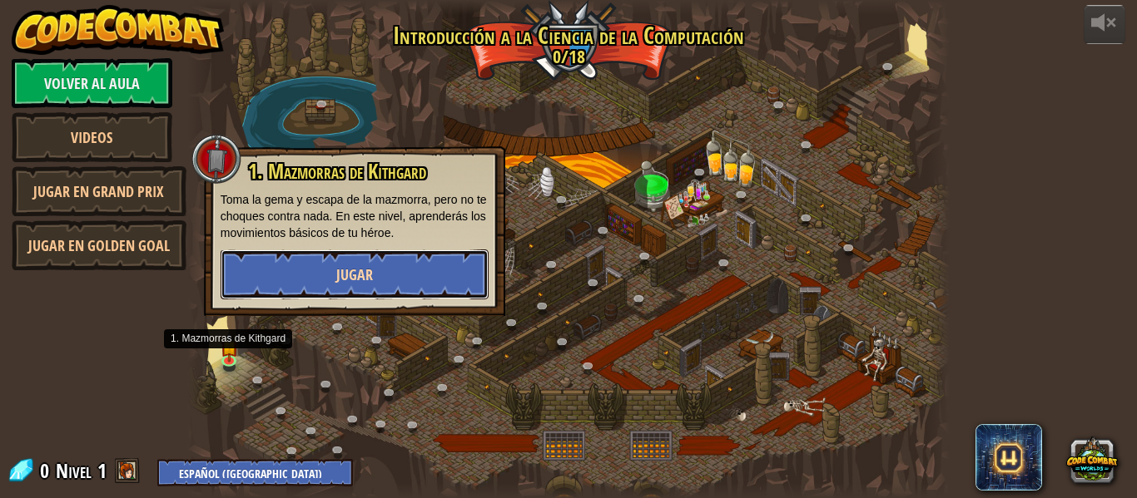
click at [432, 266] on button "Jugar" at bounding box center [355, 275] width 268 height 50
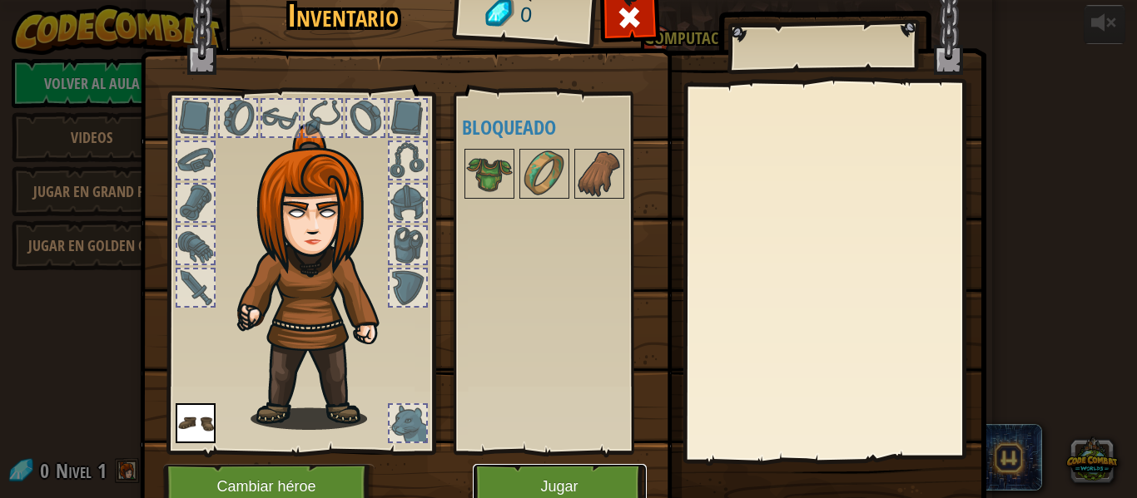
click at [587, 485] on button "Jugar" at bounding box center [560, 487] width 174 height 46
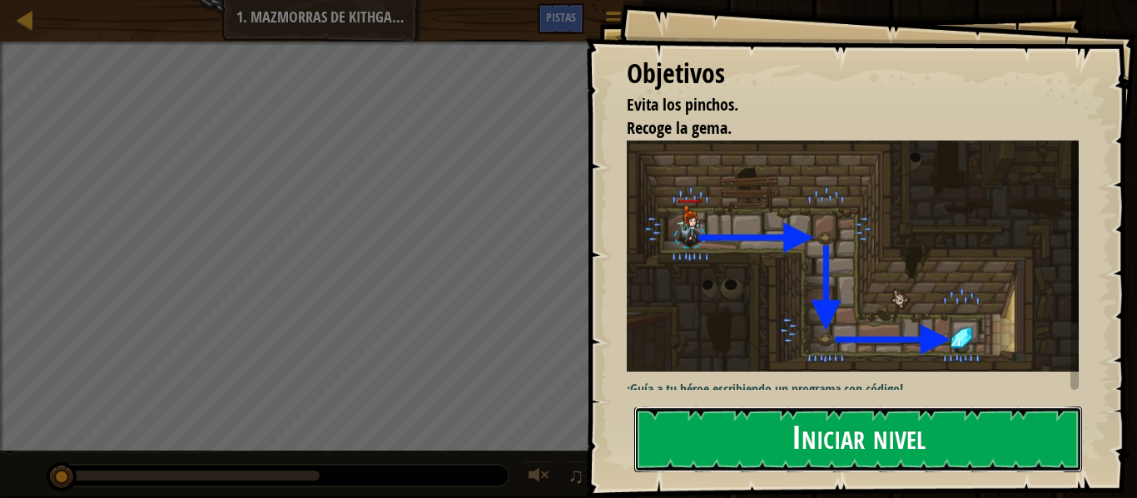
click at [1049, 459] on button "Iniciar nivel" at bounding box center [858, 440] width 448 height 66
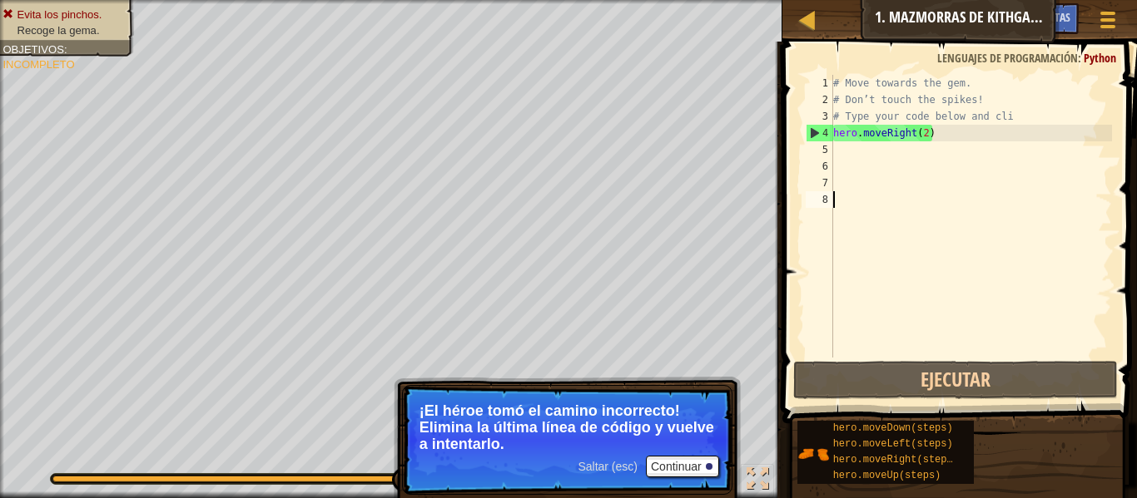
click at [1053, 134] on div "# Move towards the gem. # Don’t touch the spikes! # Type your code below and cl…" at bounding box center [971, 233] width 282 height 316
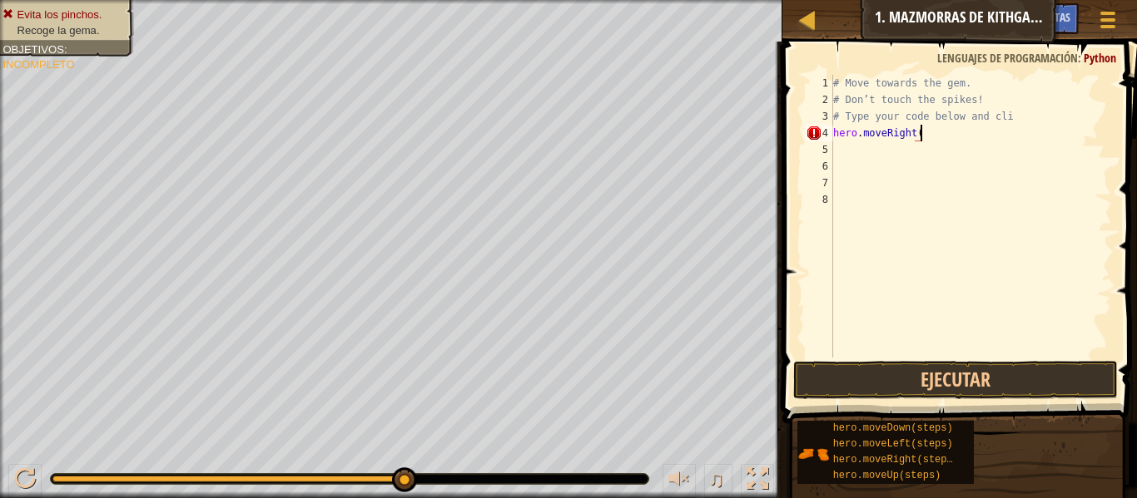
type textarea "hero.moveRight(3"
type textarea "0"
click at [1026, 394] on button "Ejecutar" at bounding box center [955, 380] width 325 height 38
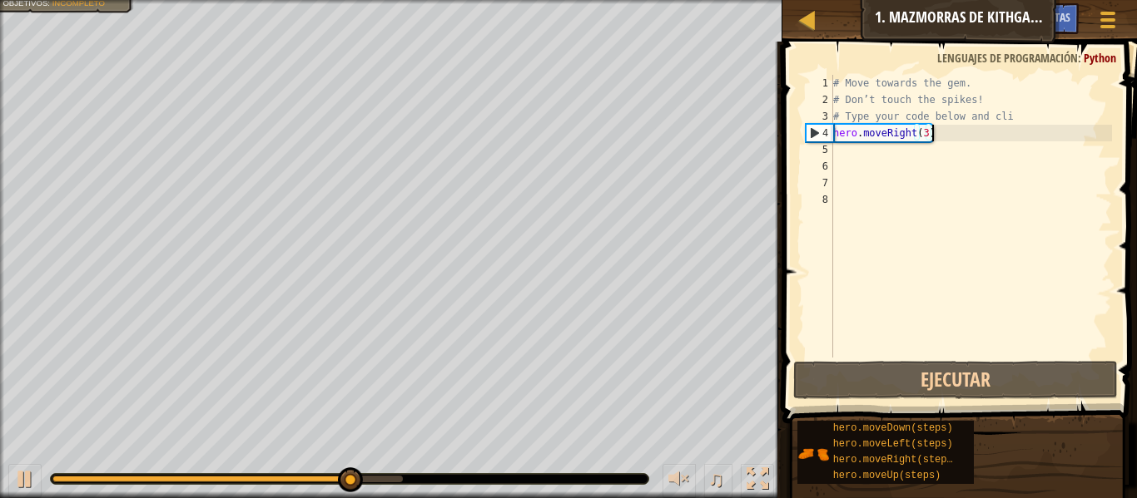
click at [1038, 121] on div "# Move towards the gem. # Don’t touch the spikes! # Type your code below and cl…" at bounding box center [971, 233] width 282 height 316
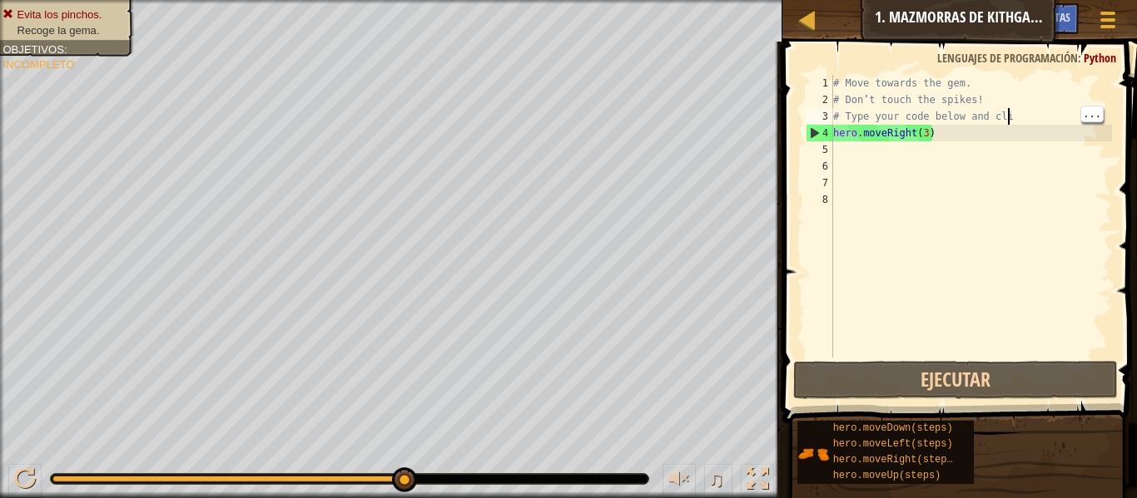
click at [1061, 138] on div "# Move towards the gem. # Don’t touch the spikes! # Type your code below and cl…" at bounding box center [971, 233] width 282 height 316
type textarea "hero.moveRight(3)"
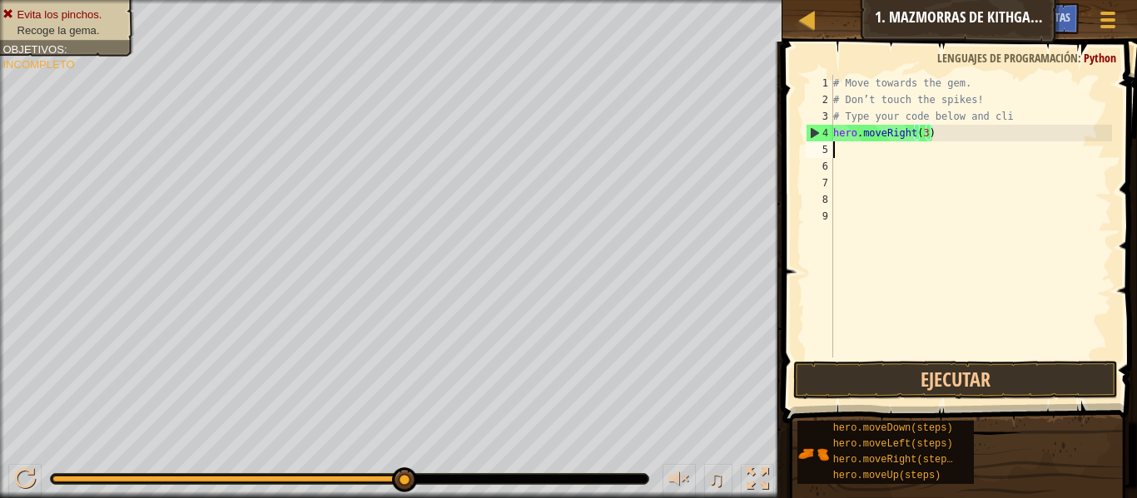
scroll to position [7, 0]
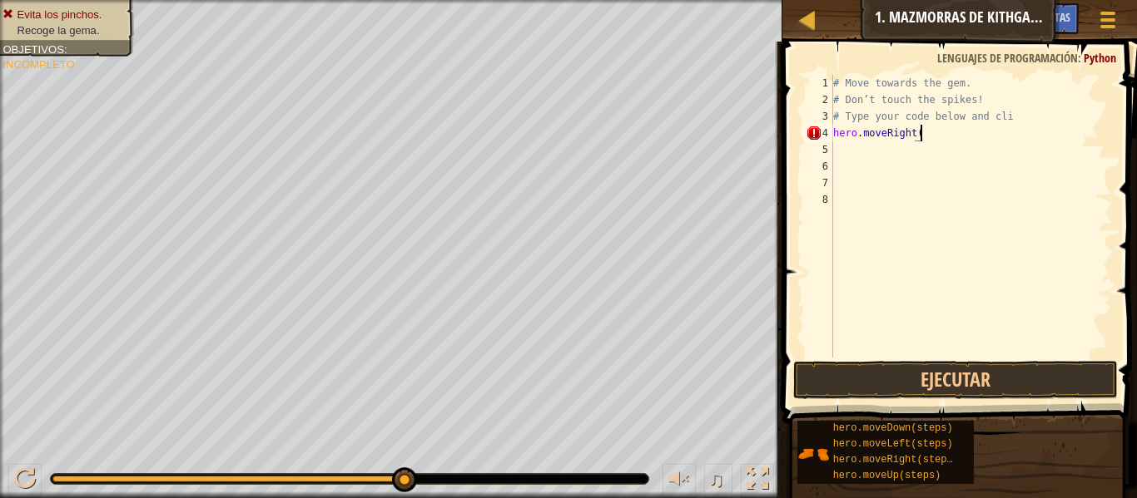
type textarea "hero.moveRight(1"
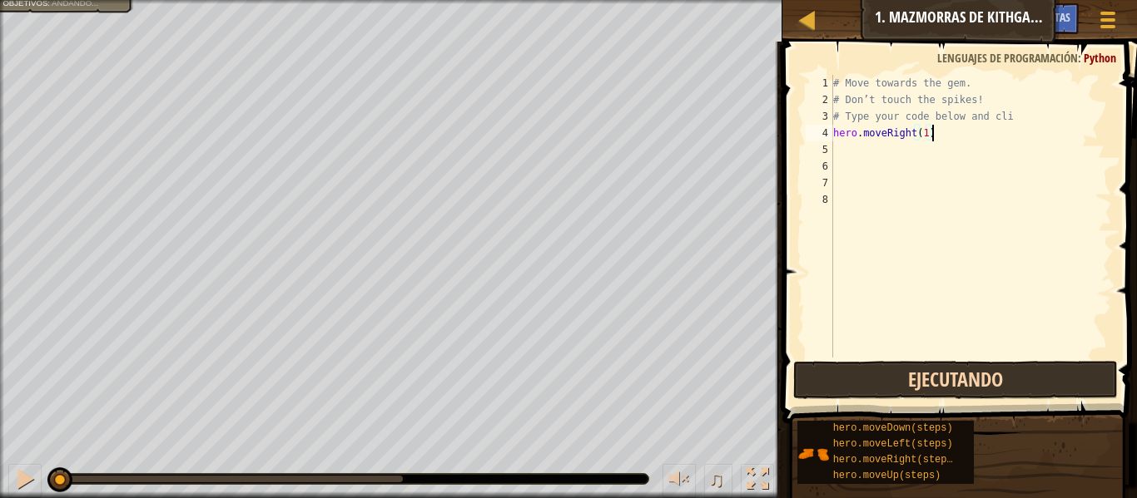
type textarea "hero.moveRight(1)"
click at [980, 387] on button "Ejecutando" at bounding box center [955, 380] width 325 height 38
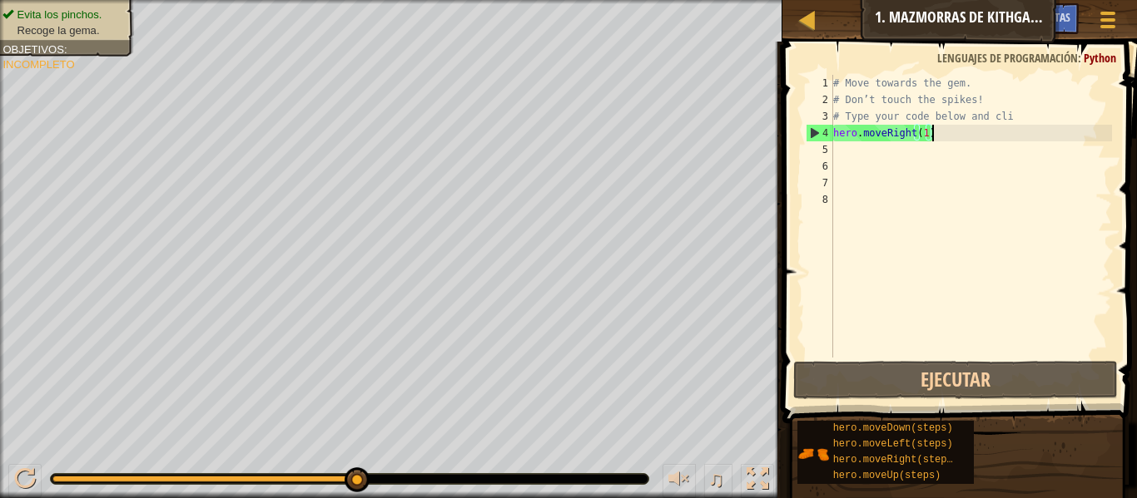
click at [929, 158] on div "# Move towards the gem. # Don’t touch the spikes! # Type your code below and cl…" at bounding box center [971, 233] width 282 height 316
click at [926, 146] on div "# Move towards the gem. # Don’t touch the spikes! # Type your code below and cl…" at bounding box center [971, 233] width 282 height 316
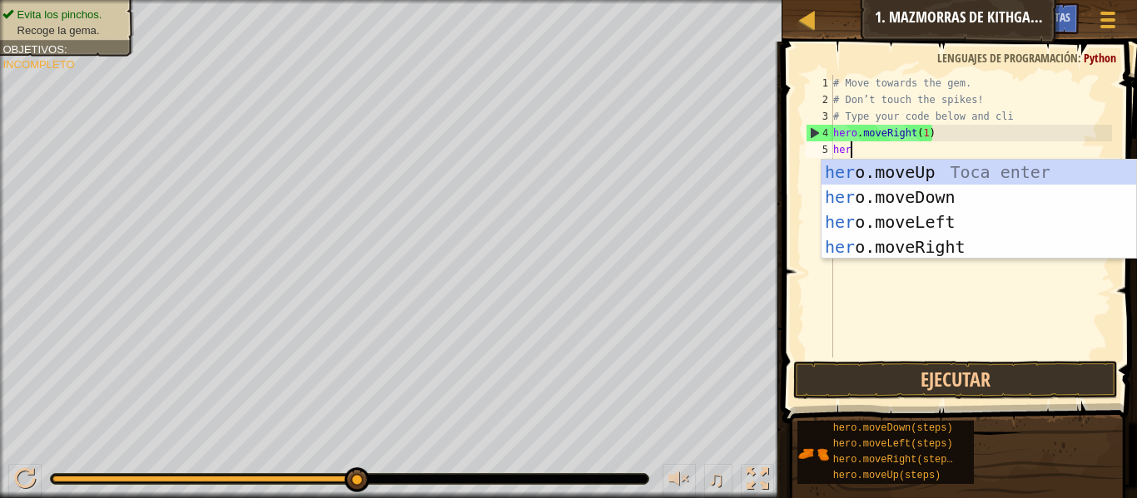
scroll to position [7, 2]
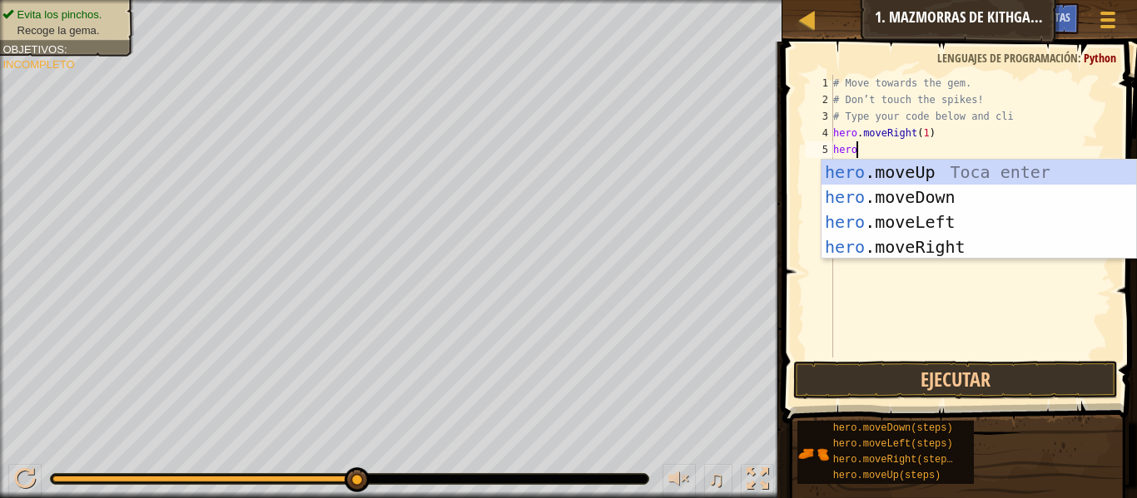
type textarea "hero."
click at [1025, 257] on div "hero. moveUp Toca enter hero. moveDown Toca enter hero. moveLeft Toca enter her…" at bounding box center [978, 235] width 315 height 150
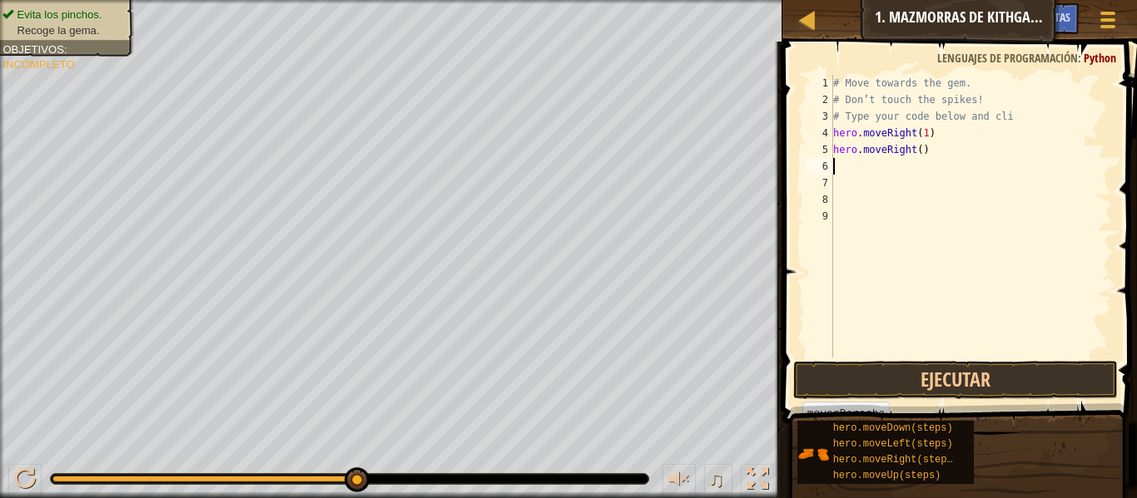
click at [997, 154] on div "# Move towards the gem. # Don’t touch the spikes! # Type your code below and cl…" at bounding box center [971, 233] width 282 height 316
type textarea "h"
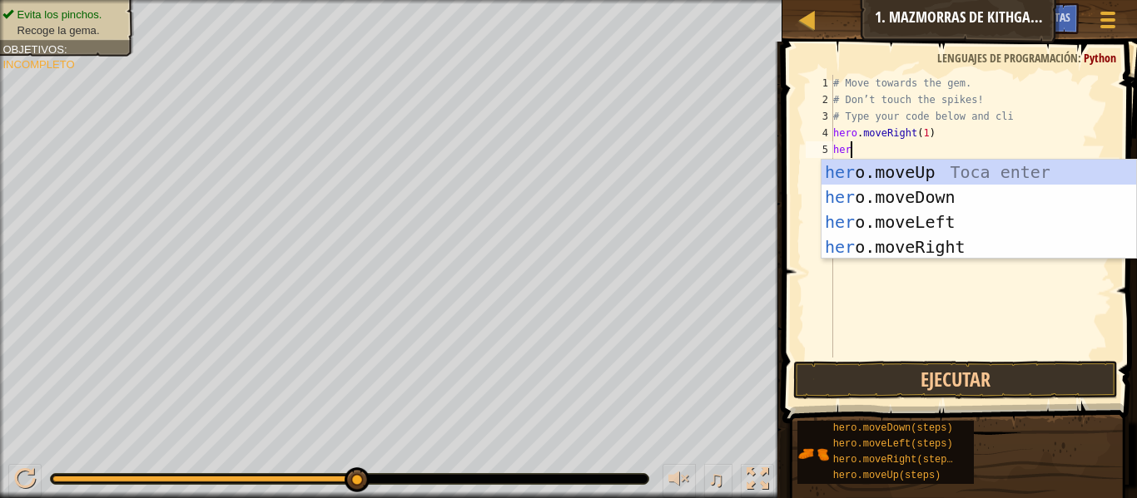
type textarea "hero"
click at [1018, 201] on div "hero .moveUp Toca enter hero .moveDown Toca enter hero .moveLeft Toca enter her…" at bounding box center [978, 235] width 315 height 150
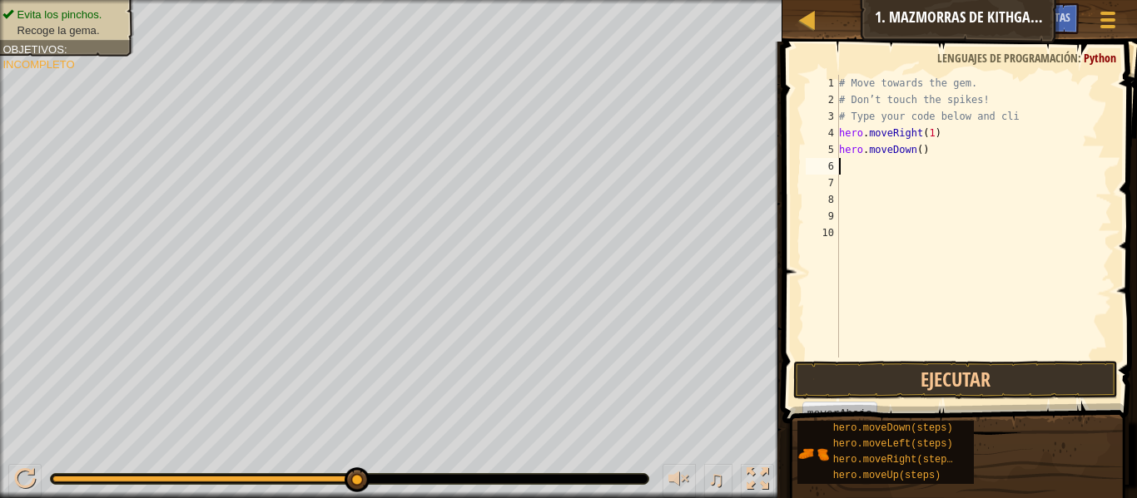
scroll to position [7, 0]
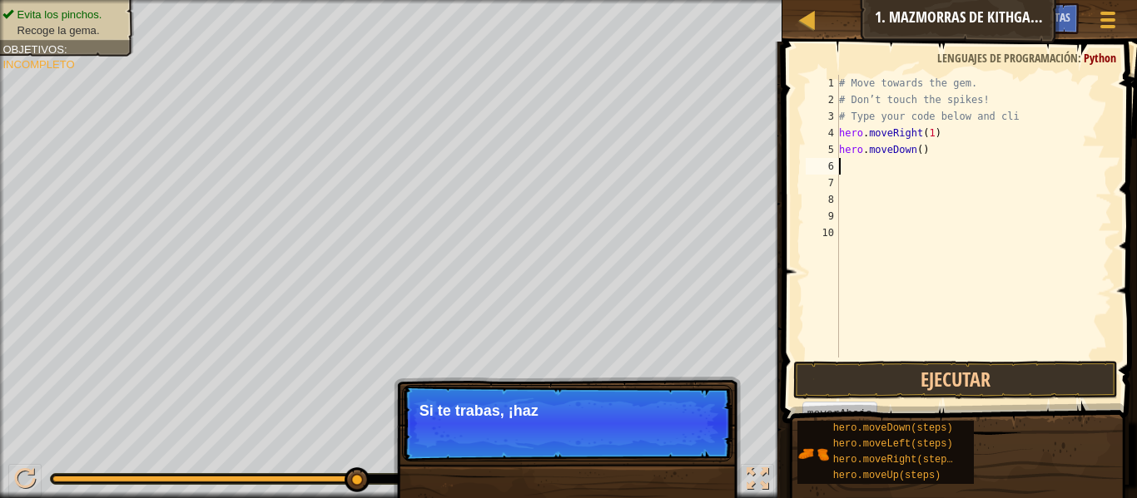
click at [988, 149] on div "# Move towards the gem. # Don’t touch the spikes! # Type your code below and cl…" at bounding box center [973, 233] width 276 height 316
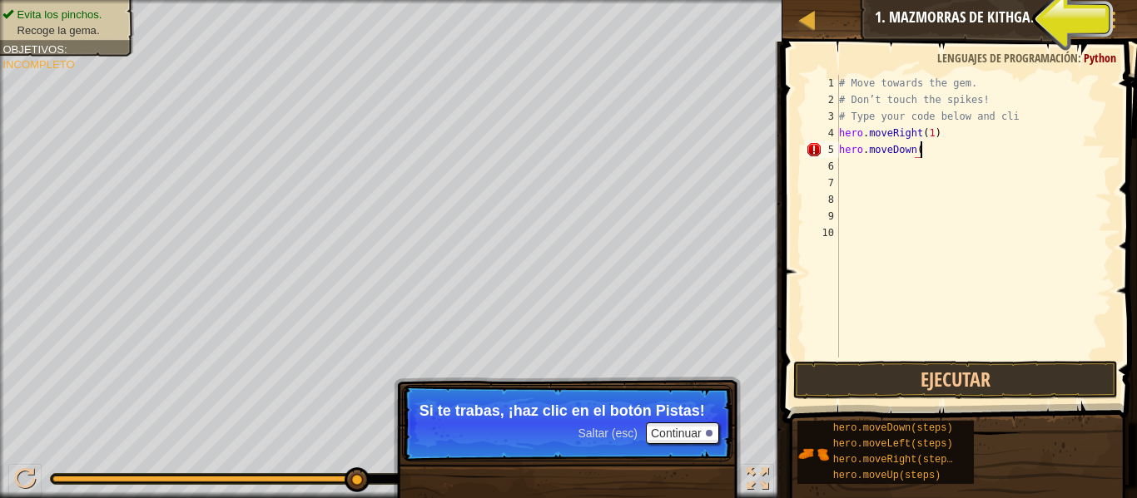
click at [993, 34] on div "Mapa Introducción a las Ciencias de la computación 1. Mazmorras de Kithgard Men…" at bounding box center [959, 21] width 354 height 42
click at [1009, 13] on div "Mapa Introducción a las Ciencias de la computación 1. Mazmorras de Kithgard Men…" at bounding box center [959, 21] width 354 height 42
click at [1016, 30] on div "Mapa Introducción a las Ciencias de la computación 1. Mazmorras de Kithgard Men…" at bounding box center [959, 21] width 354 height 42
click at [1066, 14] on span "Pistas" at bounding box center [1055, 17] width 30 height 16
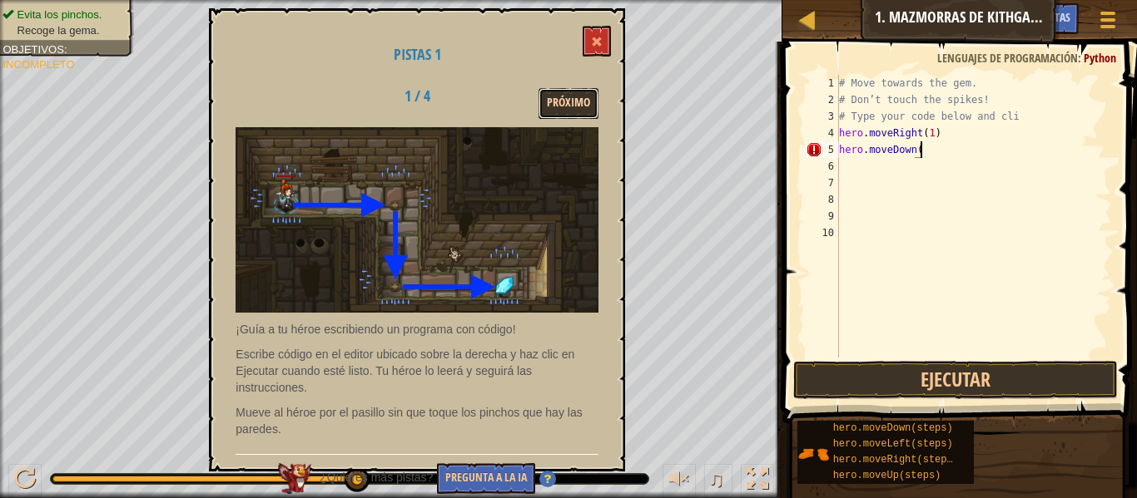
click at [569, 106] on button "Próximo" at bounding box center [568, 103] width 60 height 31
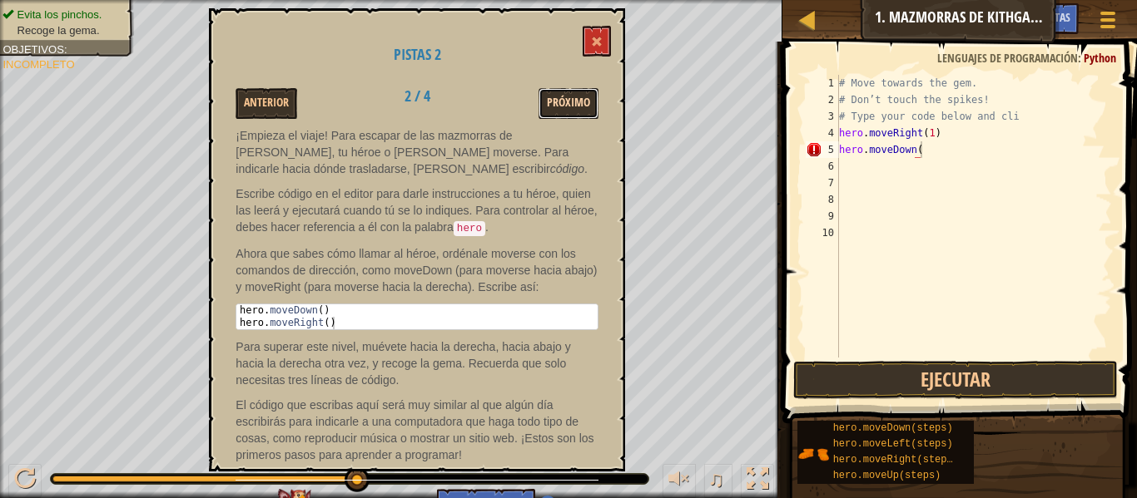
click at [576, 109] on button "Próximo" at bounding box center [568, 103] width 60 height 31
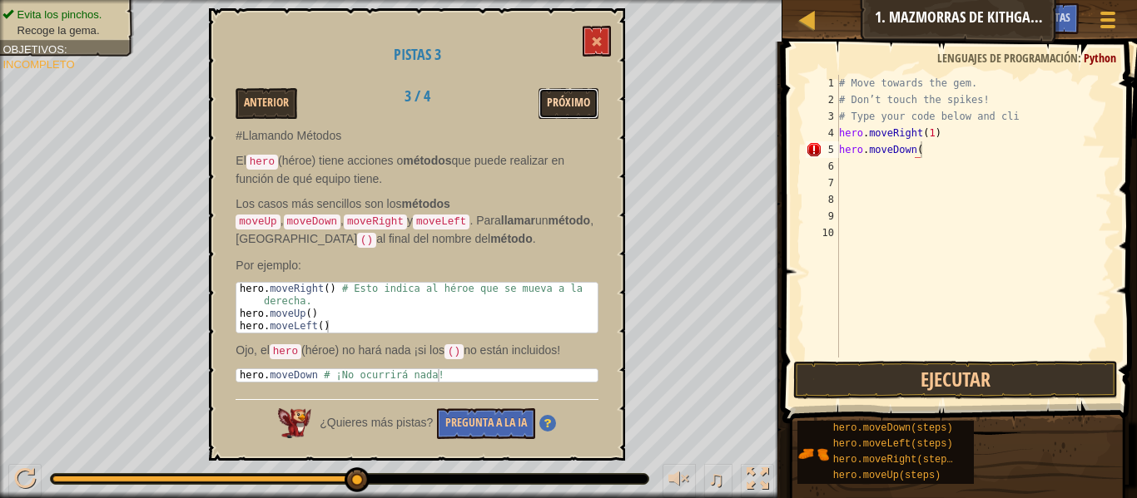
click at [562, 109] on button "Próximo" at bounding box center [568, 103] width 60 height 31
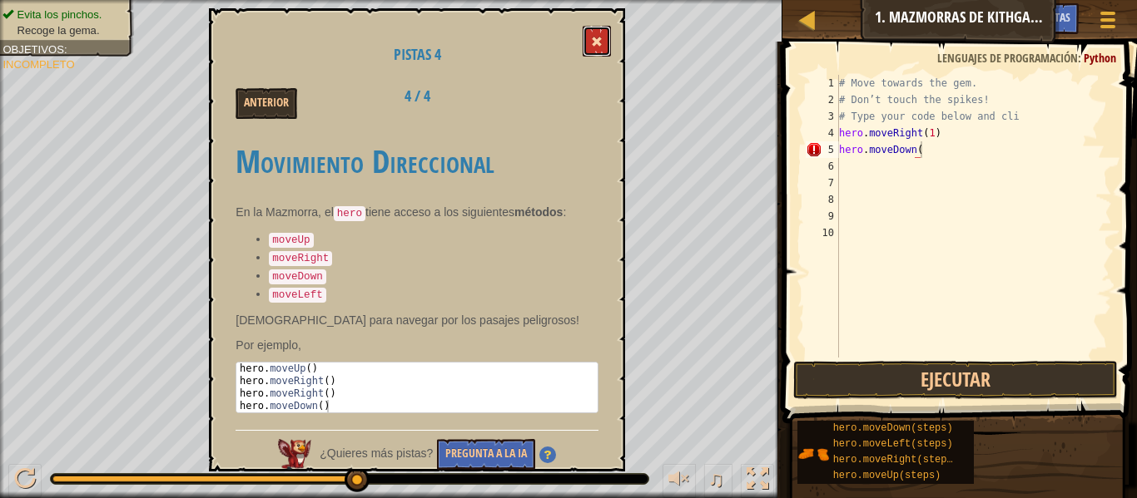
click at [598, 45] on span at bounding box center [597, 42] width 12 height 12
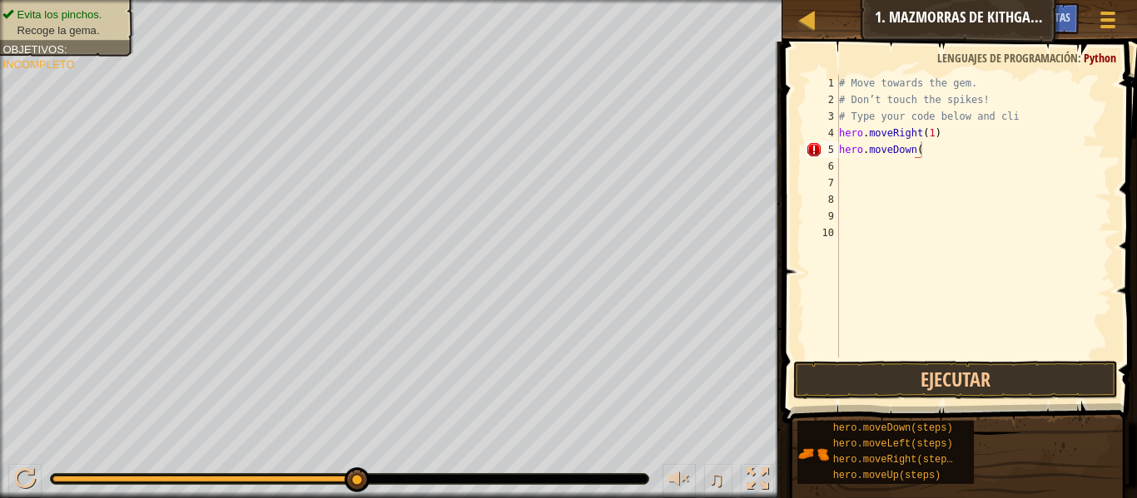
click at [975, 156] on div "# Move towards the gem. # Don’t touch the spikes! # Type your code below and cl…" at bounding box center [973, 233] width 276 height 316
type textarea "hero.moveDown(1)"
click at [1027, 378] on button "Ejecutar" at bounding box center [955, 380] width 325 height 38
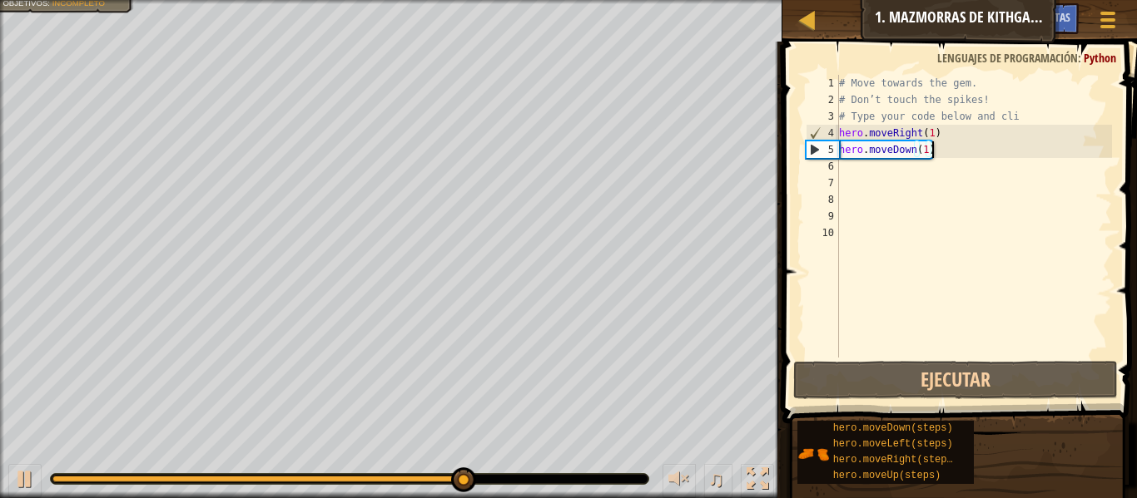
click at [1015, 182] on div "# Move towards the gem. # Don’t touch the spikes! # Type your code below and cl…" at bounding box center [973, 233] width 276 height 316
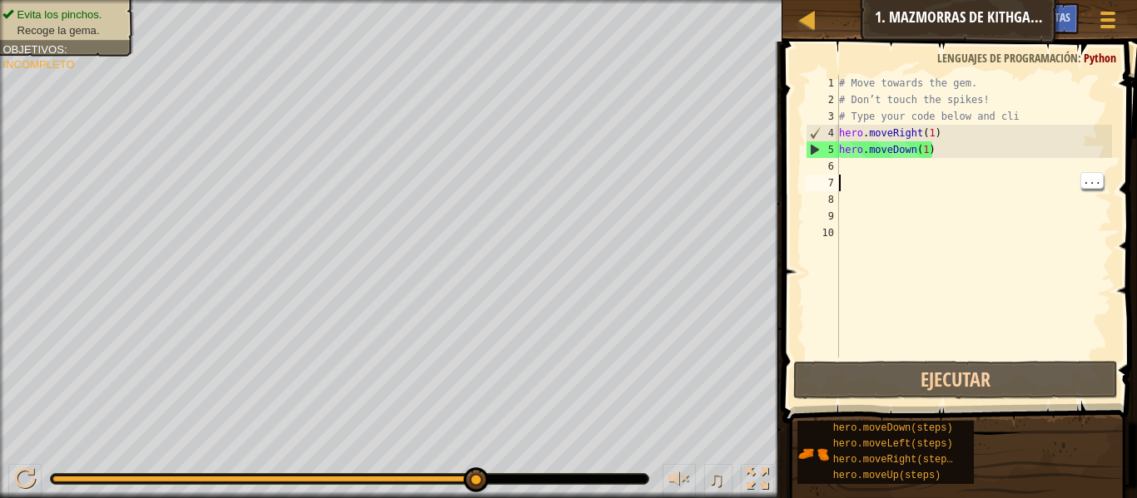
click at [1020, 168] on div "# Move towards the gem. # Don’t touch the spikes! # Type your code below and cl…" at bounding box center [973, 233] width 276 height 316
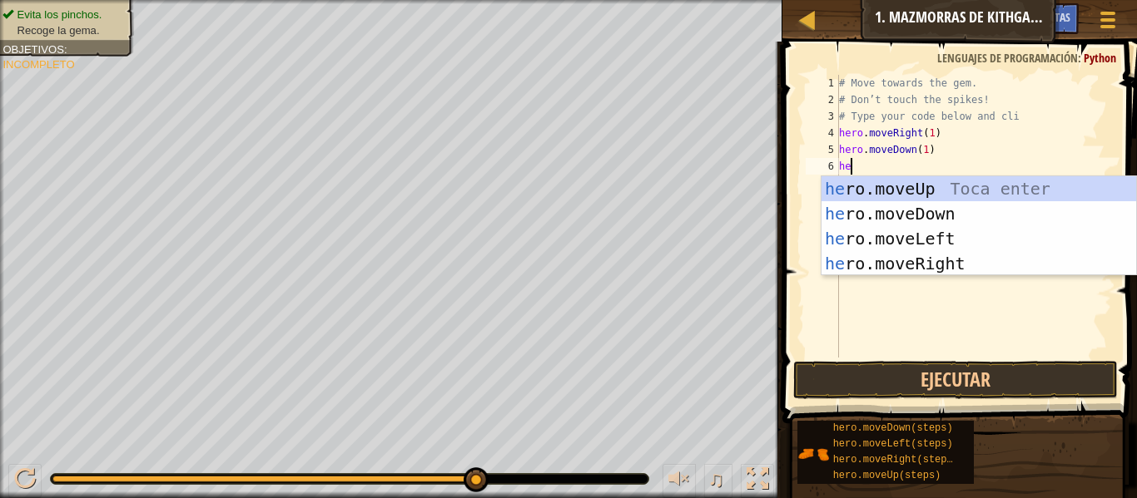
type textarea "her"
click at [1015, 195] on div "her o.moveUp Toca enter her o.moveDown Toca enter her o.moveLeft [PERSON_NAME] …" at bounding box center [978, 251] width 315 height 150
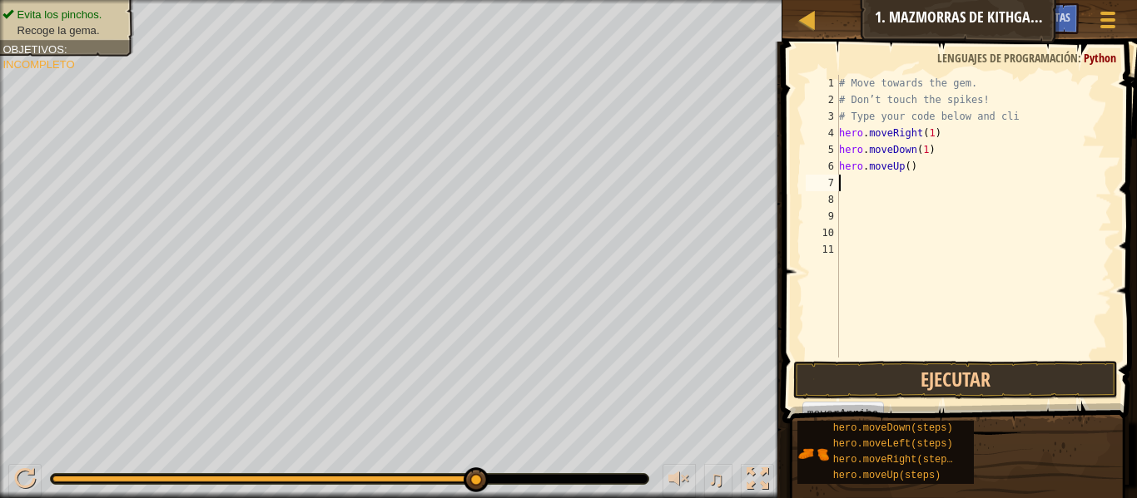
scroll to position [7, 0]
click at [1010, 176] on div "# Move towards the gem. # Don’t touch the spikes! # Type your code below and cl…" at bounding box center [973, 233] width 276 height 316
click at [984, 160] on div "# Move towards the gem. # Don’t touch the spikes! # Type your code below and cl…" at bounding box center [973, 233] width 276 height 316
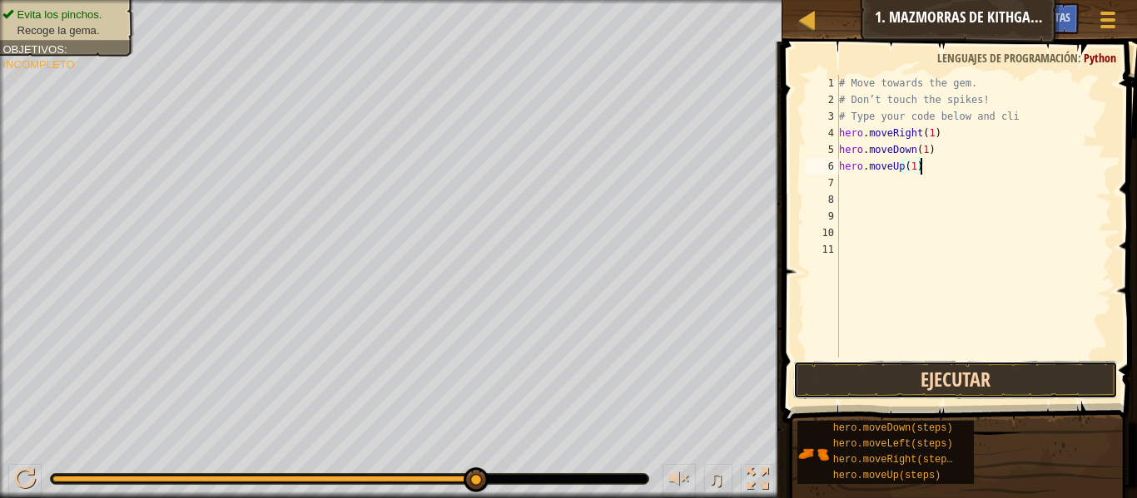
click at [1054, 368] on button "Ejecutar" at bounding box center [955, 380] width 325 height 38
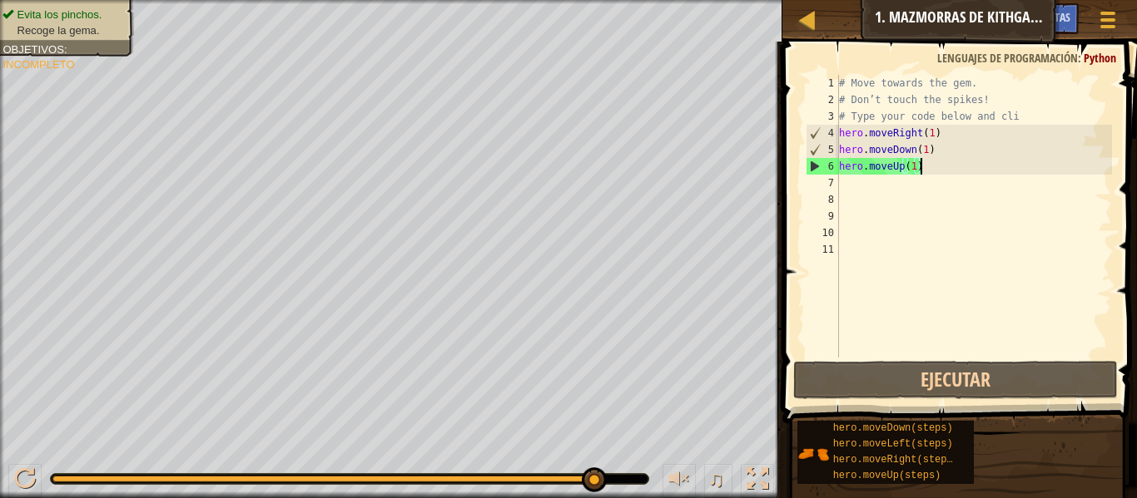
click at [1049, 174] on div "# Move towards the gem. # Don’t touch the spikes! # Type your code below and cl…" at bounding box center [973, 233] width 276 height 316
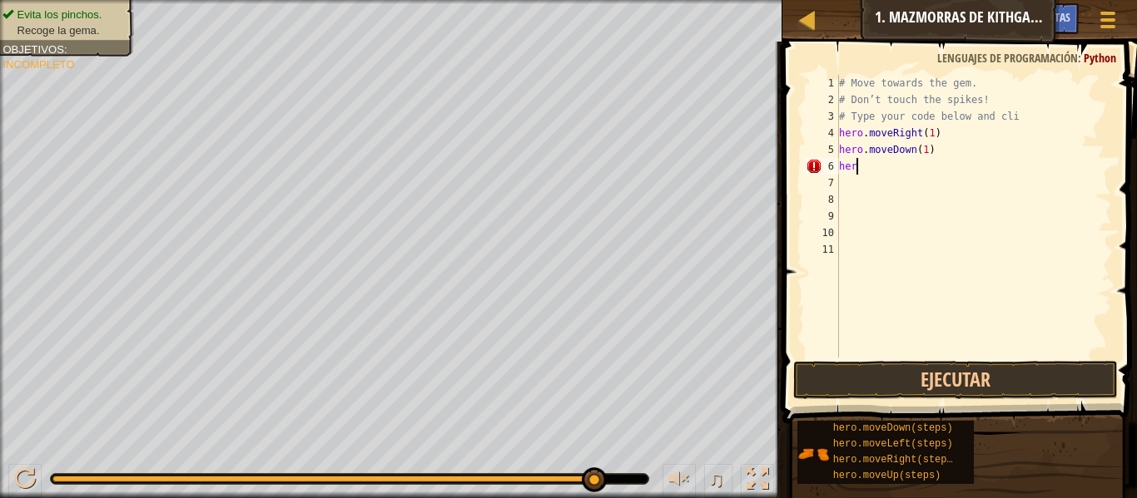
scroll to position [7, 1]
type textarea "h"
click at [1063, 367] on button "Ejecutar" at bounding box center [955, 380] width 325 height 38
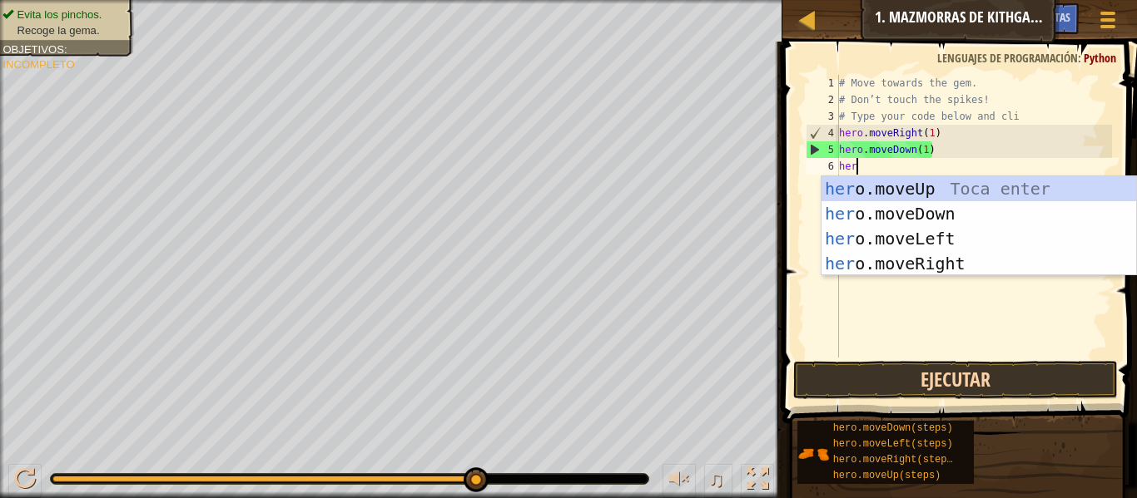
type textarea "hero"
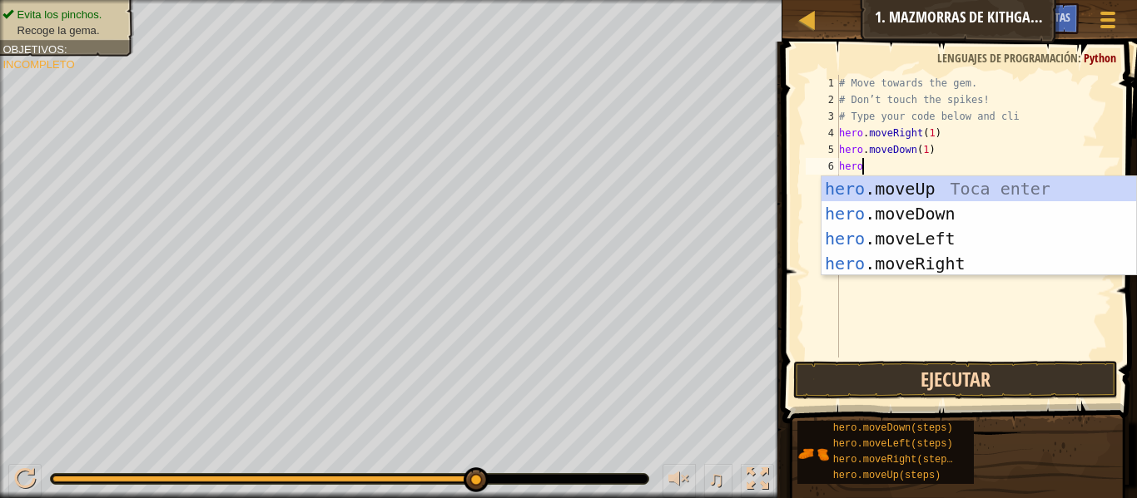
scroll to position [7, 2]
click at [999, 242] on div "hero .moveUp Toca enter hero .moveDown Toca enter hero .moveLeft Toca enter her…" at bounding box center [978, 251] width 315 height 150
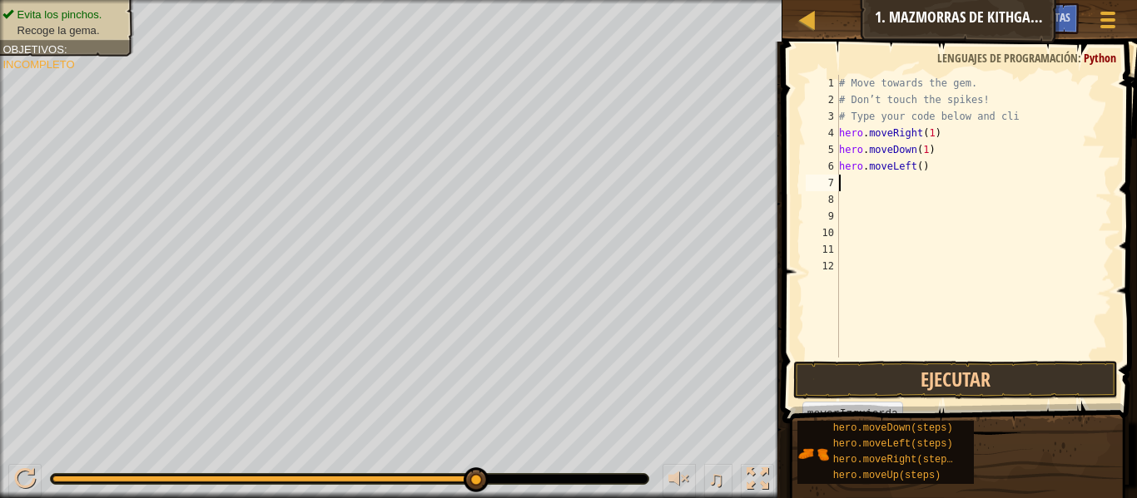
click at [975, 173] on div "# Move towards the gem. # Don’t touch the spikes! # Type your code below and cl…" at bounding box center [973, 233] width 276 height 316
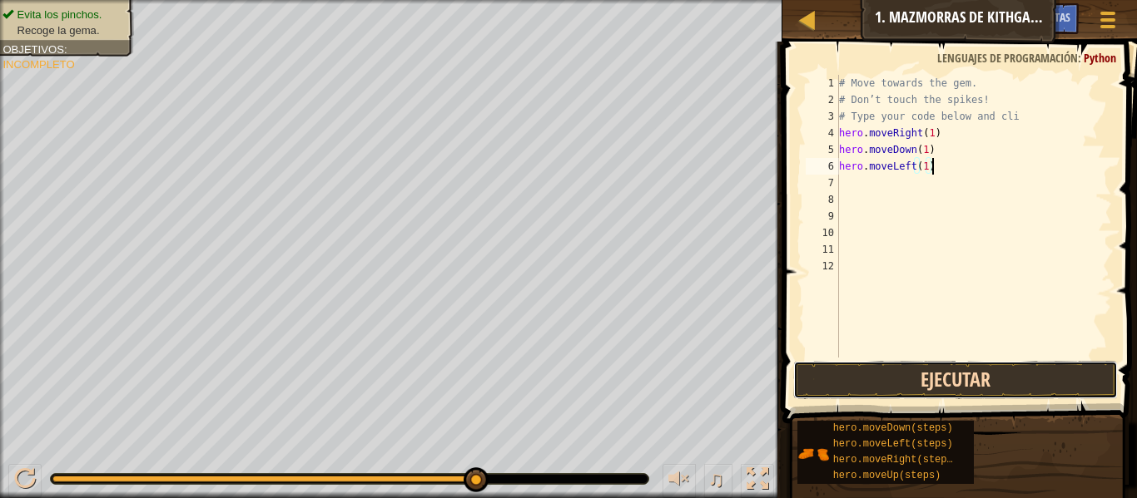
click at [1050, 384] on button "Ejecutar" at bounding box center [955, 380] width 325 height 38
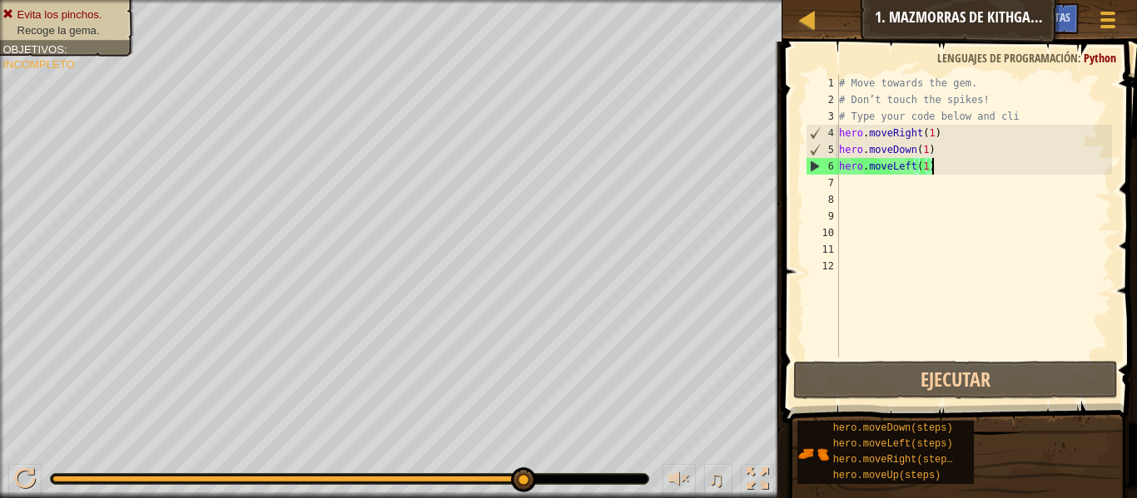
click at [1038, 166] on div "# Move towards the gem. # Don’t touch the spikes! # Type your code below and cl…" at bounding box center [973, 233] width 276 height 316
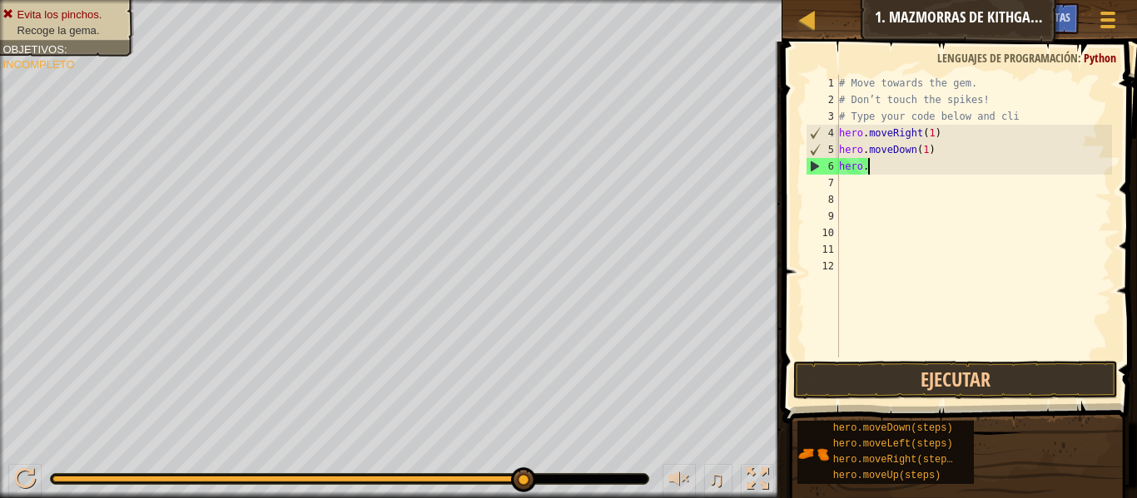
scroll to position [7, 2]
type textarea "h"
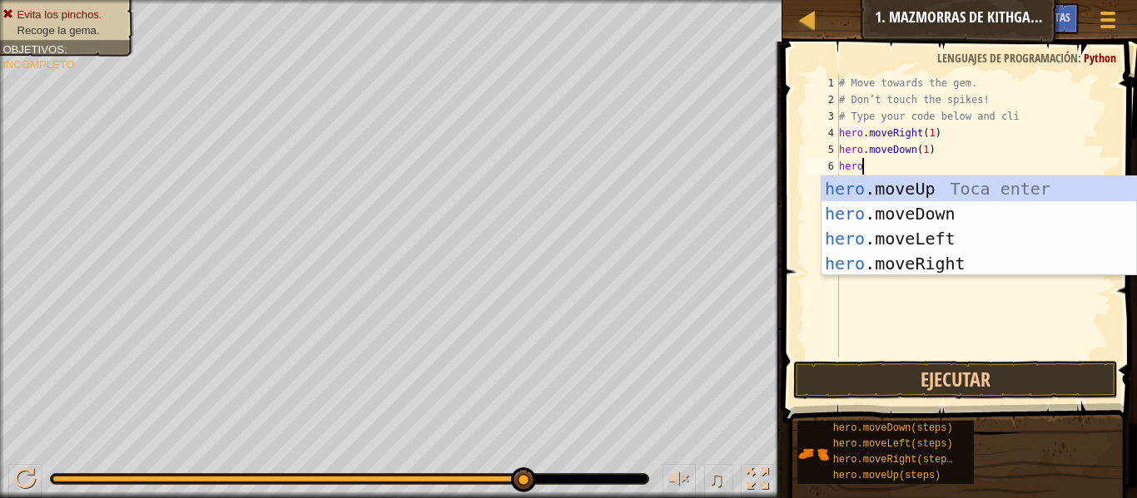
type textarea "herom"
click at [1001, 219] on div "hero . m oveUp Toca enter hero . m oveDown Toca enter hero . m oveLeft Toca ent…" at bounding box center [978, 251] width 315 height 150
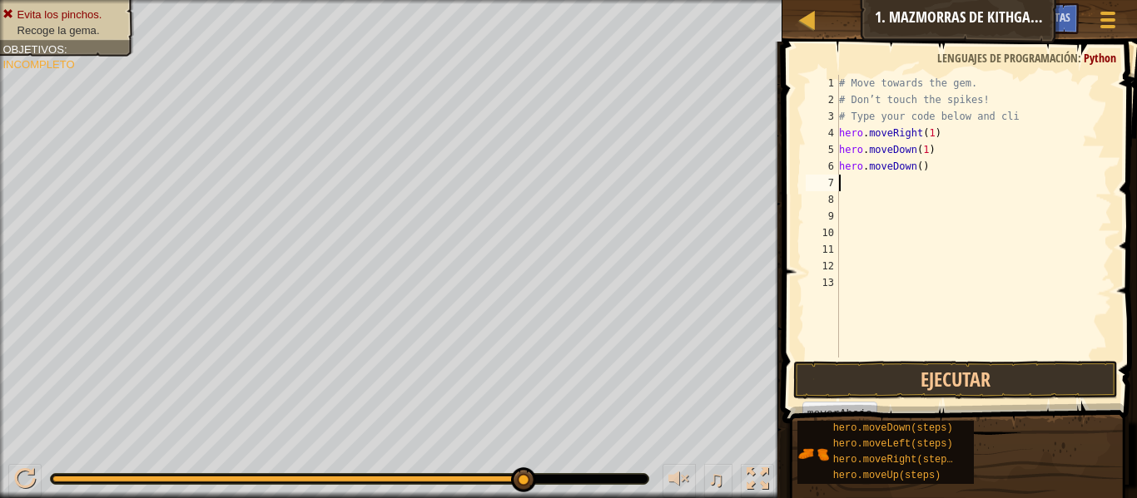
click at [995, 162] on div "# Move towards the gem. # Don’t touch the spikes! # Type your code below and cl…" at bounding box center [973, 233] width 276 height 316
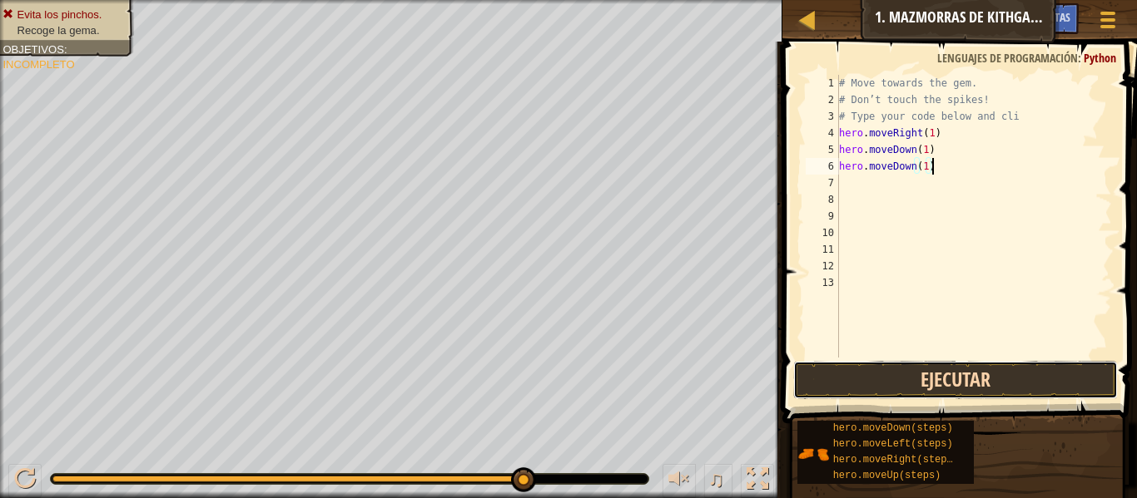
click at [1016, 377] on button "Ejecutar" at bounding box center [955, 380] width 325 height 38
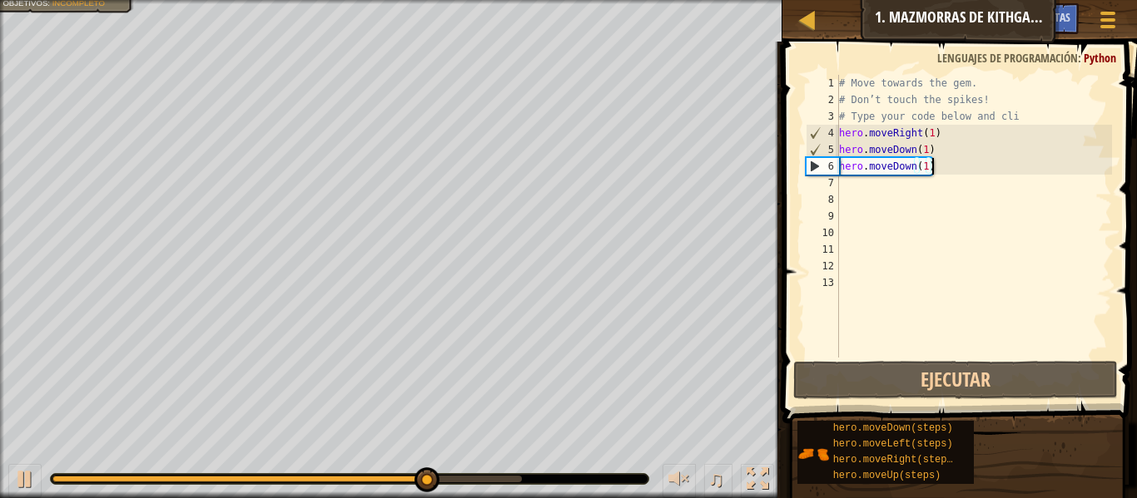
click at [1008, 171] on div "# Move towards the gem. # Don’t touch the spikes! # Type your code below and cl…" at bounding box center [973, 233] width 276 height 316
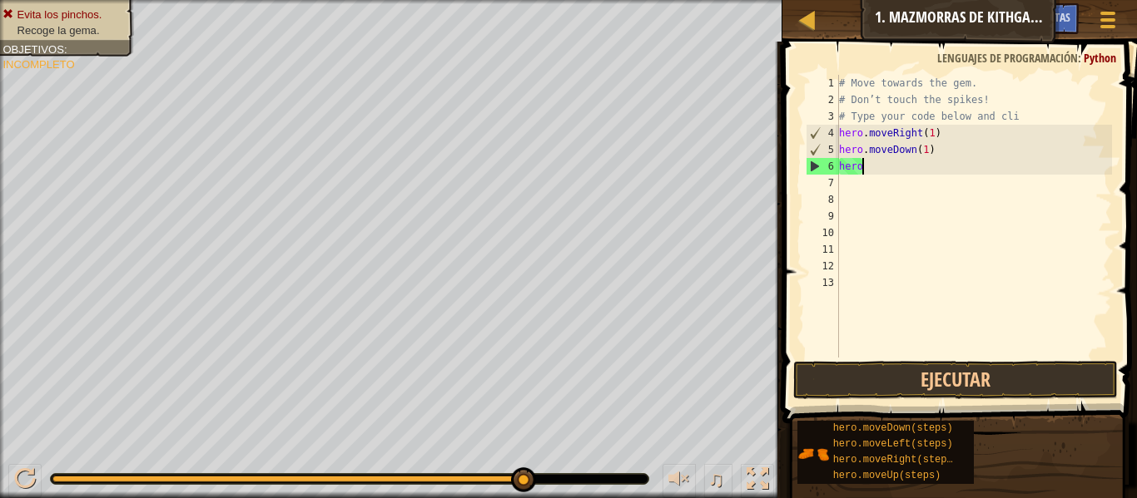
scroll to position [7, 1]
type textarea "h"
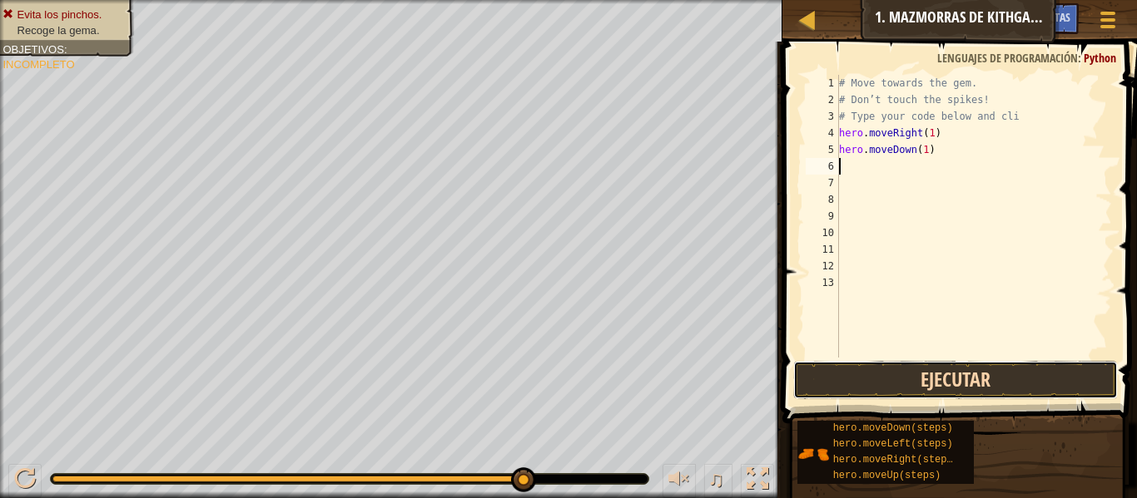
click at [1003, 374] on button "Ejecutar" at bounding box center [955, 380] width 325 height 38
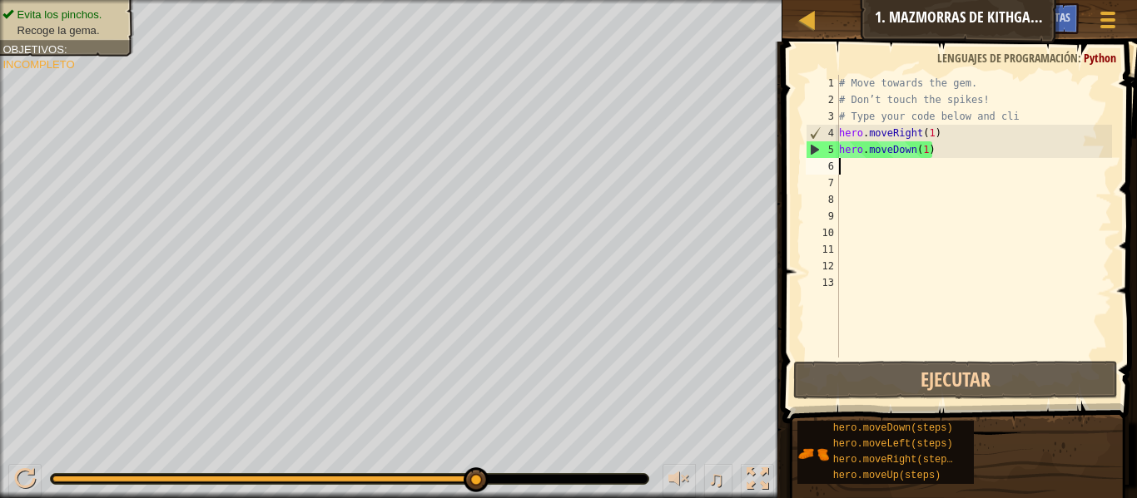
click at [1007, 166] on div "# Move towards the gem. # Don’t touch the spikes! # Type your code below and cl…" at bounding box center [973, 233] width 276 height 316
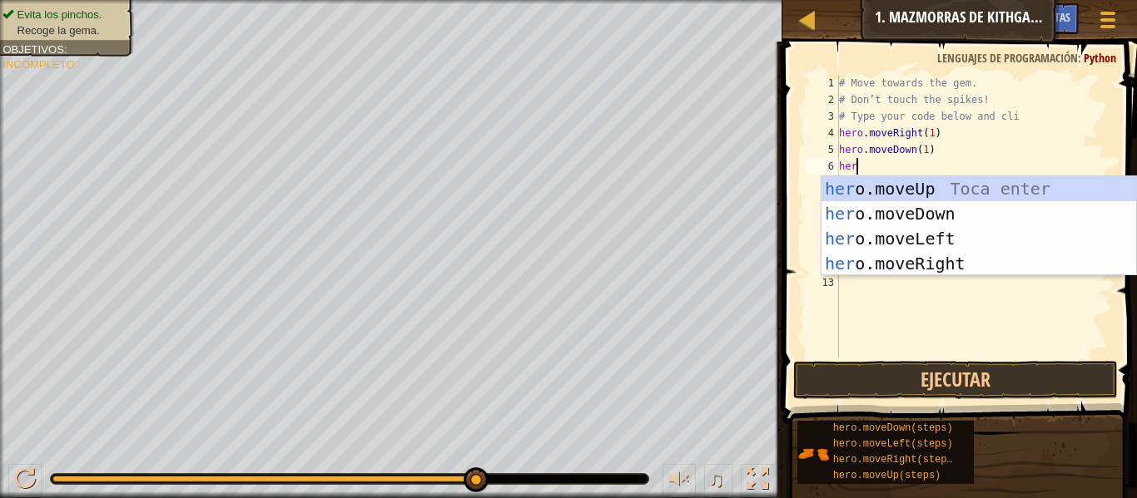
type textarea "hero"
click at [980, 230] on div "hero .moveUp Toca enter hero .moveDown Toca enter hero .moveLeft Toca enter her…" at bounding box center [978, 251] width 315 height 150
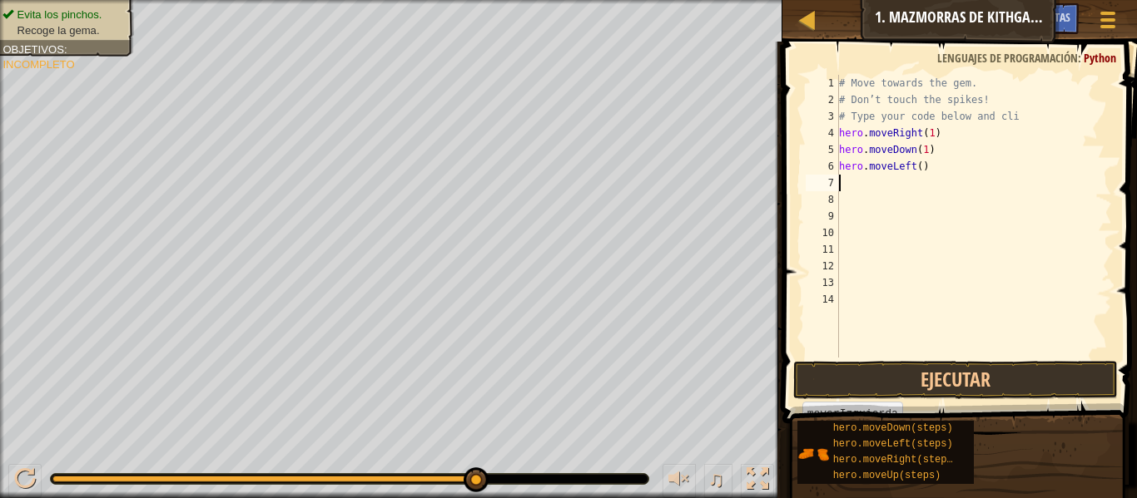
scroll to position [7, 0]
click at [1000, 161] on div "# Move towards the gem. # Don’t touch the spikes! # Type your code below and cl…" at bounding box center [973, 233] width 276 height 316
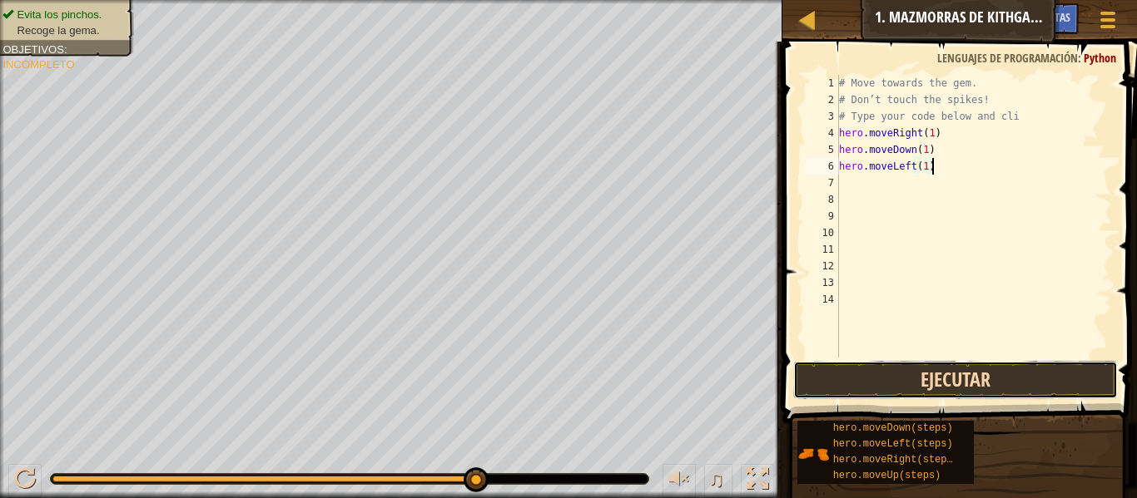
click at [1011, 376] on button "Ejecutar" at bounding box center [955, 380] width 325 height 38
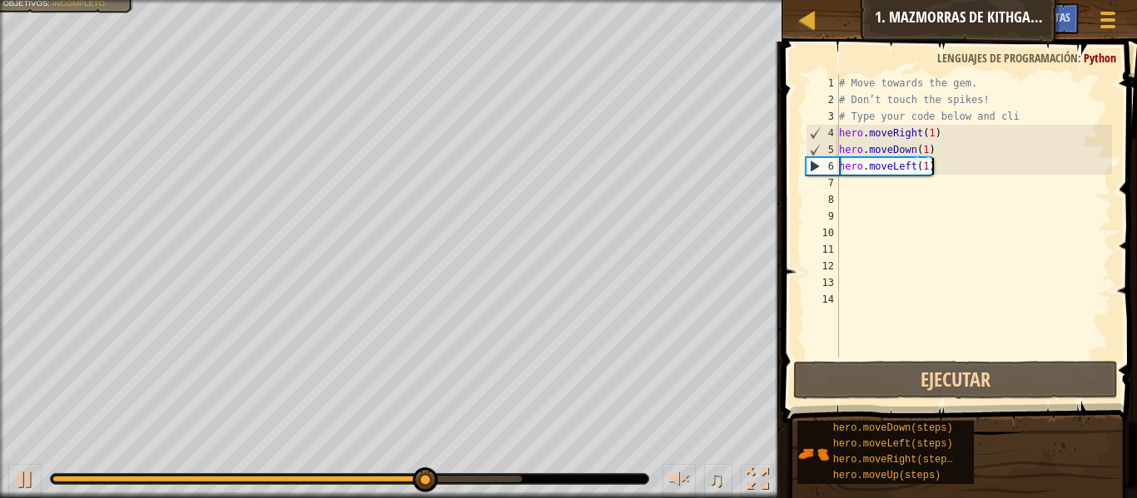
click at [1021, 171] on div "# Move towards the gem. # Don’t touch the spikes! # Type your code below and cl…" at bounding box center [973, 233] width 276 height 316
click at [1036, 156] on div "# Move towards the gem. # Don’t touch the spikes! # Type your code below and cl…" at bounding box center [973, 233] width 276 height 316
type textarea "hero.moveDown(1)"
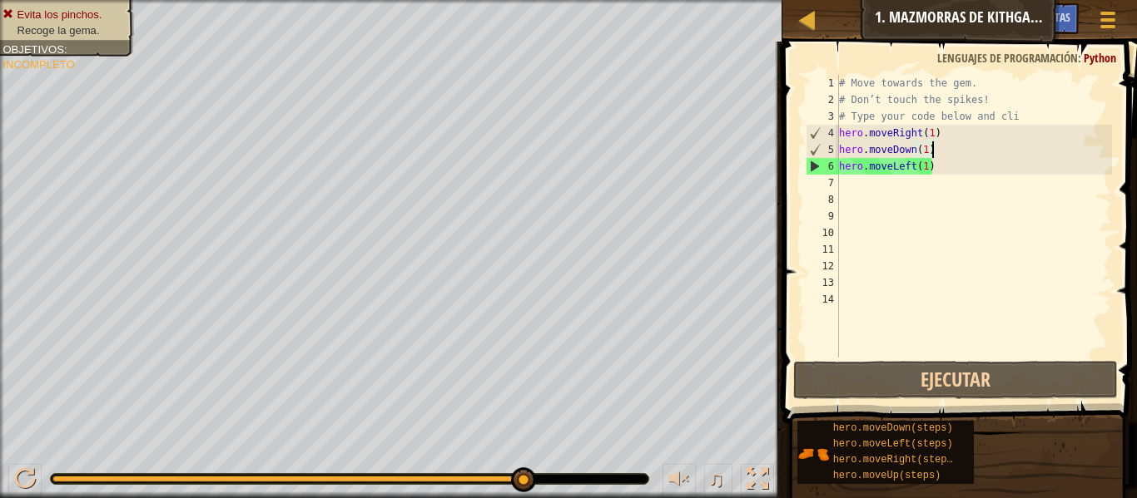
click at [997, 176] on div "# Move towards the gem. # Don’t touch the spikes! # Type your code below and cl…" at bounding box center [973, 233] width 276 height 316
click at [969, 168] on div "# Move towards the gem. # Don’t touch the spikes! # Type your code below and cl…" at bounding box center [973, 233] width 276 height 316
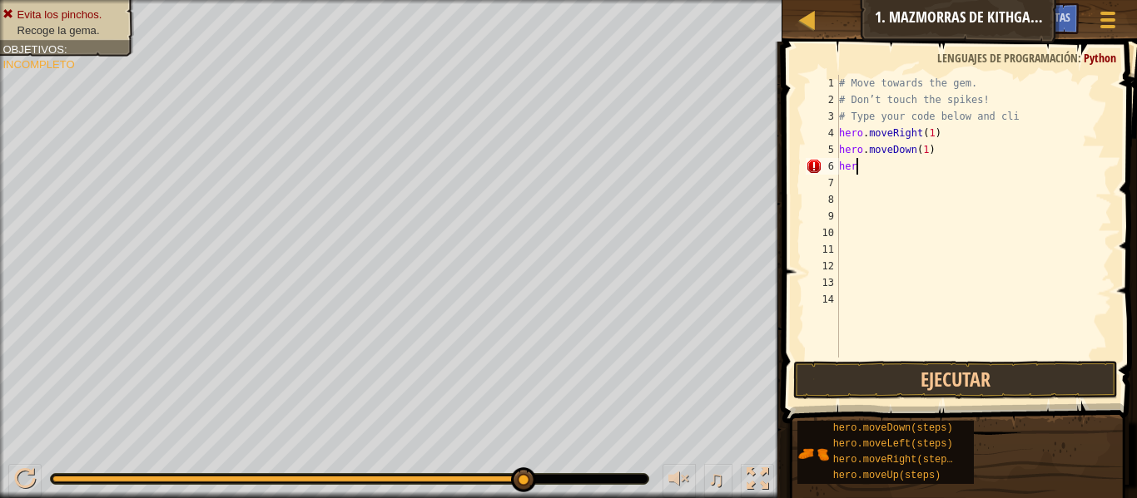
type textarea "h"
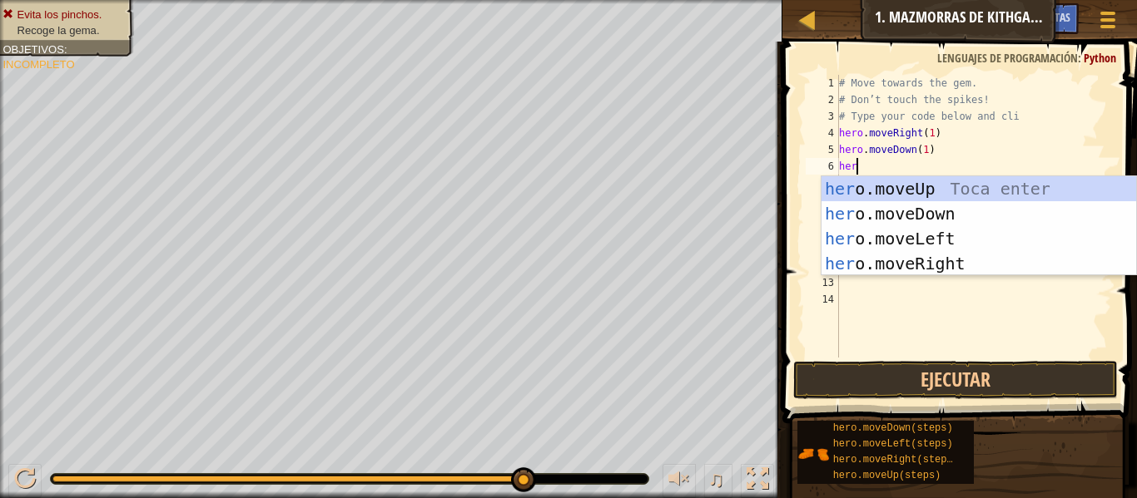
type textarea "hero"
click at [1008, 264] on div "hero .moveUp Toca enter hero .moveDown Toca enter hero .moveLeft Toca enter her…" at bounding box center [978, 251] width 315 height 150
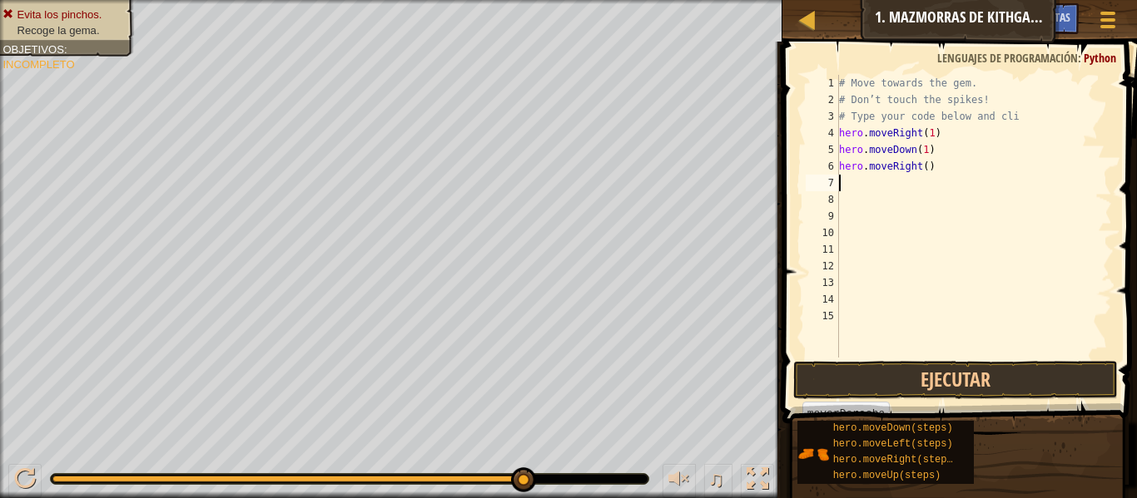
click at [987, 171] on div "# Move towards the gem. # Don’t touch the spikes! # Type your code below and cl…" at bounding box center [973, 233] width 276 height 316
type textarea "hero.moveRight(1)"
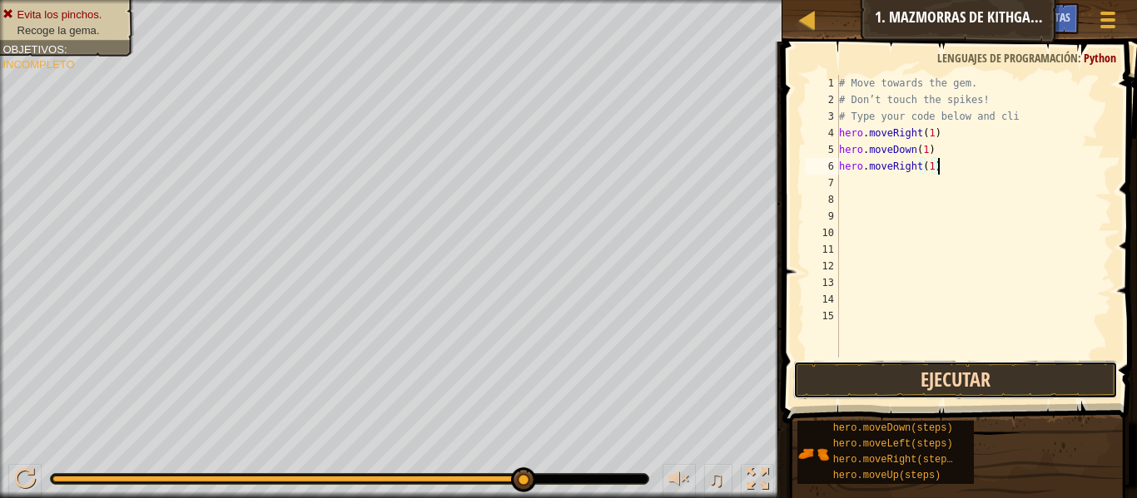
click at [1020, 379] on button "Ejecutar" at bounding box center [955, 380] width 325 height 38
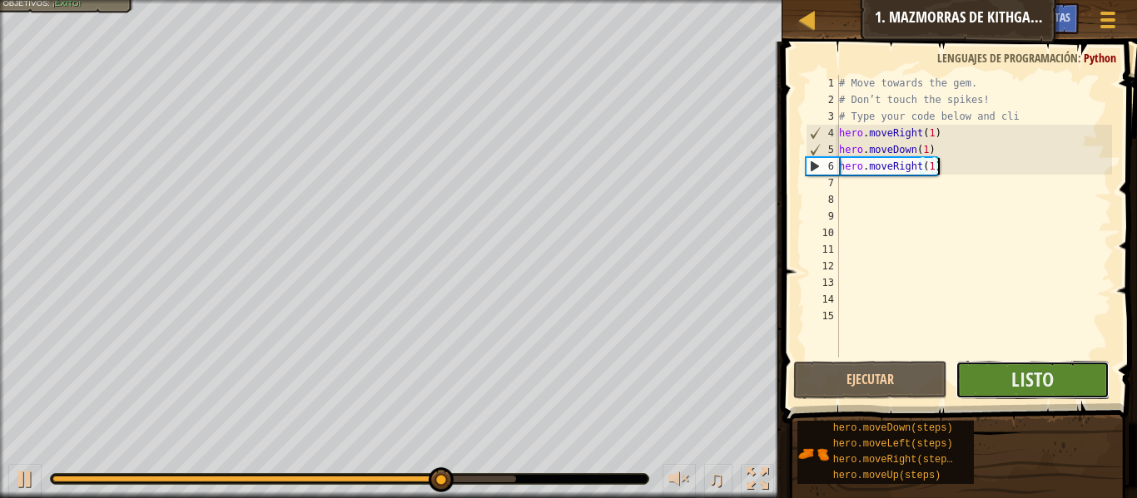
click at [1070, 374] on button "Listo" at bounding box center [1032, 380] width 154 height 38
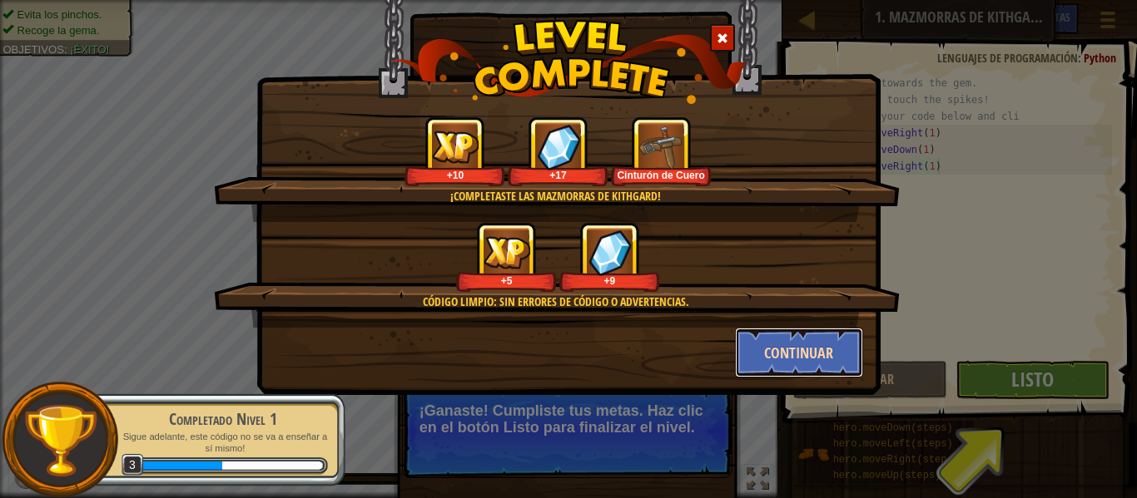
click at [817, 374] on button "Continuar" at bounding box center [799, 353] width 129 height 50
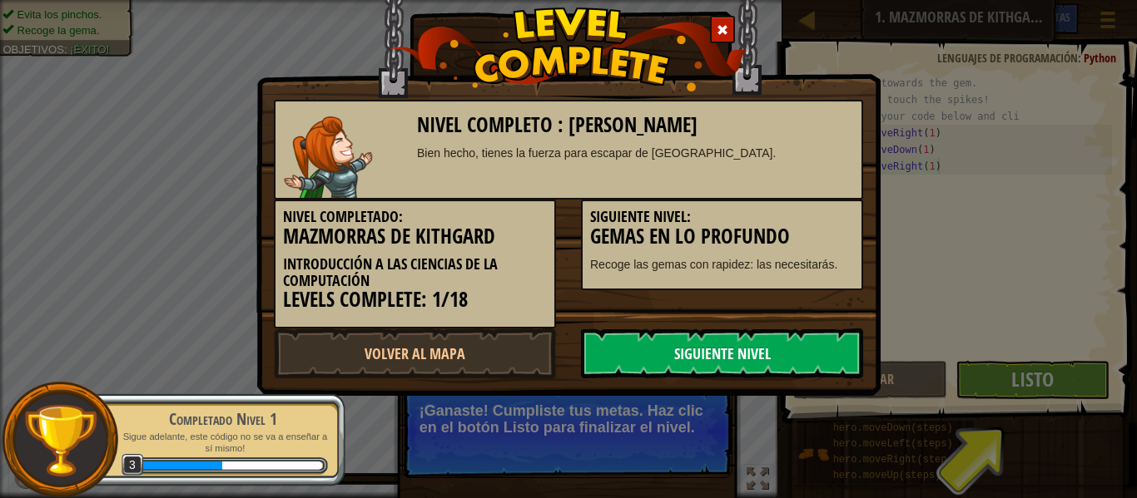
click at [818, 360] on link "Siguiente Nivel" at bounding box center [722, 354] width 282 height 50
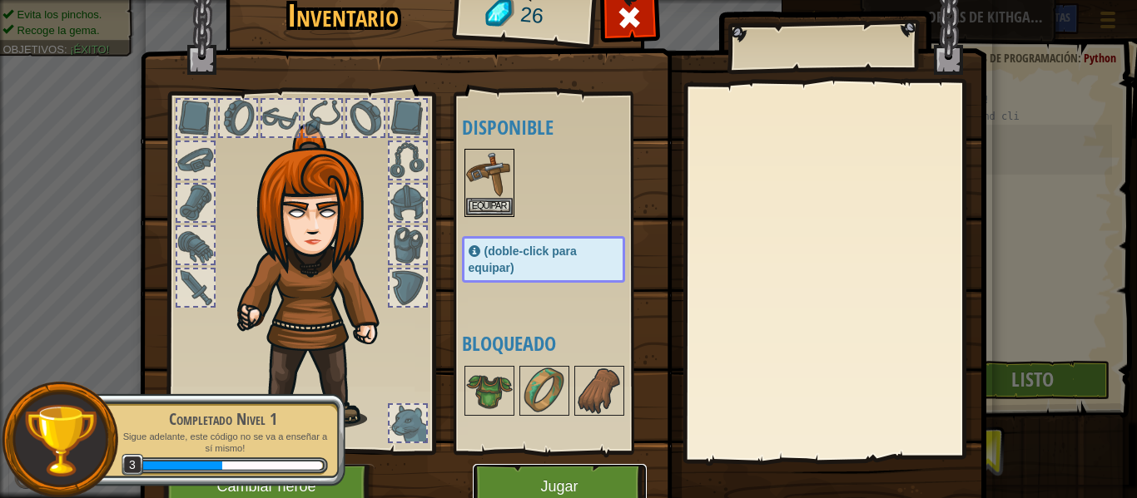
click at [601, 476] on button "Jugar" at bounding box center [560, 487] width 174 height 46
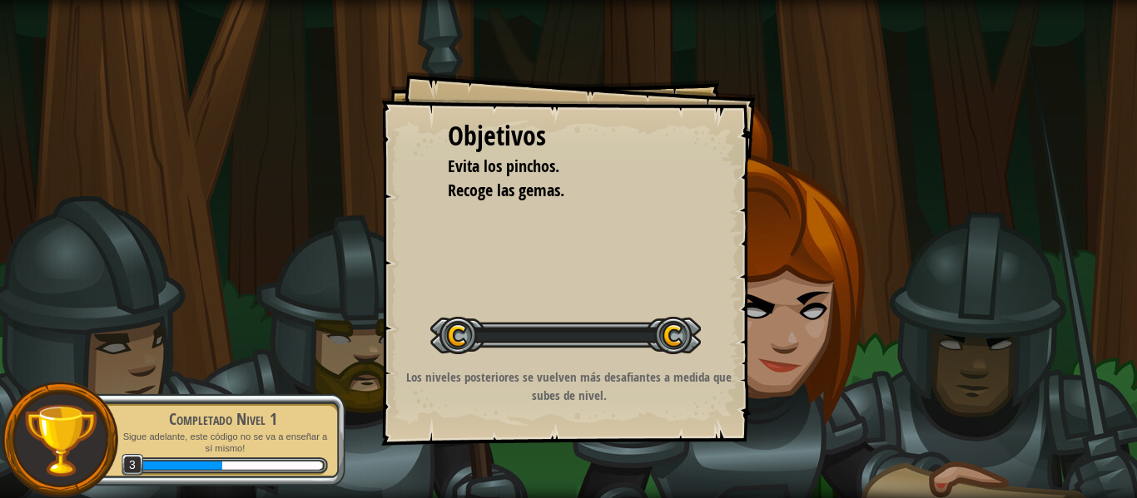
click at [599, 477] on div "Objetivos Evita los pinchos. Recoge las gemas. Iniciar nivel Error cargando del…" at bounding box center [568, 249] width 1137 height 498
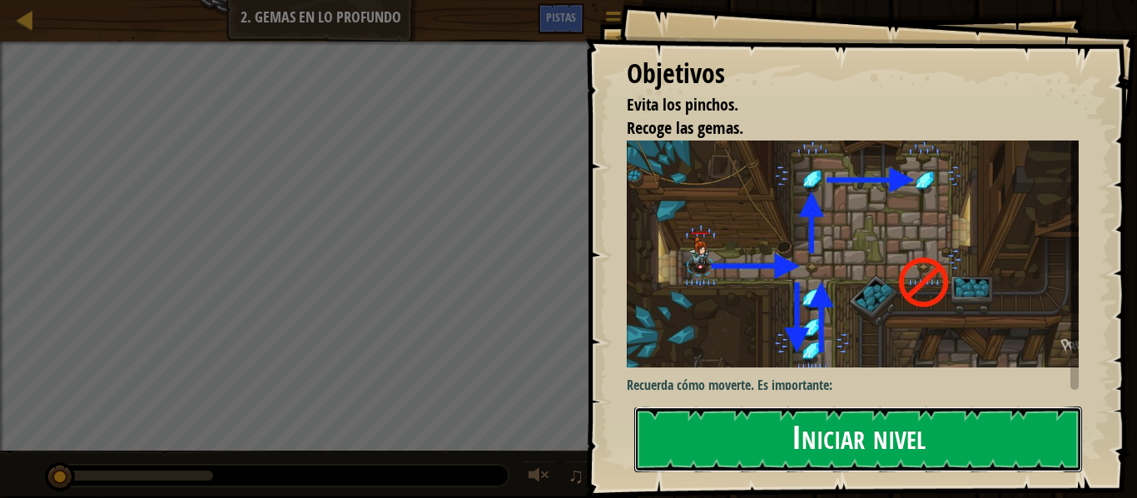
click at [1001, 458] on button "Iniciar nivel" at bounding box center [858, 440] width 448 height 66
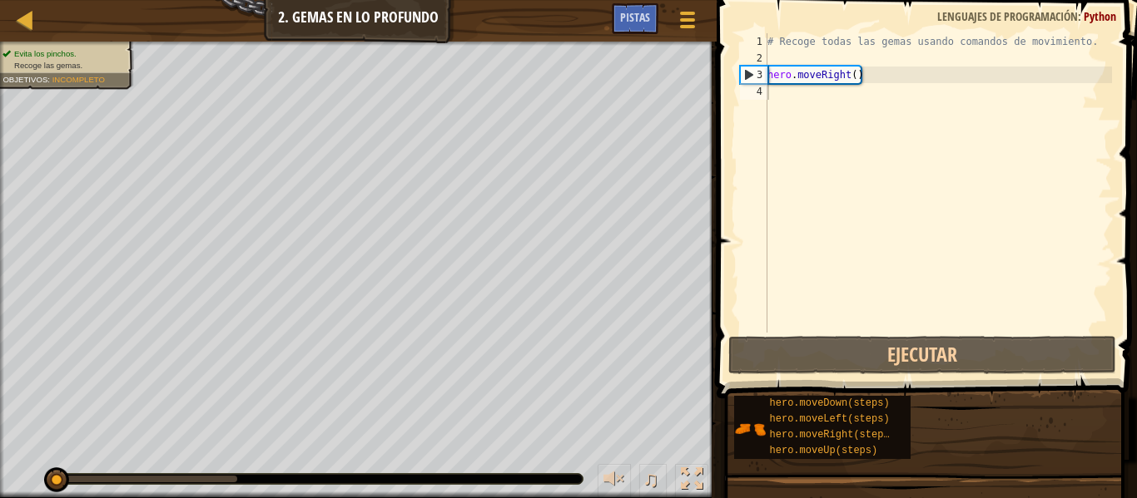
click at [1002, 90] on div "# Recoge todas las gemas usando comandos de movimiento. hero . moveRight ( )" at bounding box center [938, 199] width 348 height 333
click at [1025, 75] on div "# Recoge todas las gemas usando comandos de movimiento. hero . moveRight ( )" at bounding box center [938, 199] width 348 height 333
click at [1028, 75] on div "# Recoge todas las gemas usando comandos de movimiento. hero . moveRight ( )" at bounding box center [938, 199] width 348 height 333
click at [855, 76] on div "# Recoge todas las gemas usando comandos de movimiento. hero . moveRight ( )" at bounding box center [938, 199] width 348 height 333
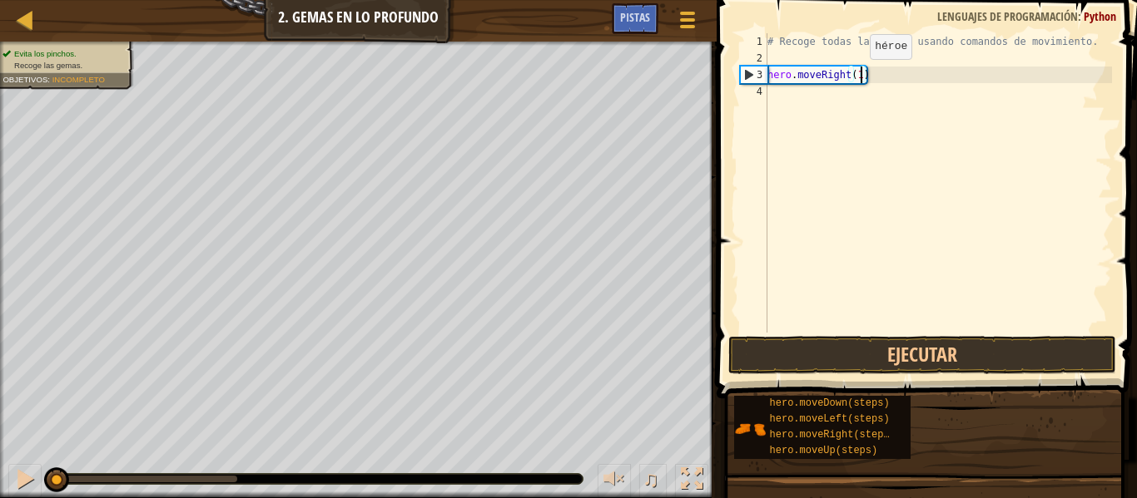
scroll to position [7, 13]
type textarea "hero.moveRight(1)"
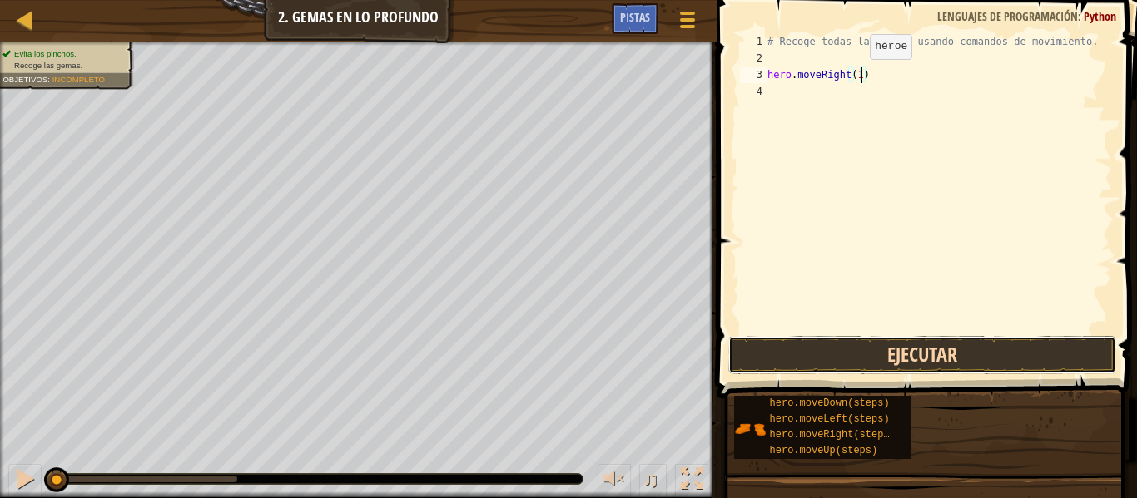
click at [978, 342] on button "Ejecutar" at bounding box center [922, 355] width 388 height 38
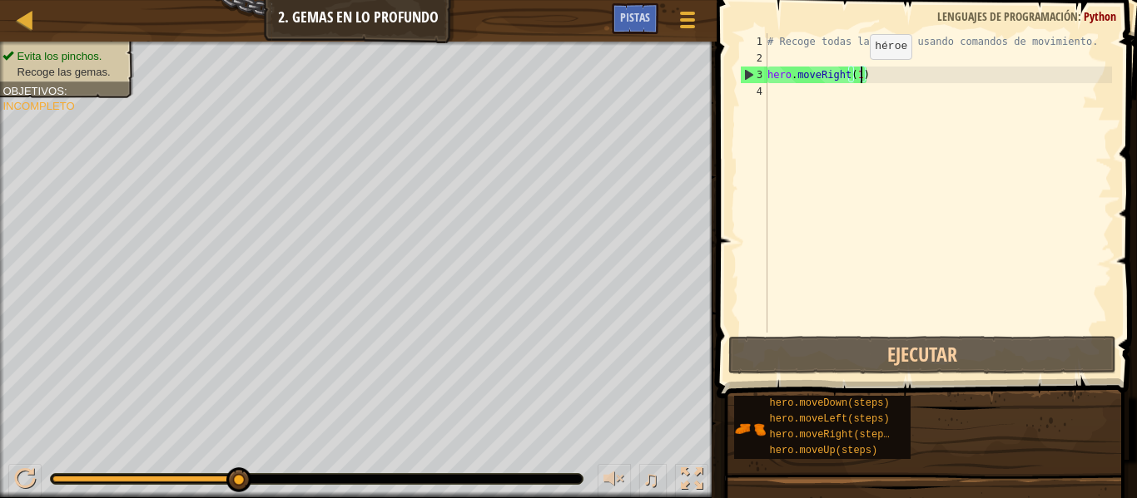
click at [981, 100] on div "# Recoge todas las gemas usando comandos de movimiento. hero . moveRight ( 1 )" at bounding box center [938, 199] width 348 height 333
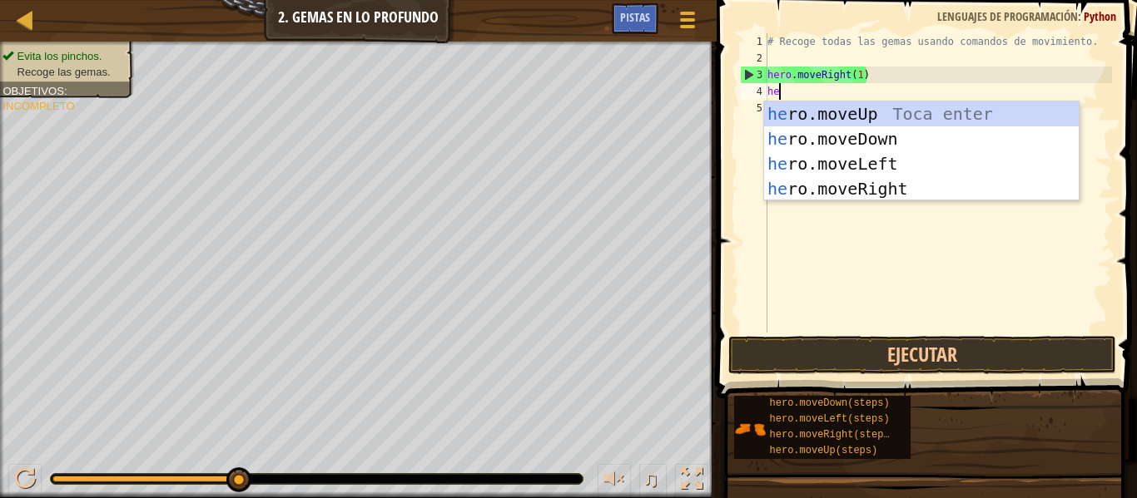
type textarea "her"
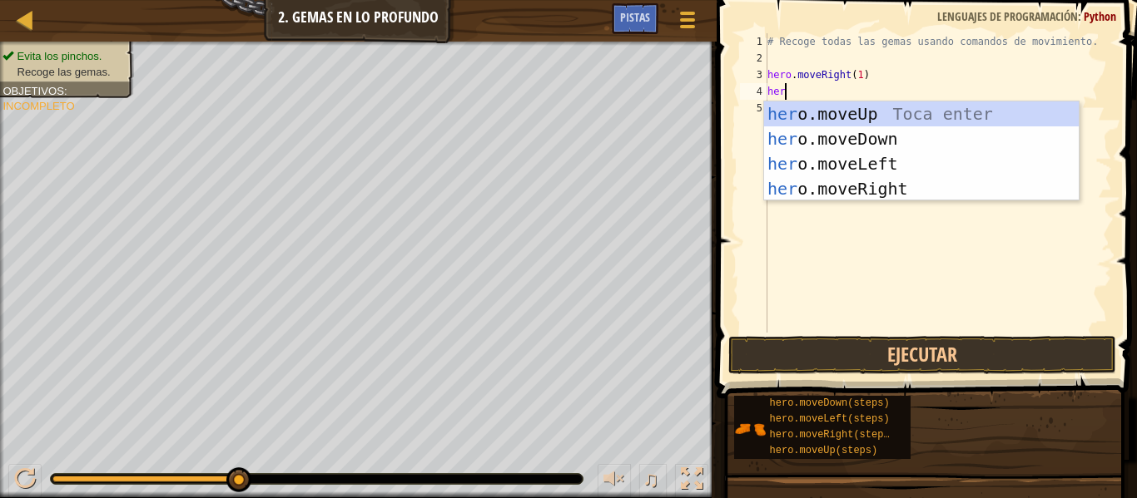
click at [973, 145] on div "her o.moveUp Toca enter her o.moveDown Toca enter her o.moveLeft [PERSON_NAME] …" at bounding box center [921, 177] width 315 height 150
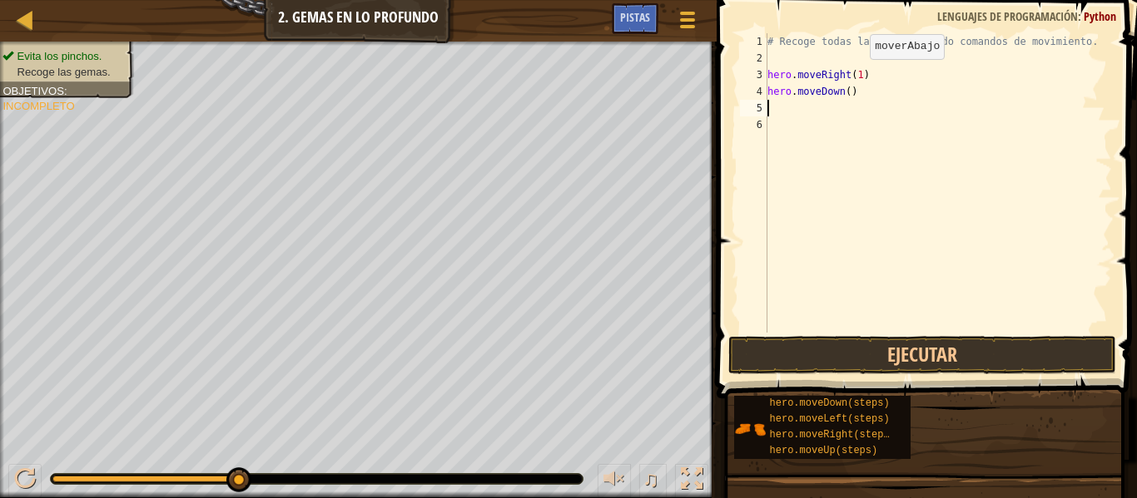
click at [845, 84] on div "# Recoge todas las gemas usando comandos de movimiento. hero . moveRight ( 1 ) …" at bounding box center [938, 199] width 348 height 333
click at [845, 94] on div "# Recoge todas las gemas usando comandos de movimiento. hero . moveRight ( 1 ) …" at bounding box center [938, 199] width 348 height 333
click at [845, 93] on div "# Recoge todas las gemas usando comandos de movimiento. hero . moveRight ( 1 ) …" at bounding box center [938, 199] width 348 height 333
click at [852, 92] on div "# Recoge todas las gemas usando comandos de movimiento. hero . moveRight ( 1 ) …" at bounding box center [938, 199] width 348 height 333
click at [855, 98] on div "# Recoge todas las gemas usando comandos de movimiento. hero . moveRight ( 1 ) …" at bounding box center [938, 199] width 348 height 333
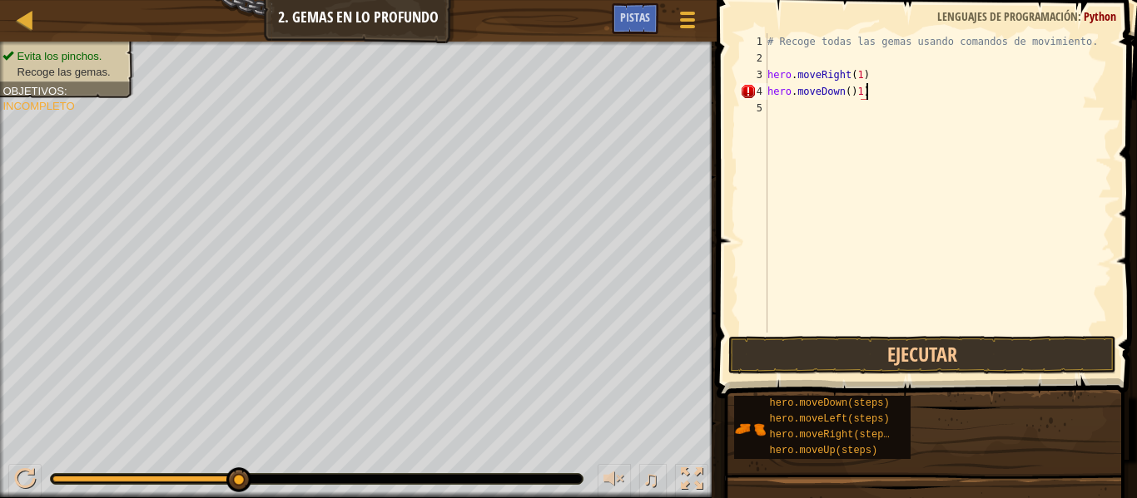
scroll to position [7, 13]
click at [952, 360] on button "Ejecutar" at bounding box center [922, 355] width 388 height 38
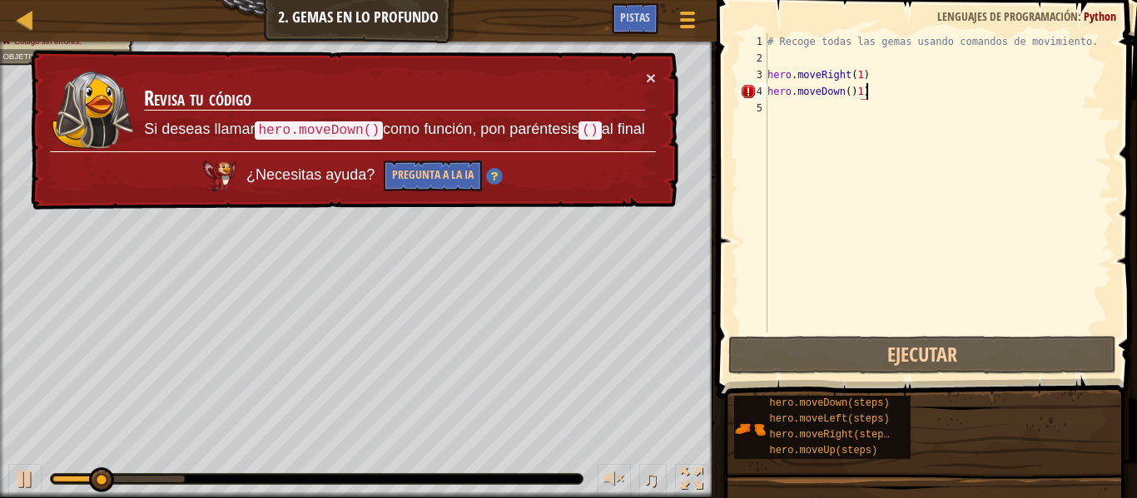
click at [939, 94] on div "# Recoge todas las gemas usando comandos de movimiento. hero . moveRight ( 1 ) …" at bounding box center [938, 199] width 348 height 333
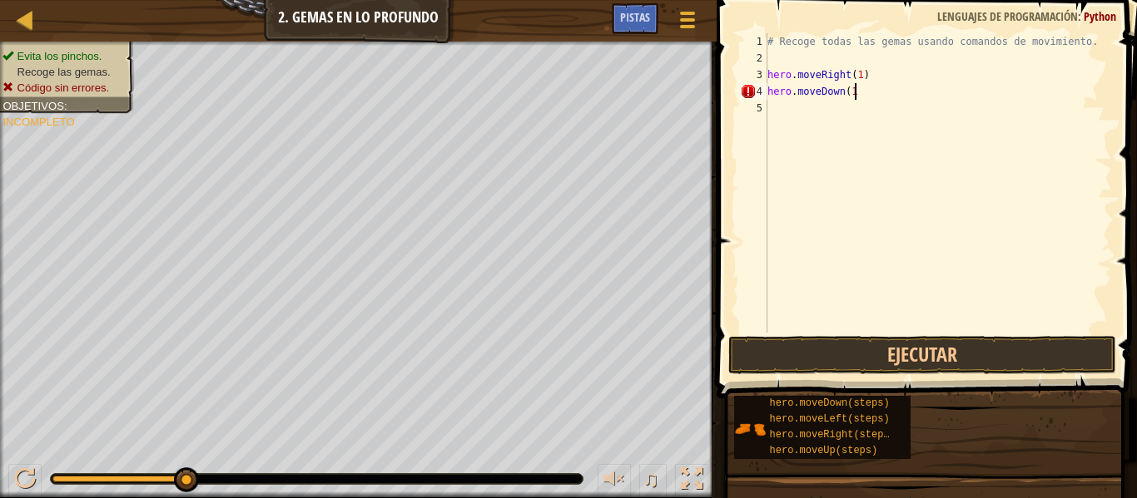
scroll to position [7, 12]
type textarea "hero.moveDown(1)"
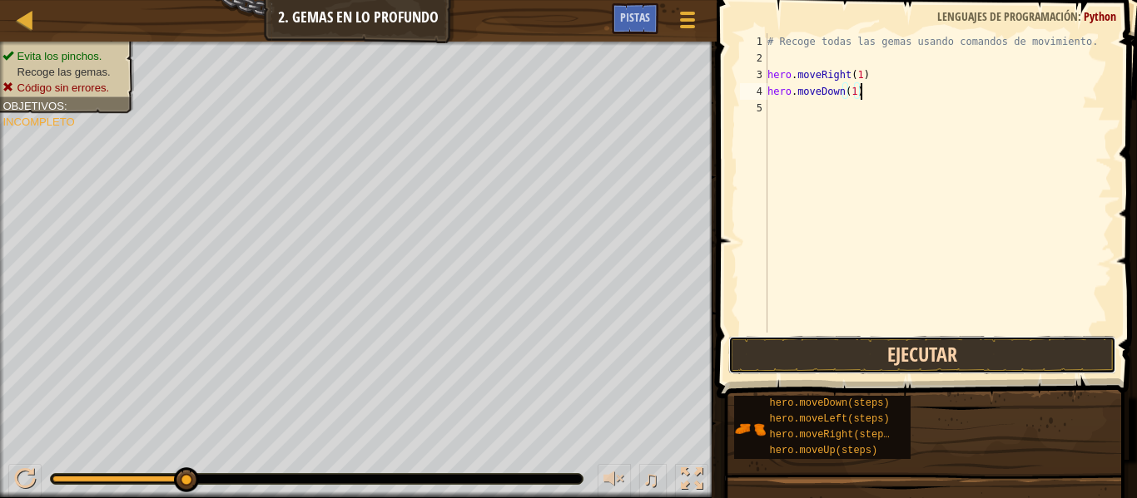
click at [941, 350] on button "Ejecutar" at bounding box center [922, 355] width 388 height 38
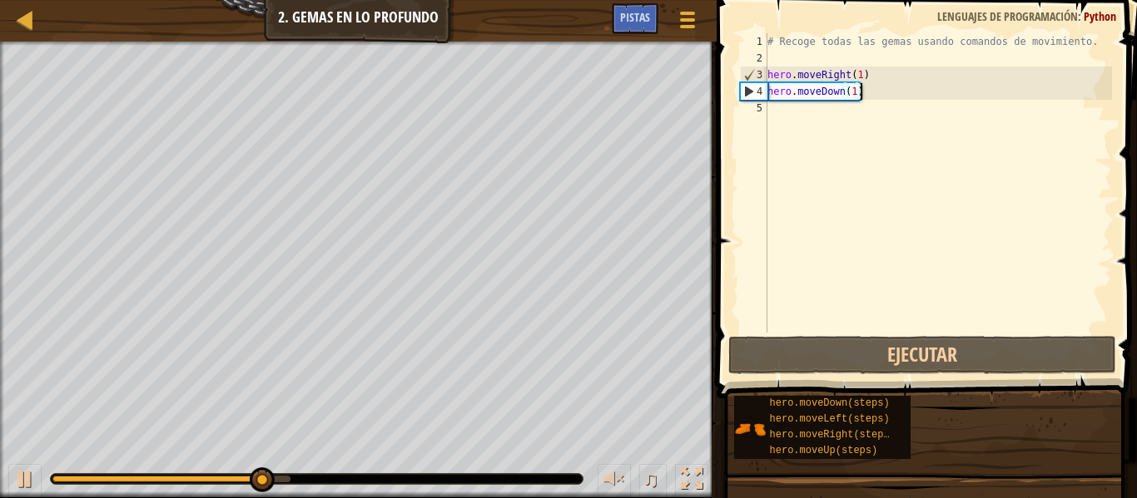
click at [955, 61] on div "# Recoge todas las gemas usando comandos de movimiento. hero . moveRight ( 1 ) …" at bounding box center [938, 199] width 348 height 333
click at [919, 77] on div "# Recoge todas las gemas usando comandos de movimiento. hero . moveRight ( 1 ) …" at bounding box center [938, 199] width 348 height 333
type textarea "hero.moveRight(1)"
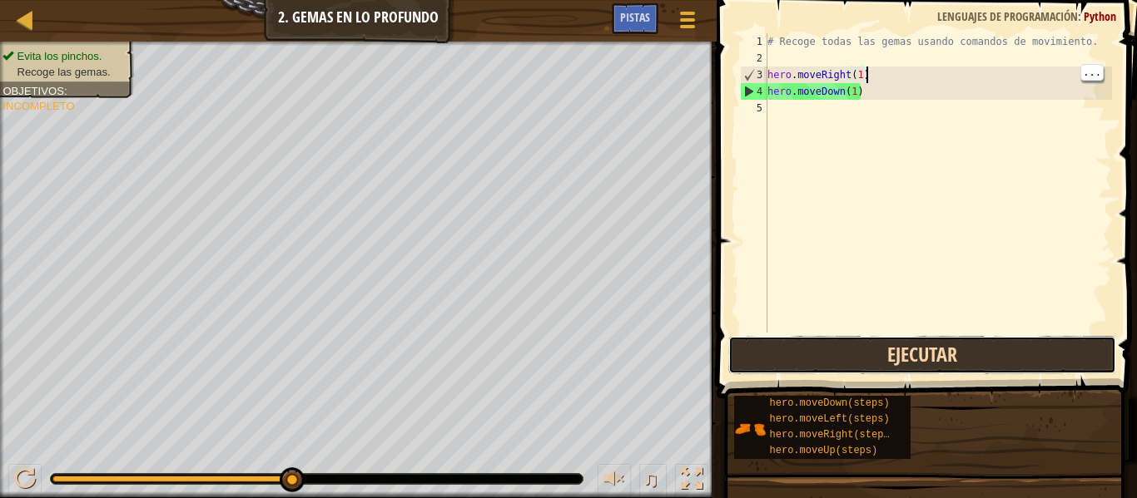
click at [989, 363] on button "Ejecutar" at bounding box center [922, 355] width 388 height 38
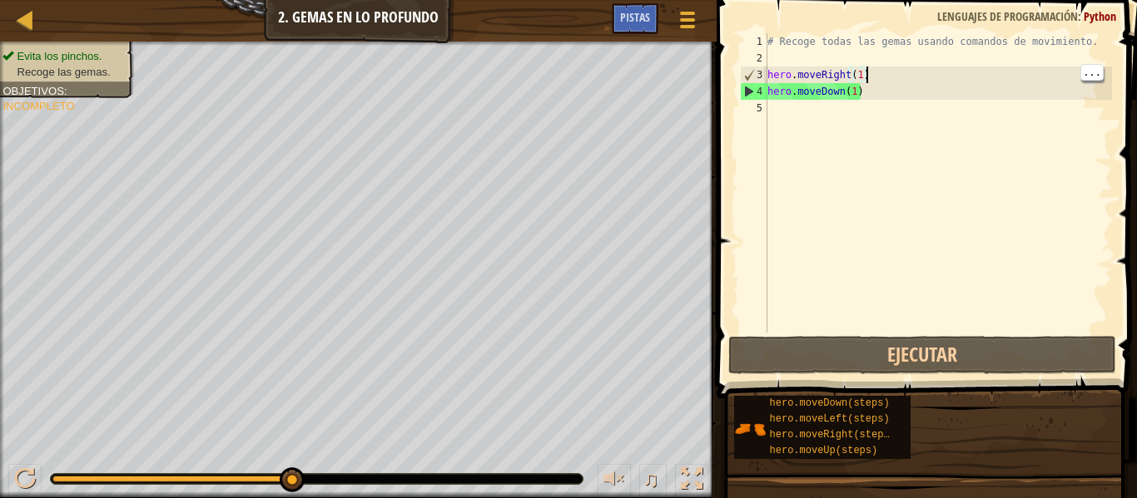
click at [855, 113] on div "# Recoge todas las gemas usando comandos de movimiento. hero . moveRight ( 1 ) …" at bounding box center [938, 199] width 348 height 333
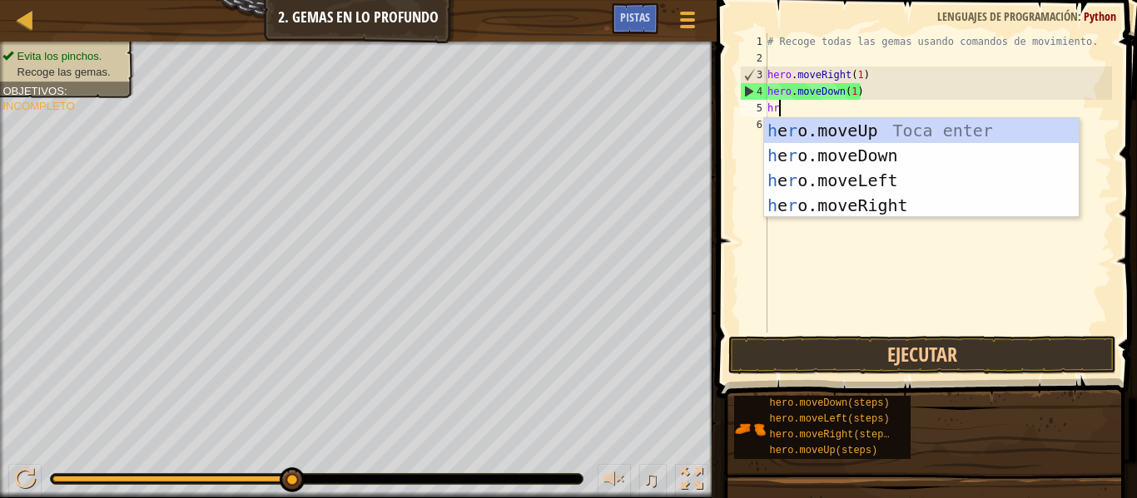
type textarea "hro"
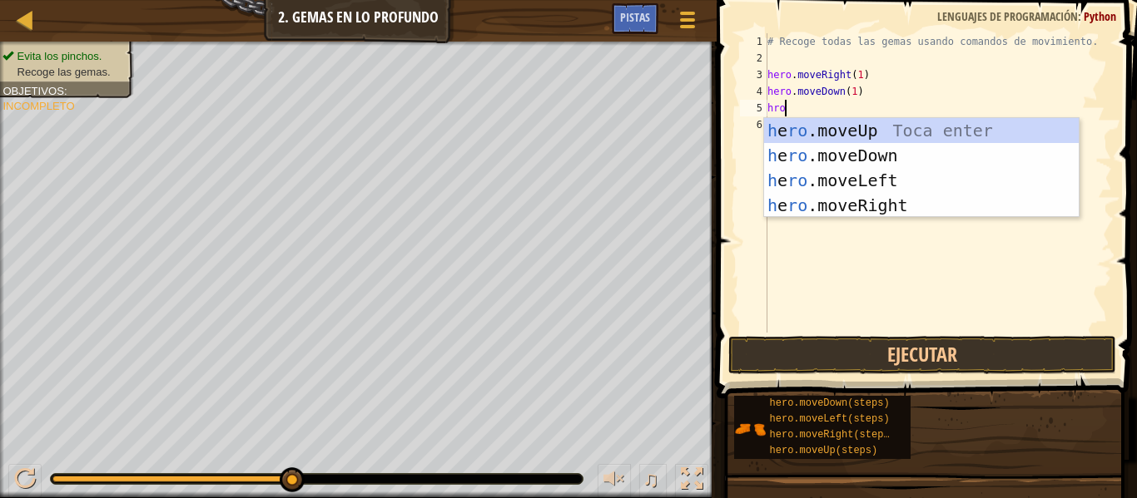
click at [1018, 139] on div "h e ro .moveUp Toca enter h e ro .moveDown Toca enter h e ro .moveLeft Toca ent…" at bounding box center [921, 193] width 315 height 150
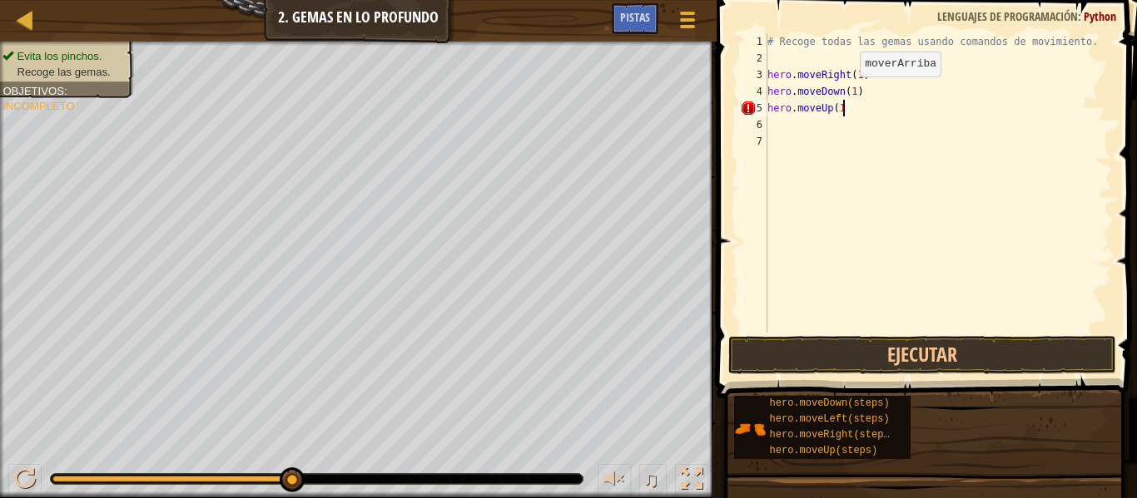
scroll to position [7, 11]
type textarea "hero.moveUp(1)"
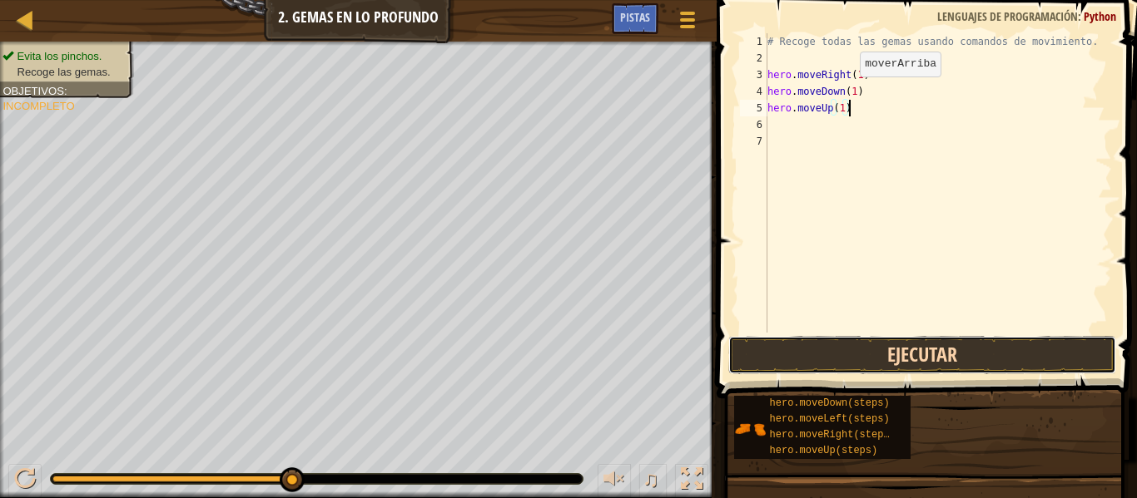
click at [920, 360] on button "Ejecutar" at bounding box center [922, 355] width 388 height 38
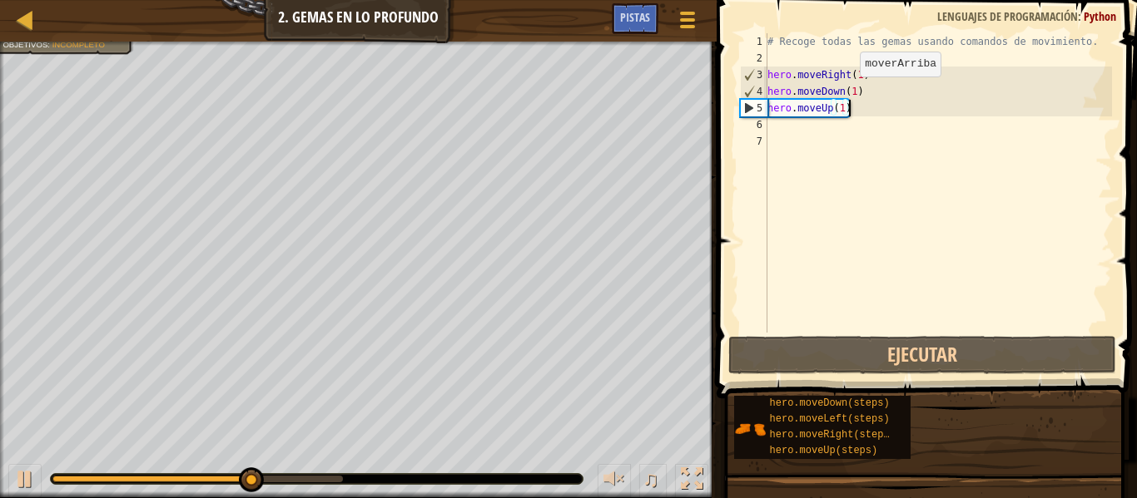
click at [947, 143] on div "# Recoge todas las gemas usando comandos de movimiento. hero . moveRight ( 1 ) …" at bounding box center [938, 199] width 348 height 333
click at [944, 131] on div "# Recoge todas las gemas usando comandos de movimiento. hero . moveRight ( 1 ) …" at bounding box center [938, 199] width 348 height 333
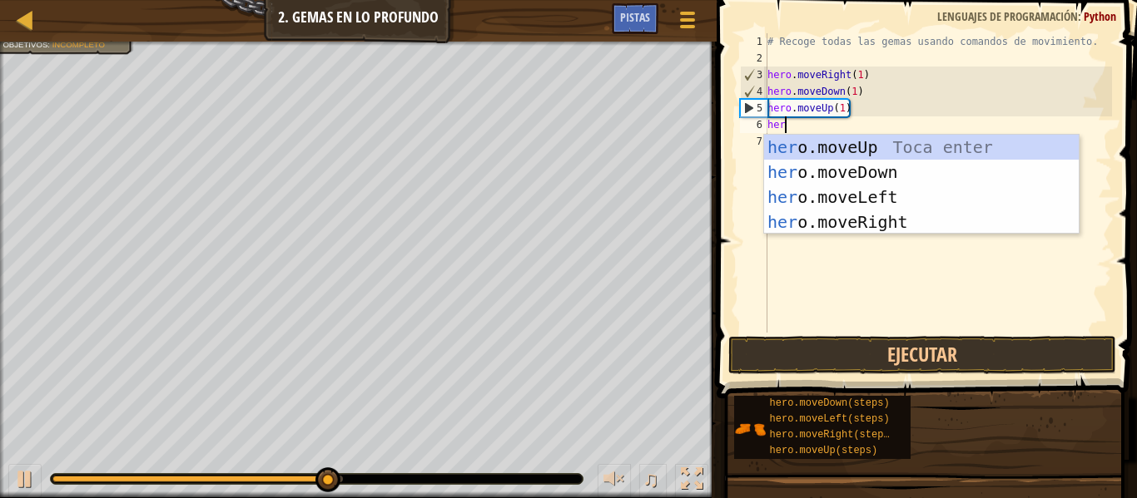
type textarea "hero"
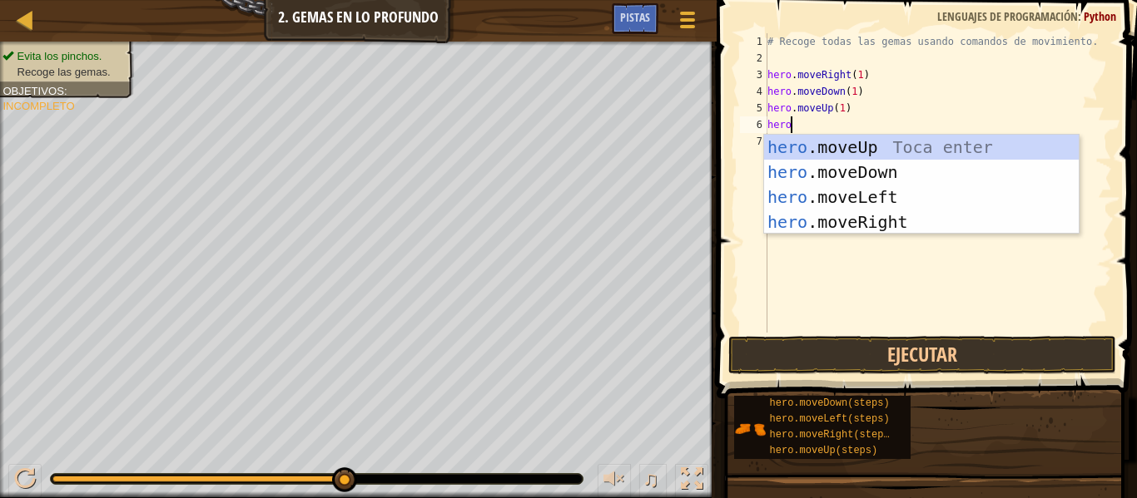
click at [982, 148] on div "hero .moveUp Toca enter hero .moveDown Toca enter hero .moveLeft Toca enter her…" at bounding box center [921, 210] width 315 height 150
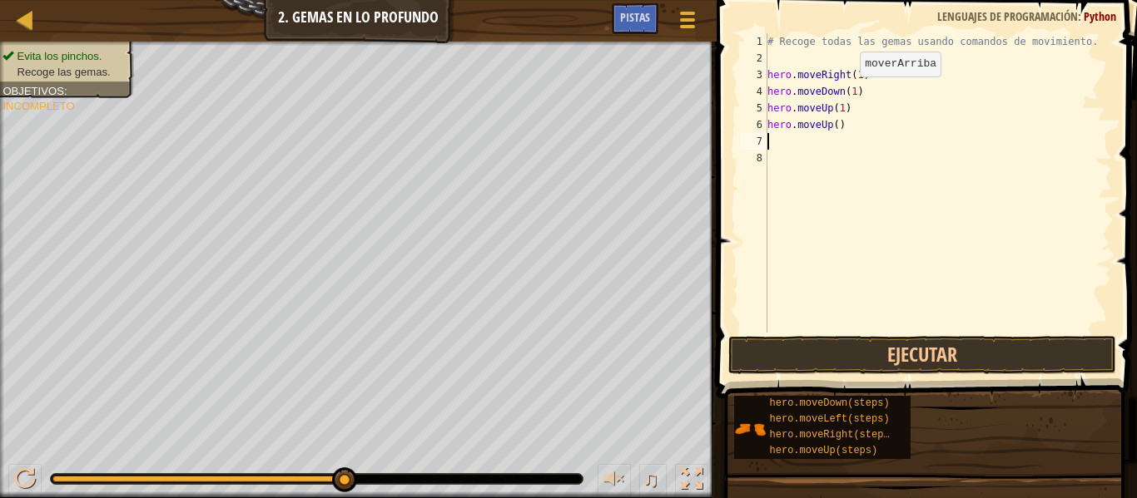
scroll to position [7, 0]
click at [942, 136] on div "# Recoge todas las gemas usando comandos de movimiento. hero . moveRight ( 1 ) …" at bounding box center [938, 199] width 348 height 333
click at [833, 133] on div "# Recoge todas las gemas usando comandos de movimiento. hero . moveRight ( 1 ) …" at bounding box center [938, 199] width 348 height 333
click at [845, 120] on div "# Recoge todas las gemas usando comandos de movimiento. hero . moveRight ( 1 ) …" at bounding box center [938, 199] width 348 height 333
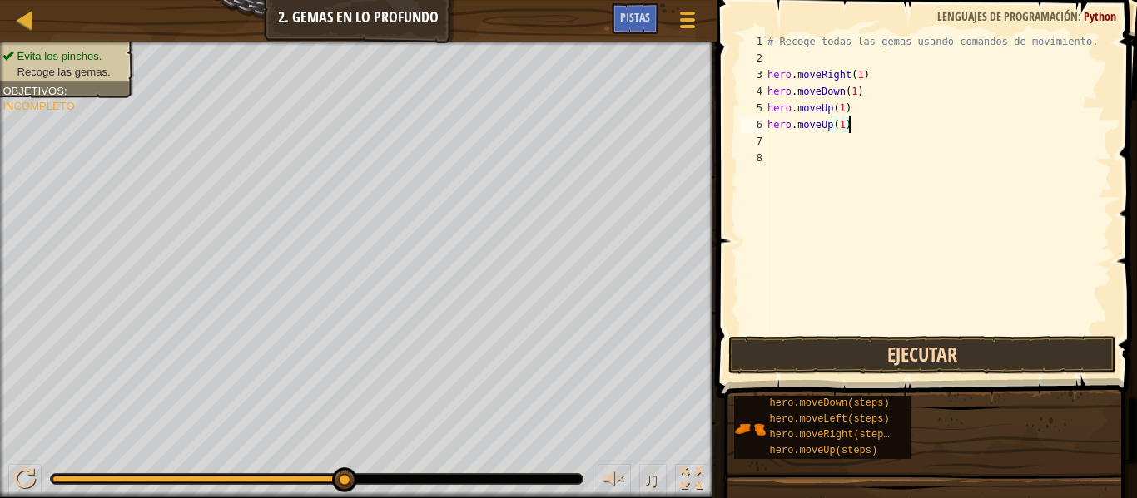
type textarea "hero.moveUp(1)"
click at [980, 364] on button "Ejecutar" at bounding box center [922, 355] width 388 height 38
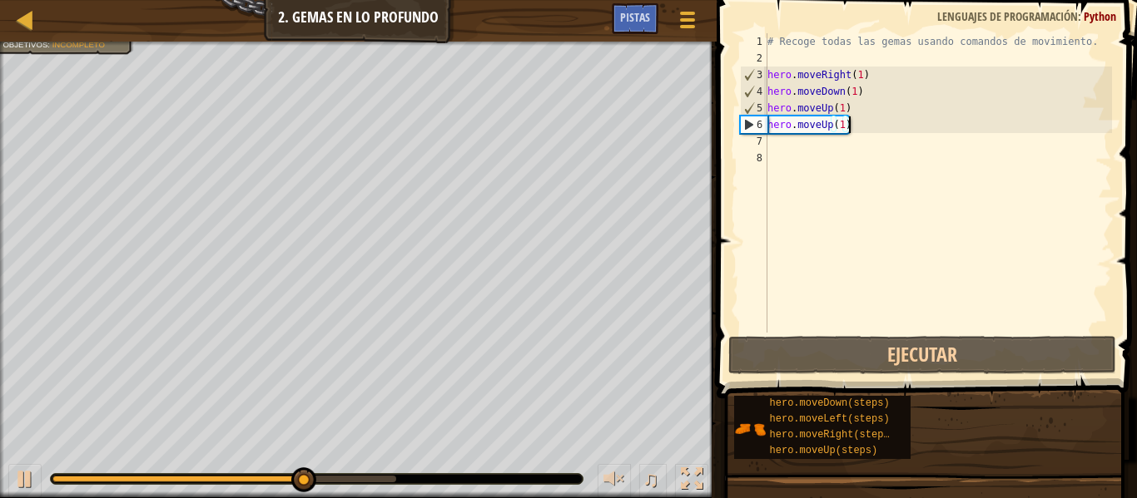
click at [815, 151] on div "# Recoge todas las gemas usando comandos de movimiento. hero . moveRight ( 1 ) …" at bounding box center [938, 199] width 348 height 333
click at [835, 141] on div "# Recoge todas las gemas usando comandos de movimiento. hero . moveRight ( 1 ) …" at bounding box center [938, 199] width 348 height 333
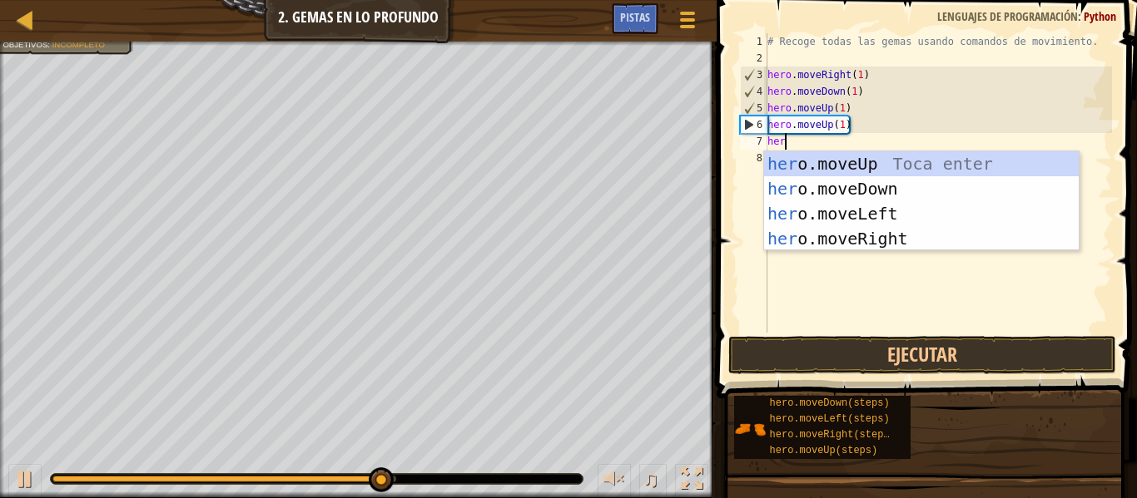
type textarea "hero"
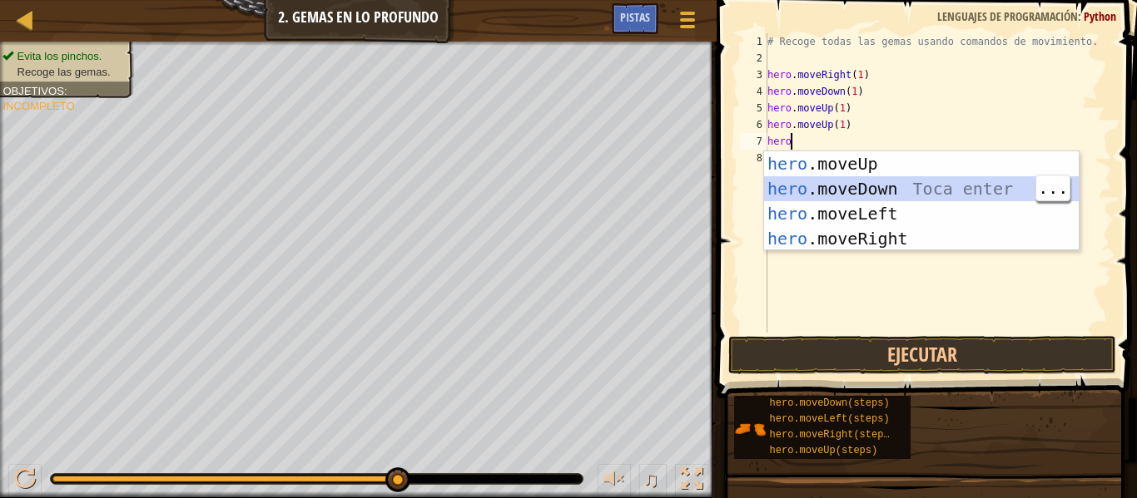
click at [986, 196] on div "hero .moveUp Toca enter hero .moveDown Toca enter hero .moveLeft Toca enter her…" at bounding box center [921, 226] width 315 height 150
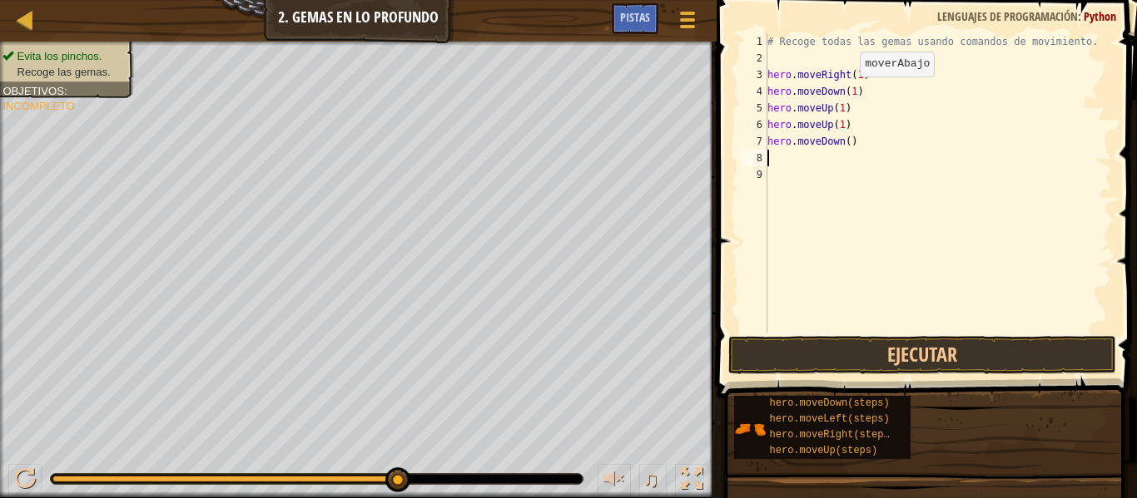
scroll to position [7, 0]
click at [841, 143] on div "# Recoge todas las gemas usando comandos de movimiento. hero . moveRight ( 1 ) …" at bounding box center [938, 199] width 348 height 333
click at [858, 144] on div "# Recoge todas las gemas usando comandos de movimiento. hero . moveRight ( 1 ) …" at bounding box center [938, 199] width 348 height 333
click at [852, 140] on div "# Recoge todas las gemas usando comandos de movimiento. hero . moveRight ( 1 ) …" at bounding box center [938, 199] width 348 height 333
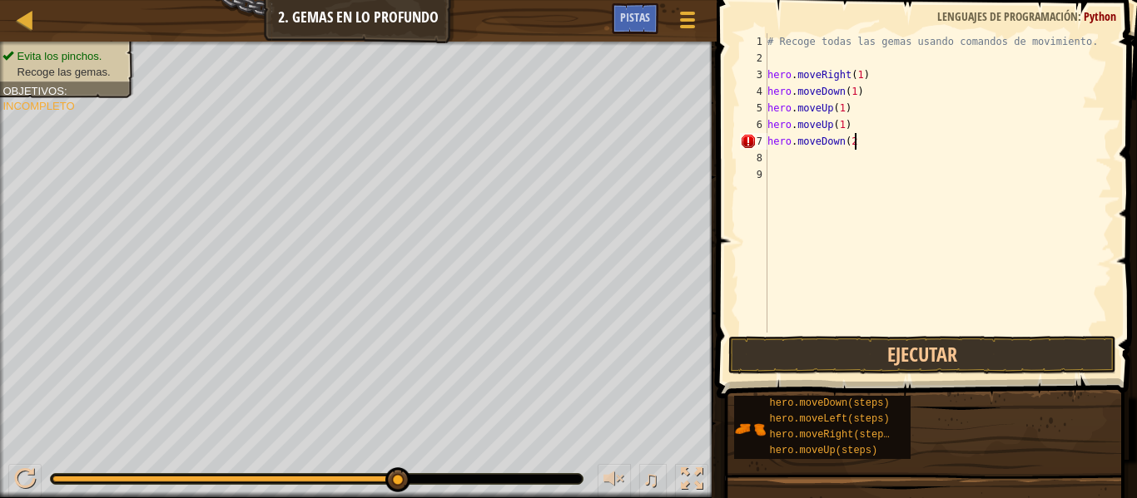
type textarea "hero.moveDown(2)"
click at [976, 330] on div "# Recoge todas las gemas usando comandos de movimiento. hero . moveRight ( 1 ) …" at bounding box center [938, 199] width 348 height 333
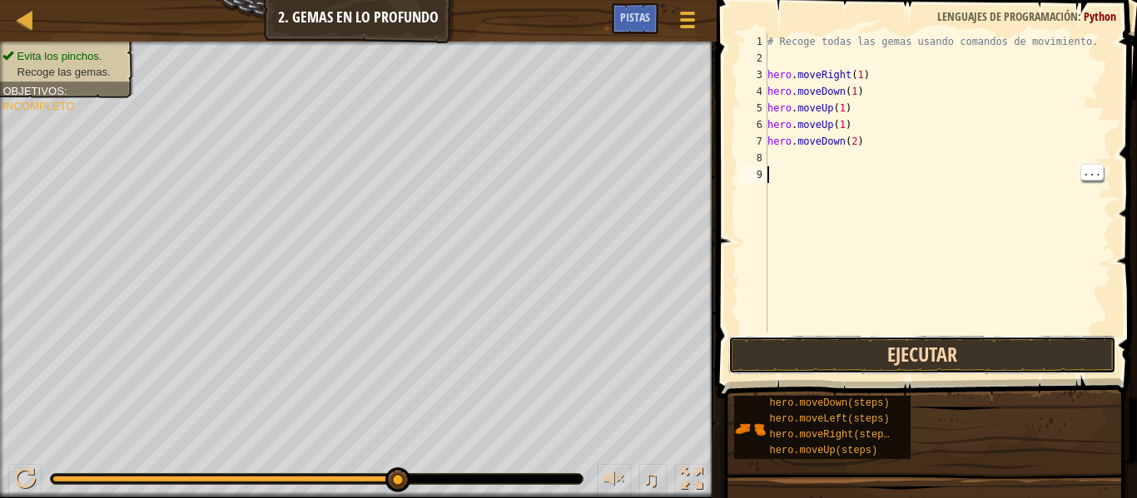
click at [984, 350] on button "Ejecutar" at bounding box center [922, 355] width 388 height 38
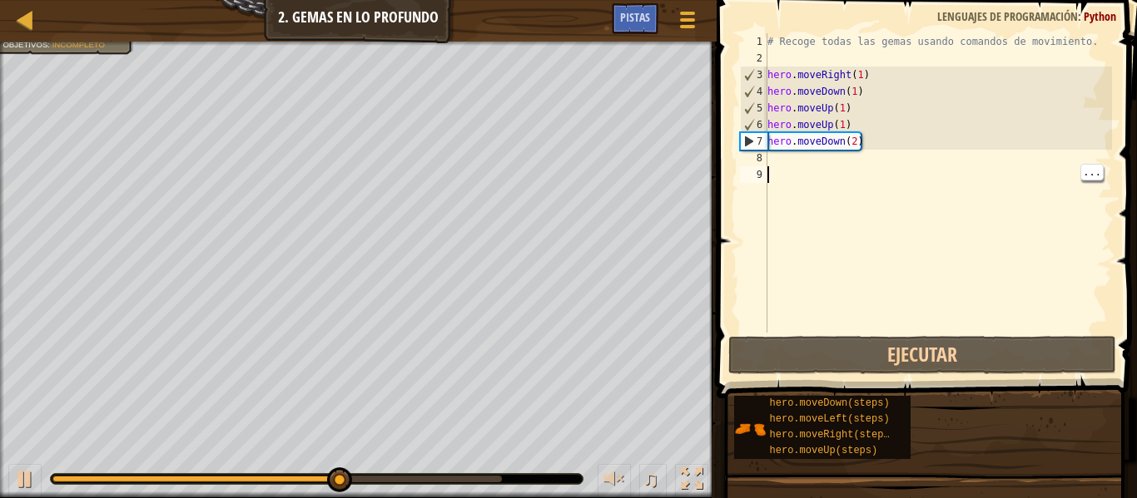
click at [830, 144] on div "# Recoge todas las gemas usando comandos de movimiento. hero . moveRight ( 1 ) …" at bounding box center [938, 199] width 348 height 333
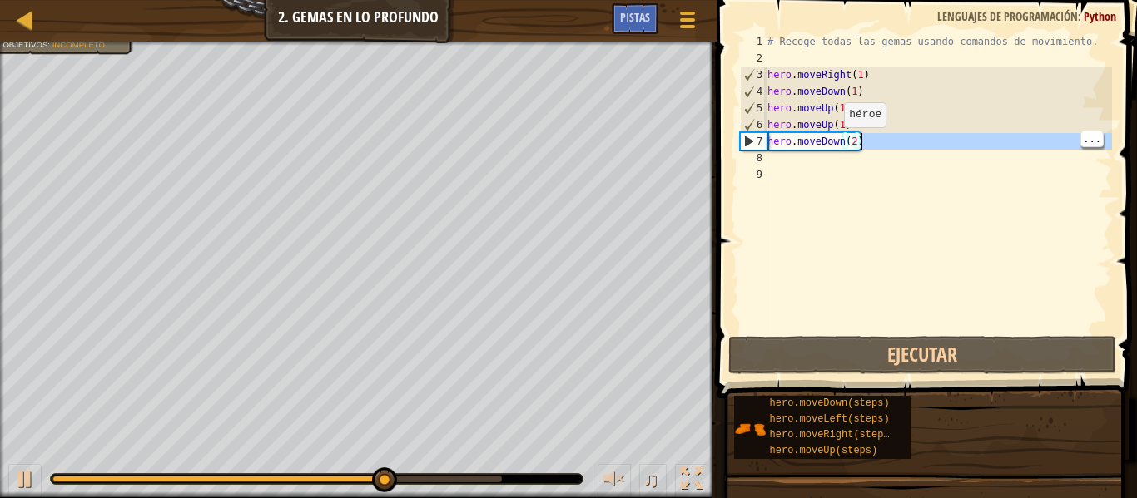
click at [855, 140] on div "# Recoge todas las gemas usando comandos de movimiento. hero . moveRight ( 1 ) …" at bounding box center [938, 199] width 348 height 333
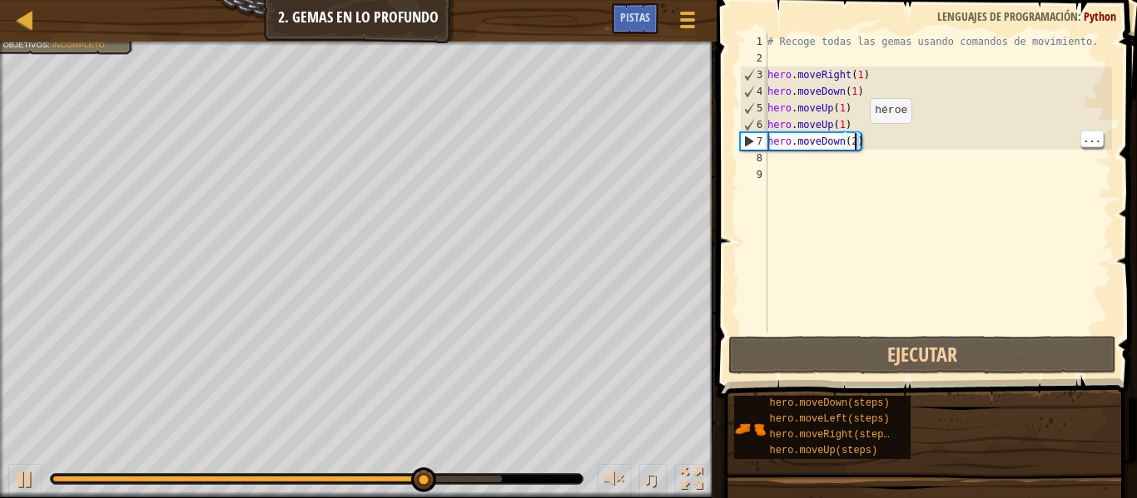
click at [860, 138] on div "# Recoge todas las gemas usando comandos de movimiento. hero . moveRight ( 1 ) …" at bounding box center [938, 199] width 348 height 333
click at [851, 141] on div "# Recoge todas las gemas usando comandos de movimiento. hero . moveRight ( 1 ) …" at bounding box center [938, 199] width 348 height 333
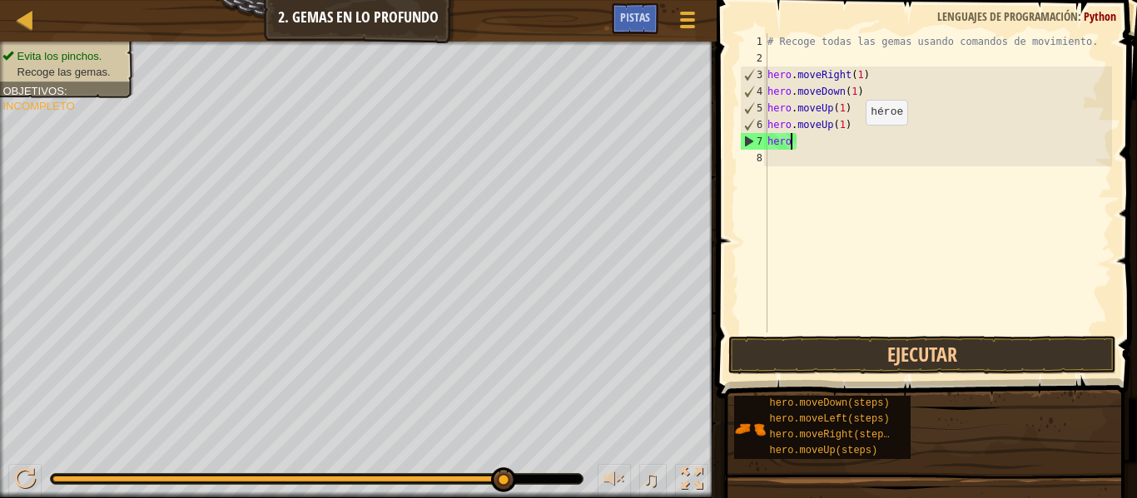
type textarea "h"
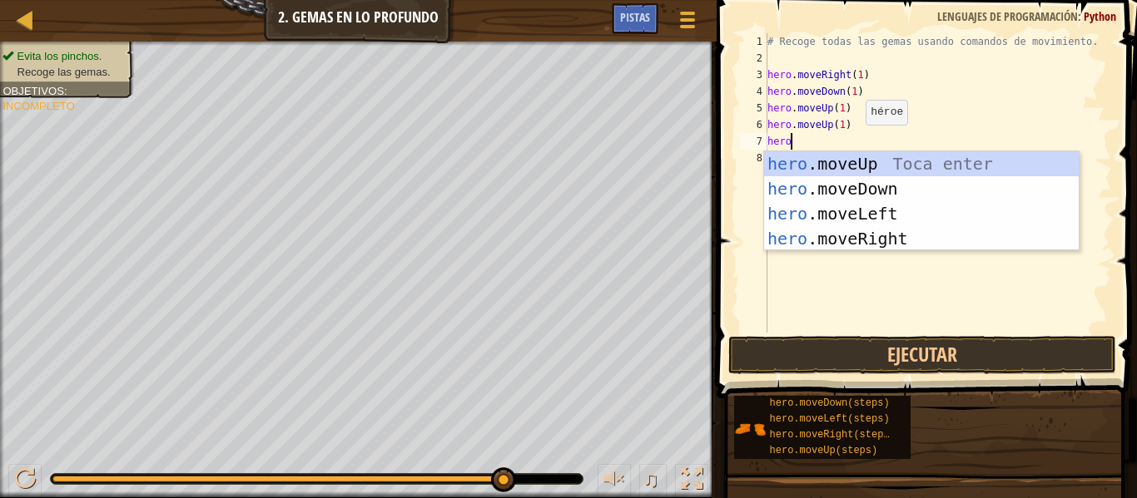
scroll to position [7, 2]
type textarea "hero."
click at [961, 222] on div "hero. moveUp Toca enter hero. moveDown Toca enter hero. moveLeft Toca enter her…" at bounding box center [921, 226] width 315 height 150
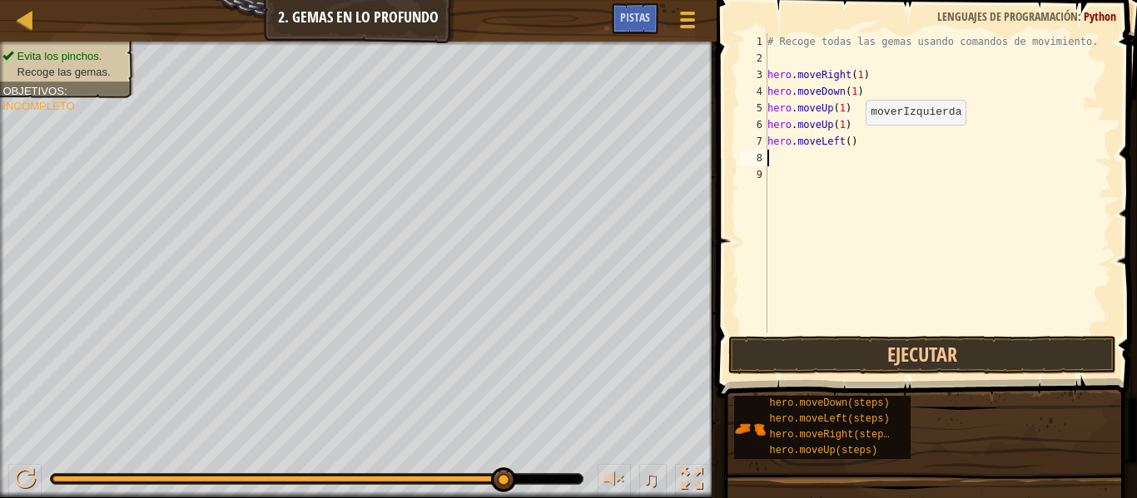
click at [971, 228] on div "# Recoge todas las gemas usando comandos de movimiento. hero . moveRight ( 1 ) …" at bounding box center [938, 199] width 348 height 333
click at [843, 143] on div "# Recoge todas las gemas usando comandos de movimiento. hero . moveRight ( 1 ) …" at bounding box center [938, 199] width 348 height 333
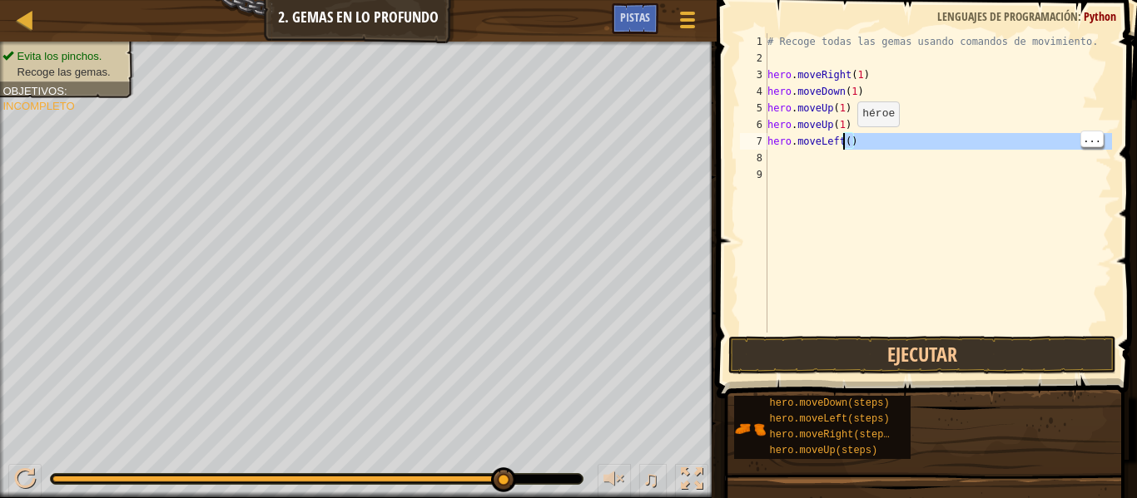
click at [875, 131] on div "# Recoge todas las gemas usando comandos de movimiento. hero . moveRight ( 1 ) …" at bounding box center [938, 199] width 348 height 333
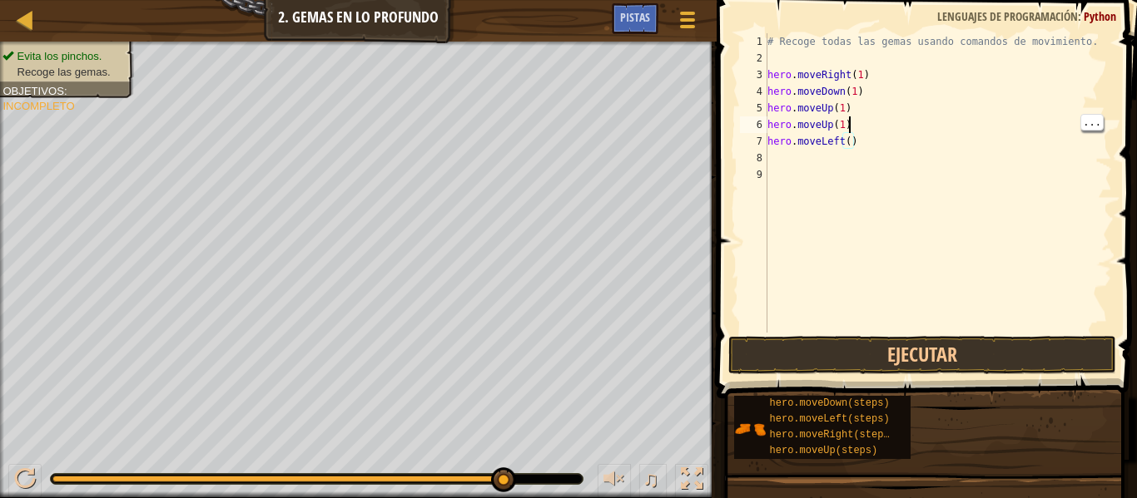
click at [898, 136] on div "# Recoge todas las gemas usando comandos de movimiento. hero . moveRight ( 1 ) …" at bounding box center [938, 199] width 348 height 333
type textarea "hero.moveLeft(2)"
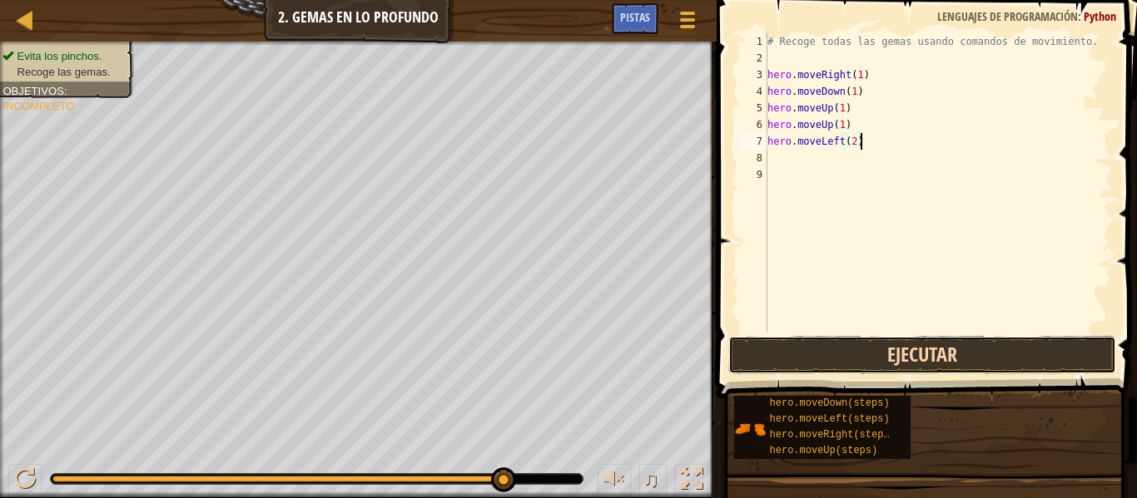
click at [937, 361] on button "Ejecutar" at bounding box center [922, 355] width 388 height 38
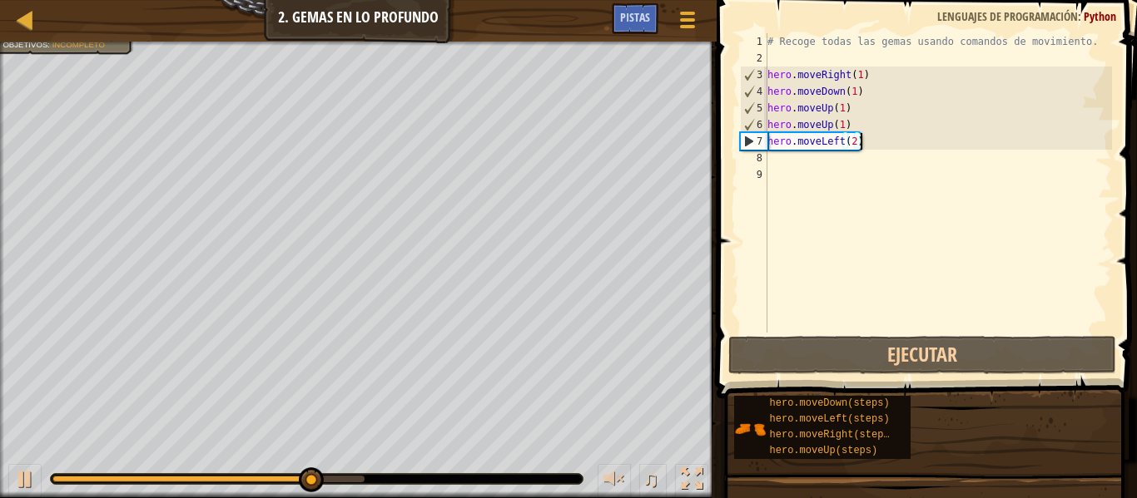
click at [842, 143] on div "# Recoge todas las gemas usando comandos de movimiento. hero . moveRight ( 1 ) …" at bounding box center [938, 199] width 348 height 333
